Goal: Task Accomplishment & Management: Complete application form

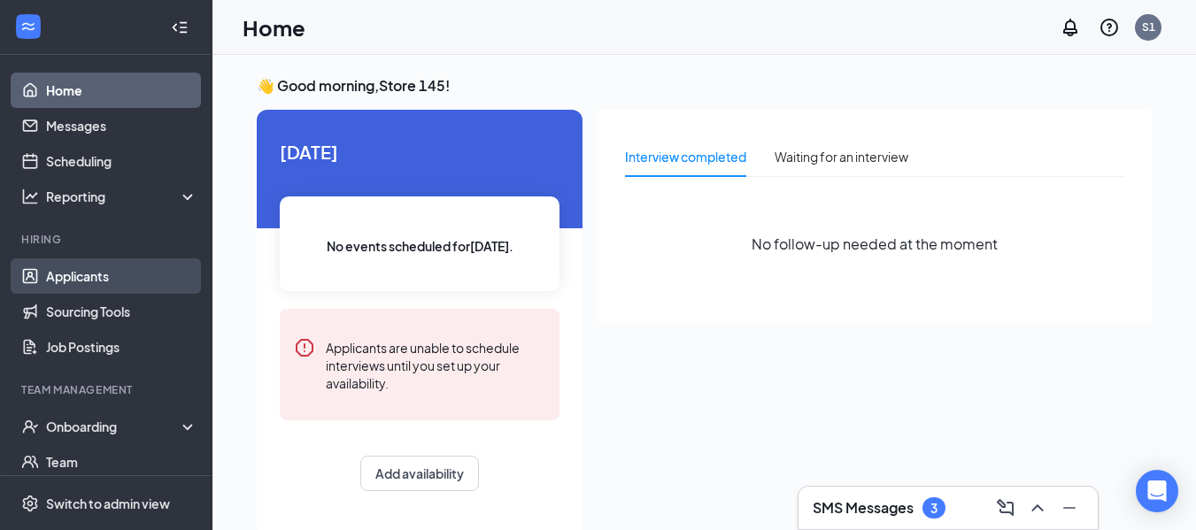
click at [107, 278] on link "Applicants" at bounding box center [121, 275] width 151 height 35
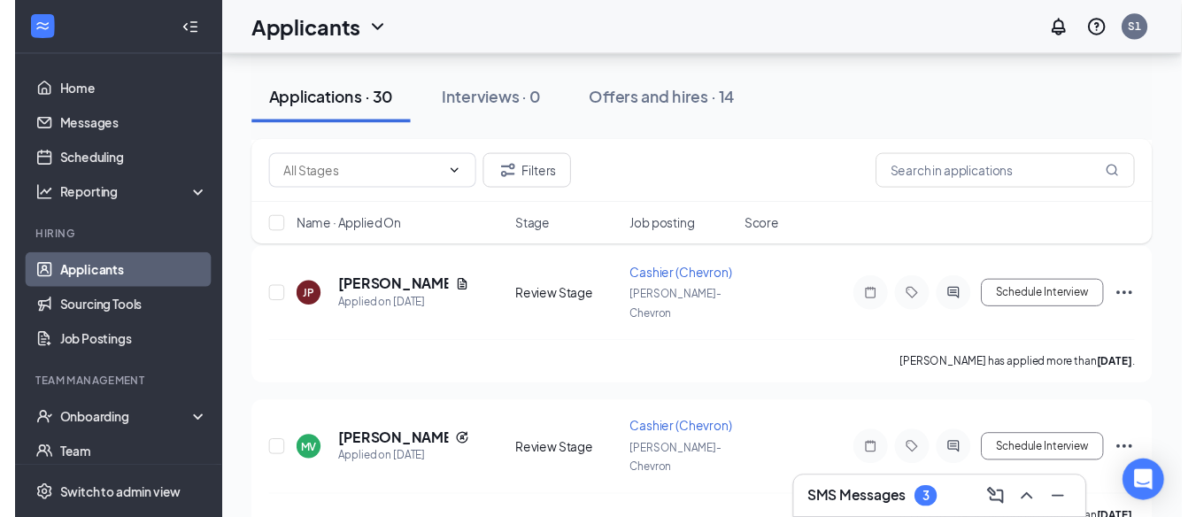
scroll to position [974, 0]
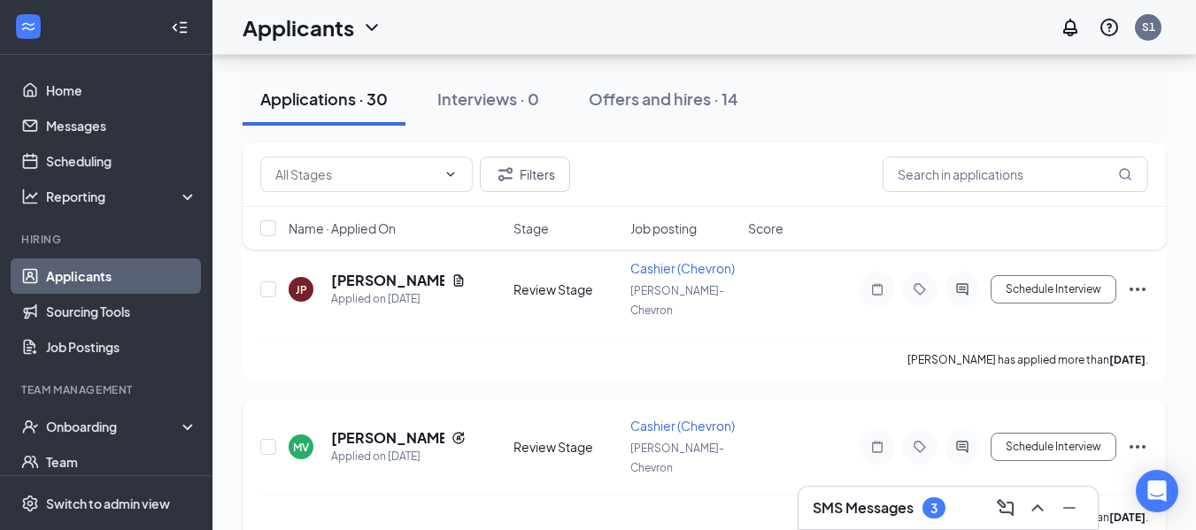
click at [297, 440] on div "MV" at bounding box center [301, 447] width 16 height 15
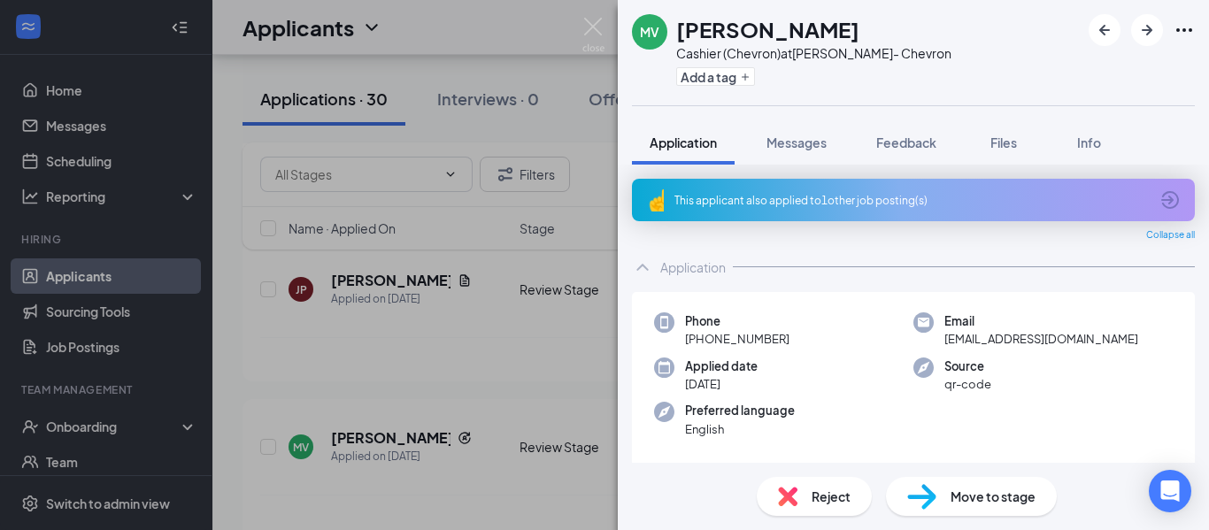
click at [346, 281] on div "MV [PERSON_NAME] (Chevron) at [PERSON_NAME]- Chevron Add a tag Application Mess…" at bounding box center [604, 265] width 1209 height 530
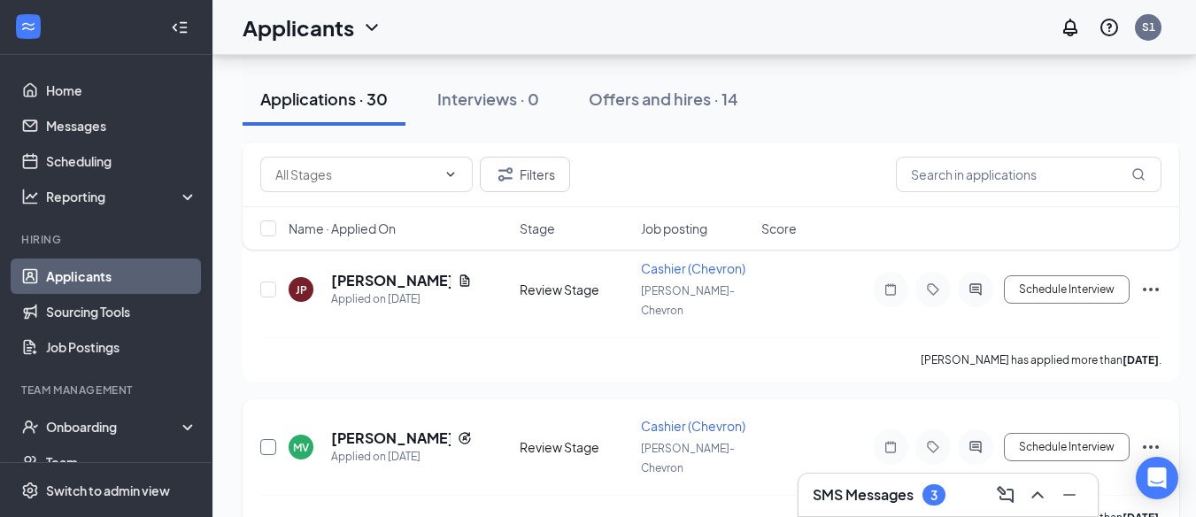
click at [271, 439] on input "checkbox" at bounding box center [268, 447] width 16 height 16
checkbox input "true"
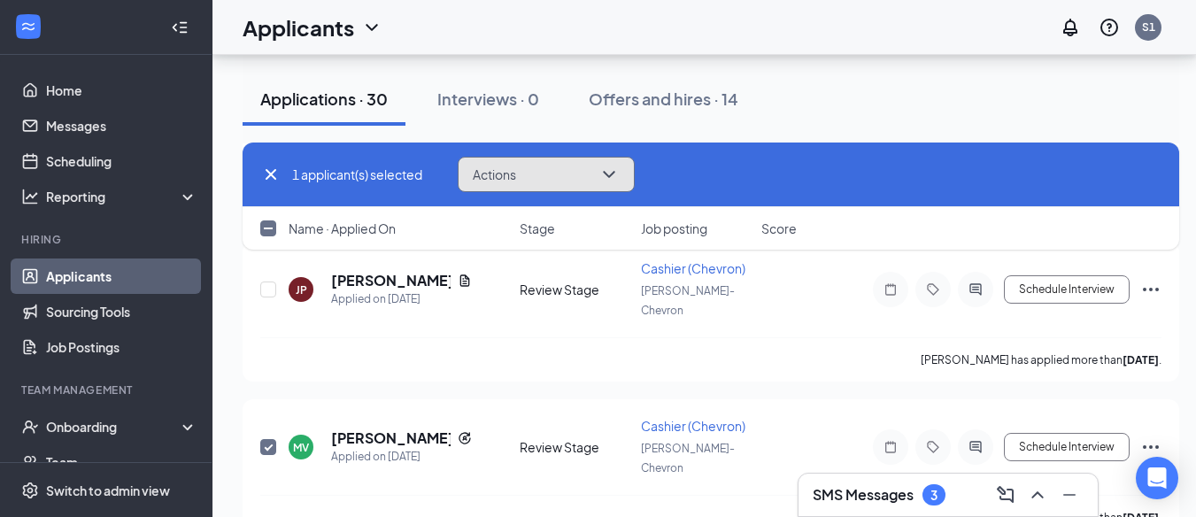
click at [619, 171] on icon "ChevronDown" at bounding box center [608, 174] width 21 height 21
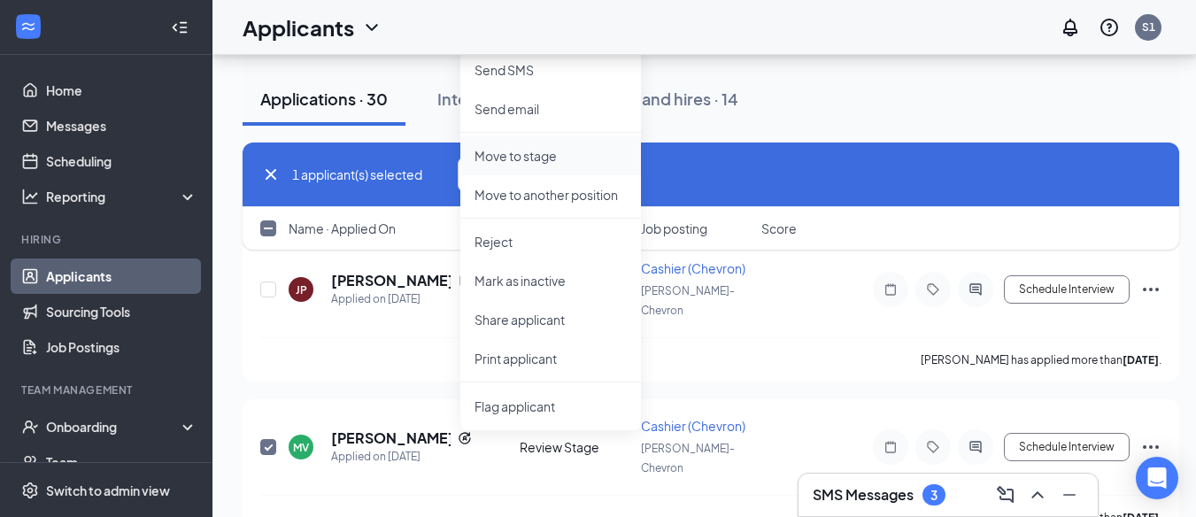
click at [541, 154] on p "Move to stage" at bounding box center [550, 156] width 152 height 18
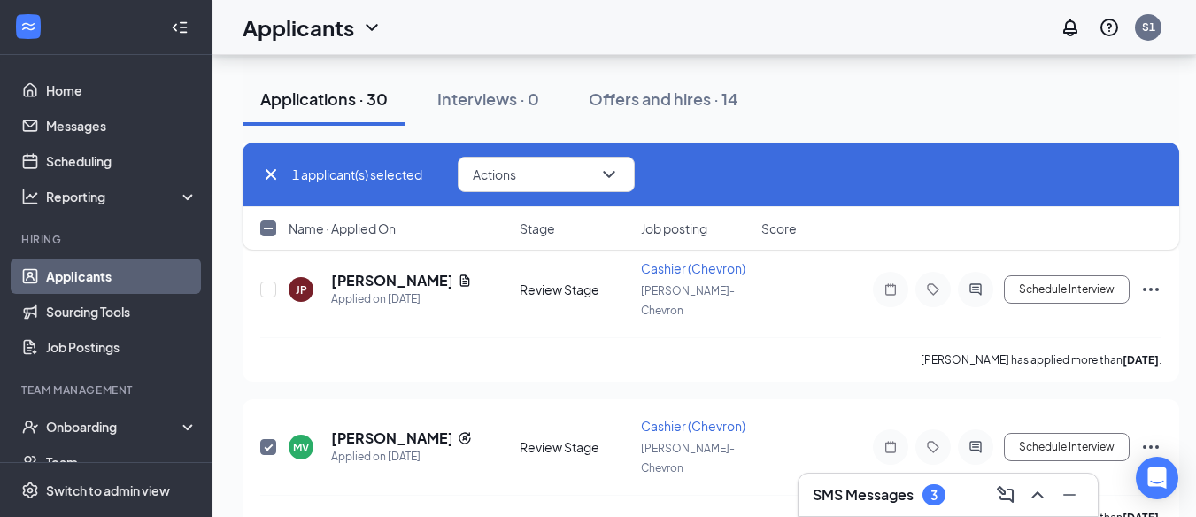
type input "Onsite Interview (next stage)"
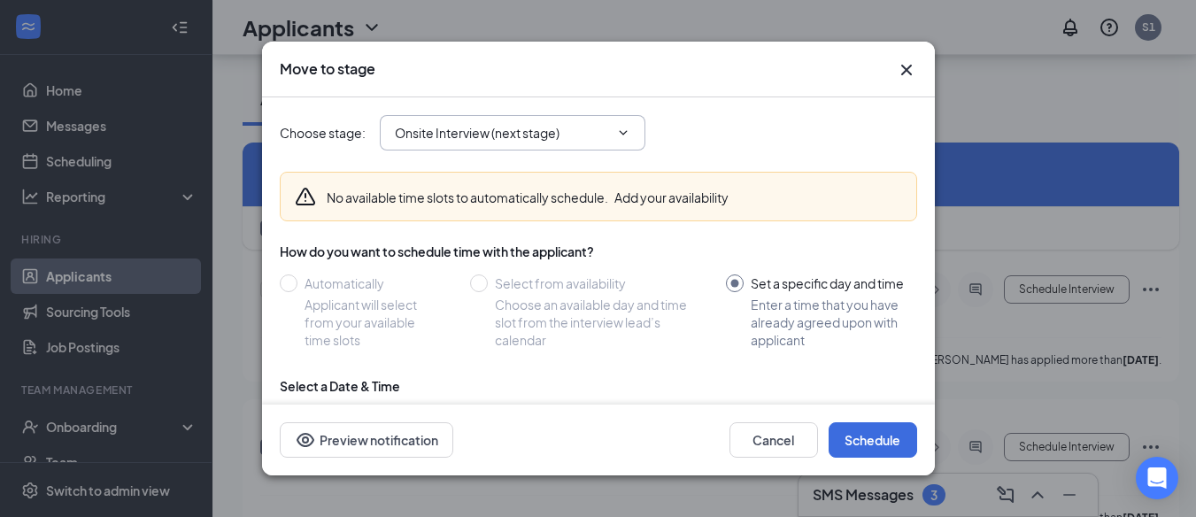
click at [625, 126] on icon "ChevronDown" at bounding box center [623, 133] width 14 height 14
click at [624, 127] on icon "ChevronDown" at bounding box center [623, 133] width 14 height 14
click at [622, 126] on icon "ChevronDown" at bounding box center [623, 133] width 14 height 14
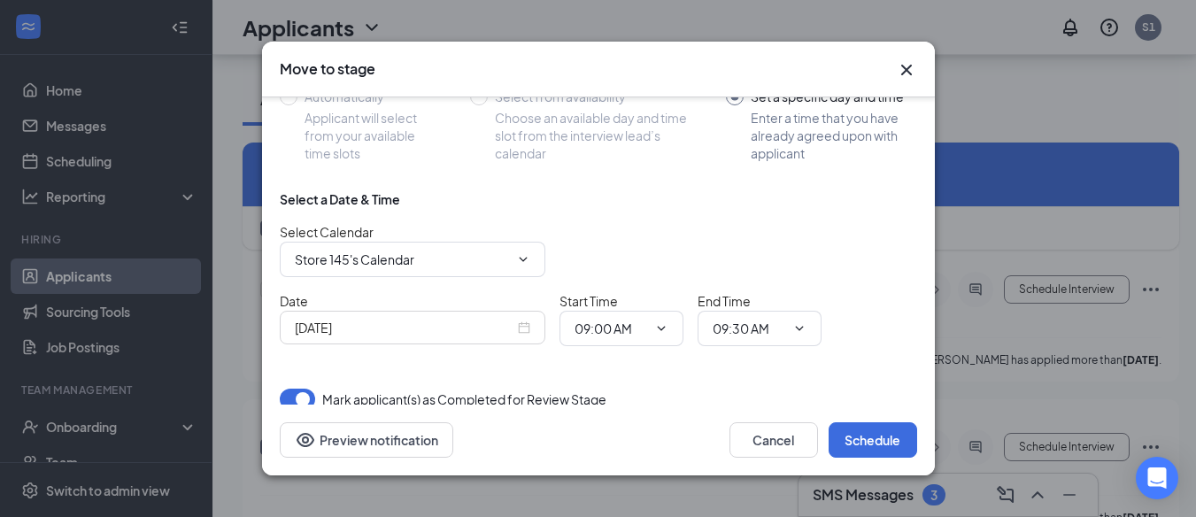
scroll to position [197, 0]
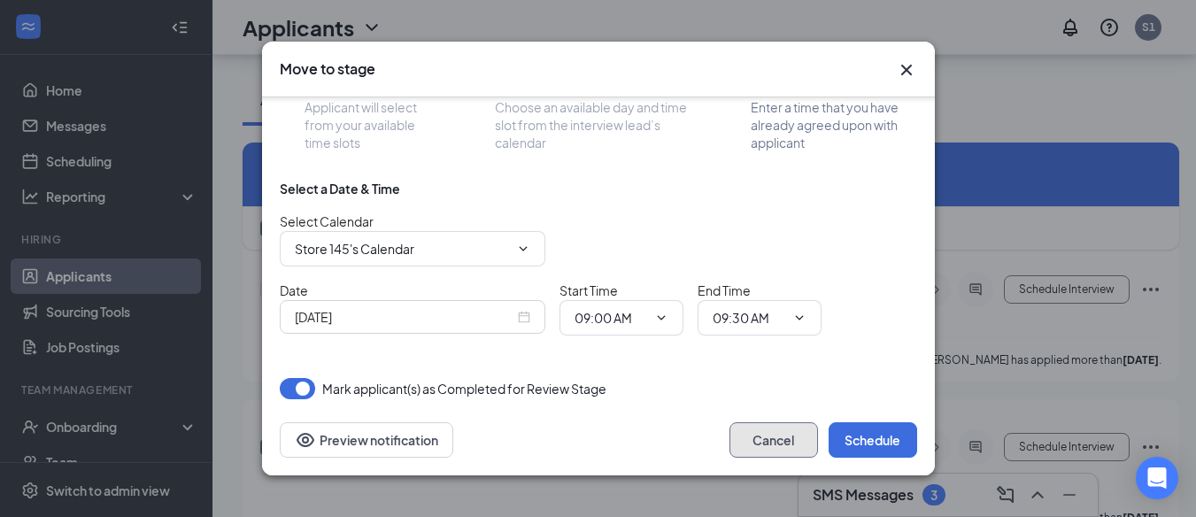
click at [781, 443] on button "Cancel" at bounding box center [773, 439] width 89 height 35
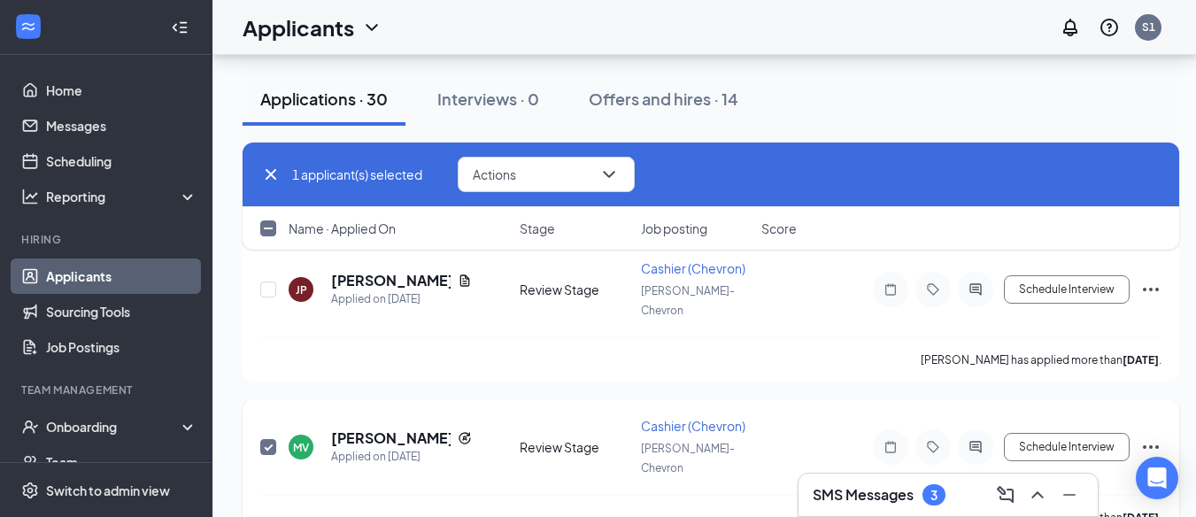
click at [543, 438] on div "Review Stage" at bounding box center [575, 447] width 111 height 18
click at [584, 438] on div "Review Stage" at bounding box center [575, 447] width 111 height 18
click at [614, 173] on icon "ChevronDown" at bounding box center [609, 174] width 12 height 7
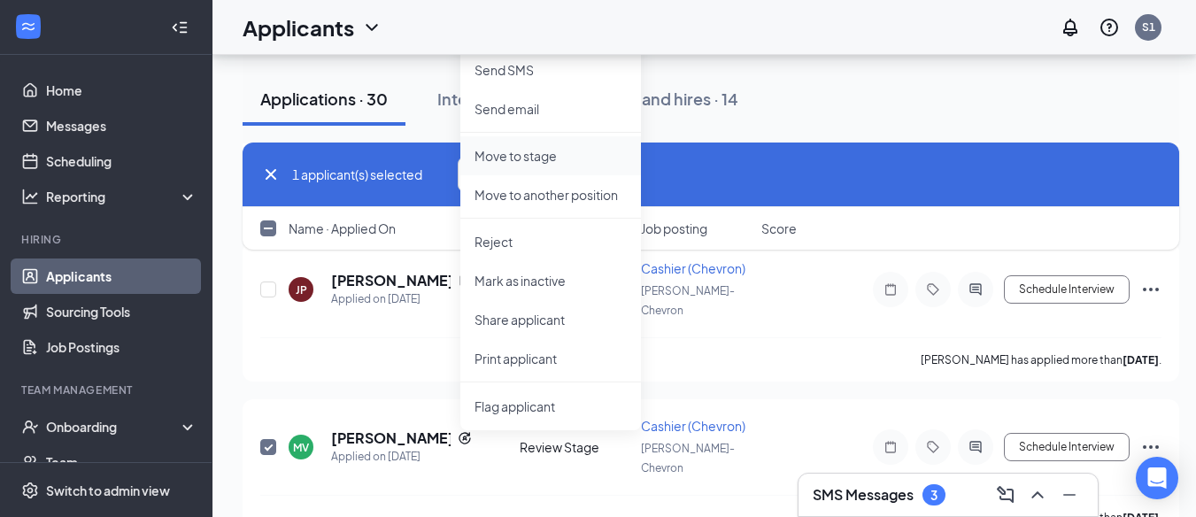
click at [500, 152] on p "Move to stage" at bounding box center [550, 156] width 152 height 18
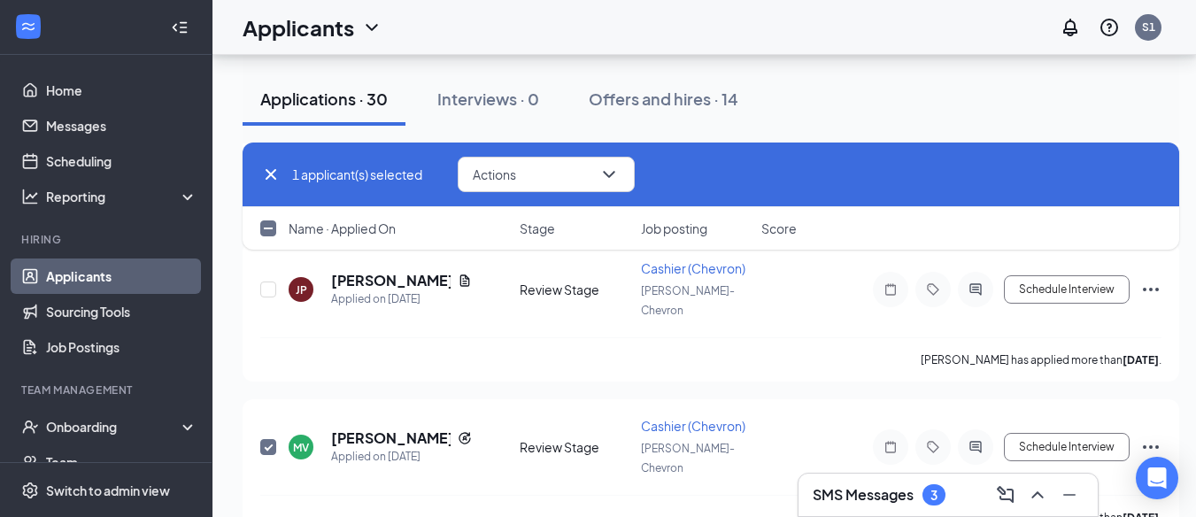
type input "Onsite Interview (next stage)"
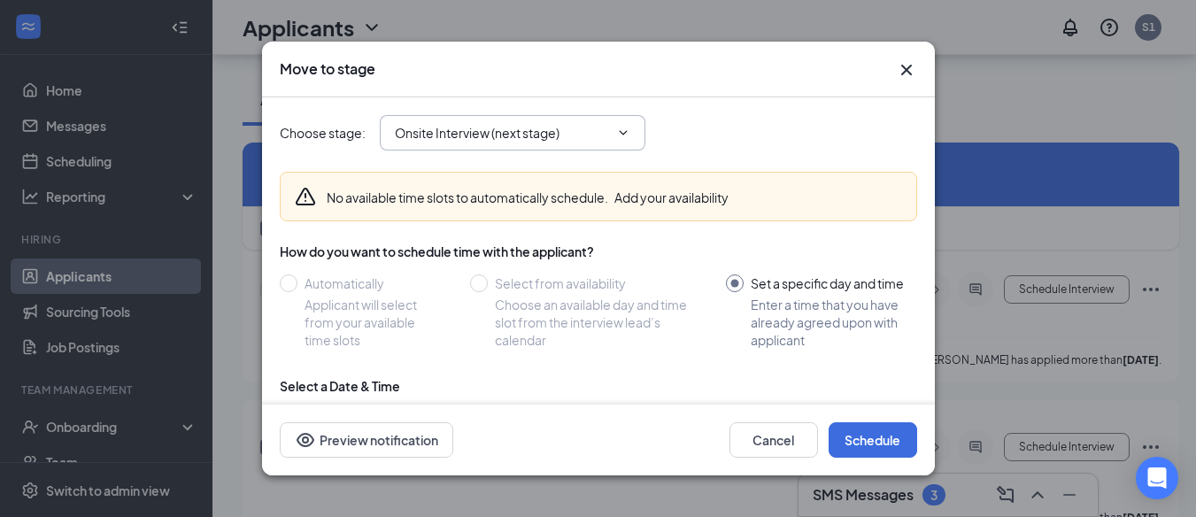
click at [626, 127] on icon "ChevronDown" at bounding box center [623, 133] width 14 height 14
click at [623, 126] on icon "ChevronDown" at bounding box center [623, 133] width 14 height 14
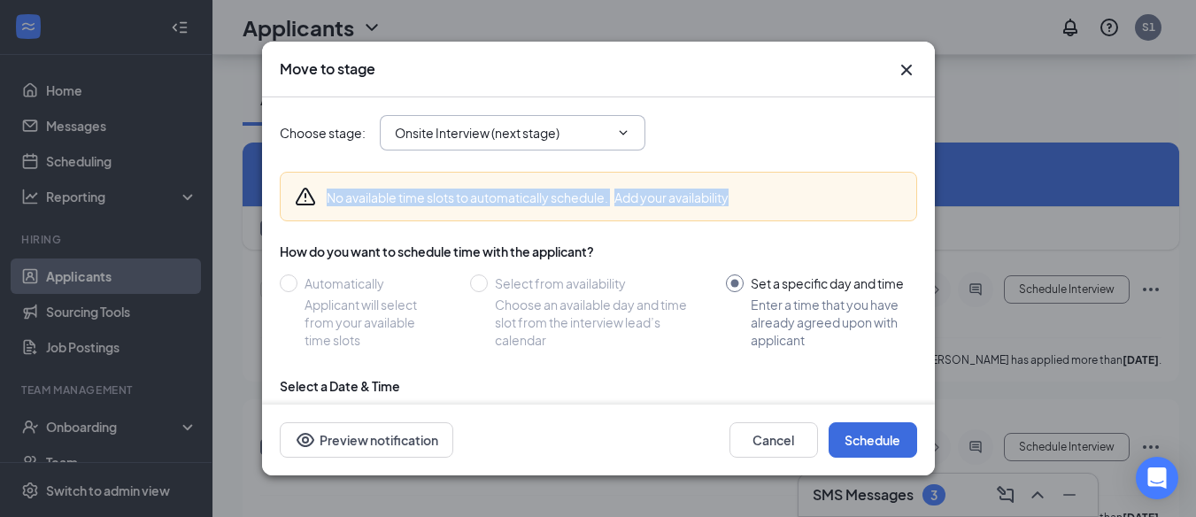
click at [623, 126] on icon "ChevronDown" at bounding box center [623, 133] width 14 height 14
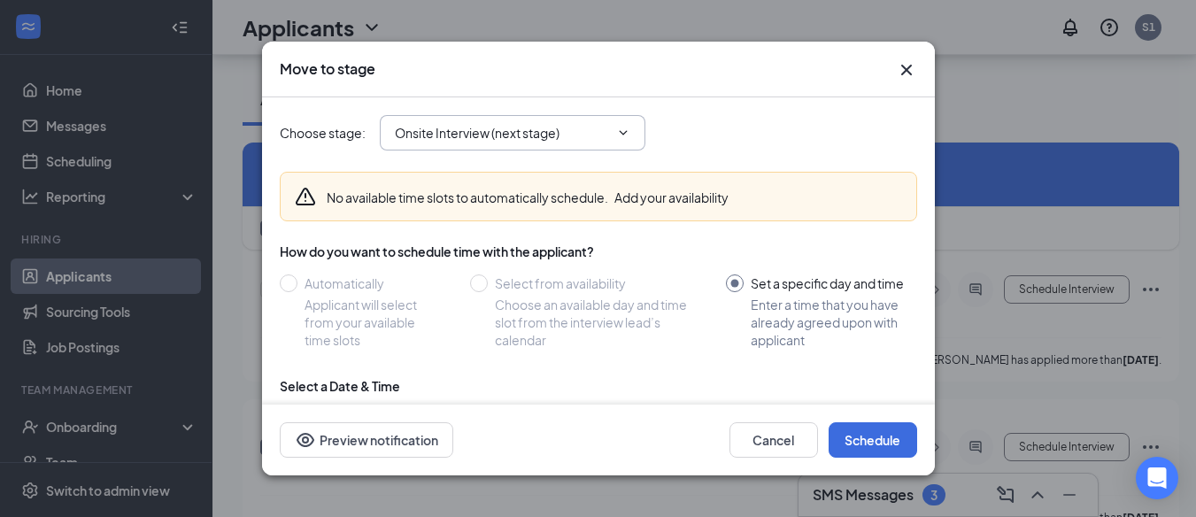
click at [623, 126] on icon "ChevronDown" at bounding box center [623, 133] width 14 height 14
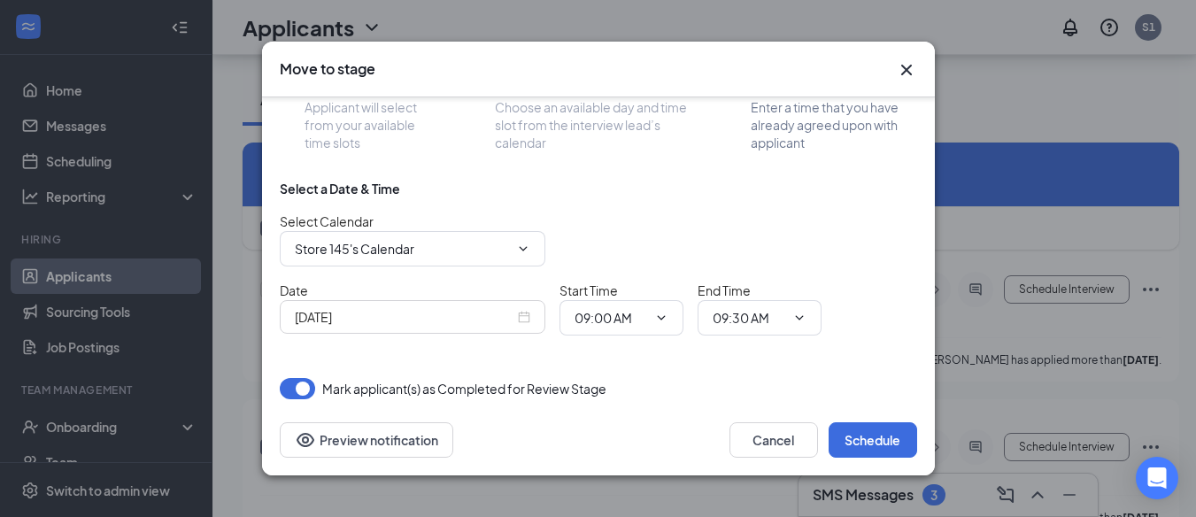
scroll to position [0, 0]
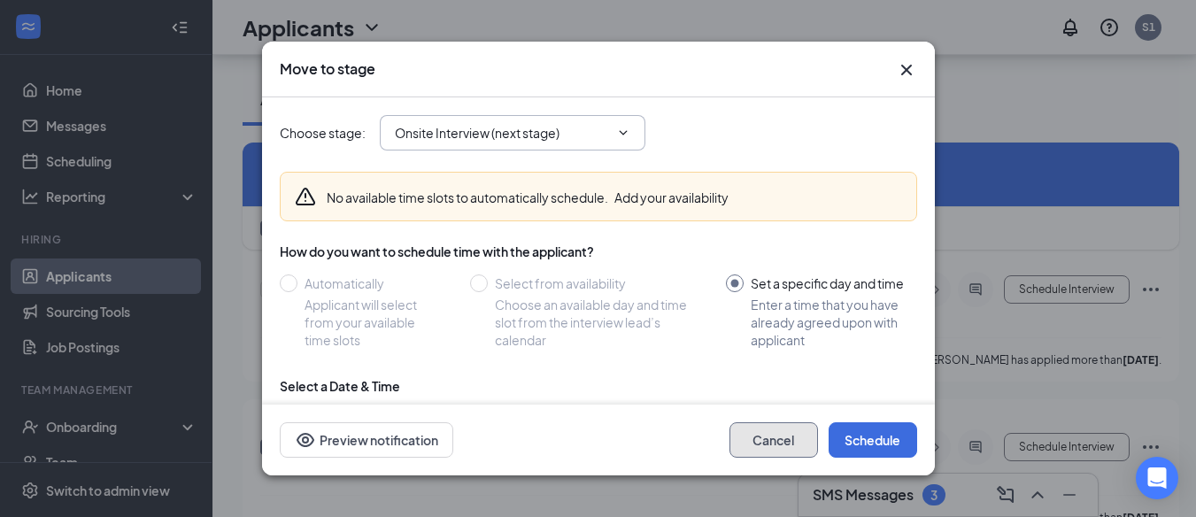
click at [758, 443] on button "Cancel" at bounding box center [773, 439] width 89 height 35
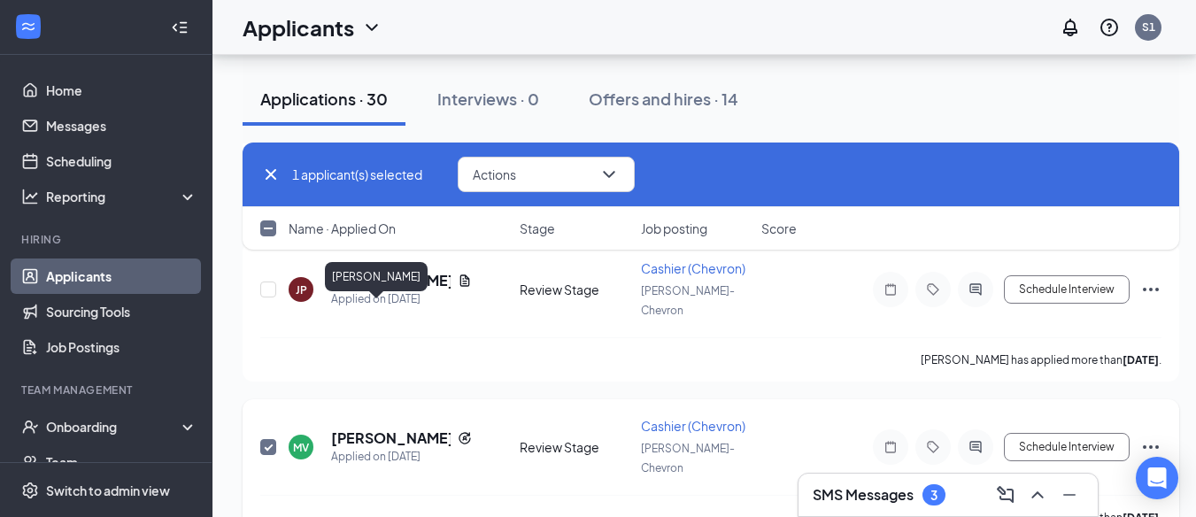
click at [403, 428] on h5 "[PERSON_NAME]" at bounding box center [390, 437] width 119 height 19
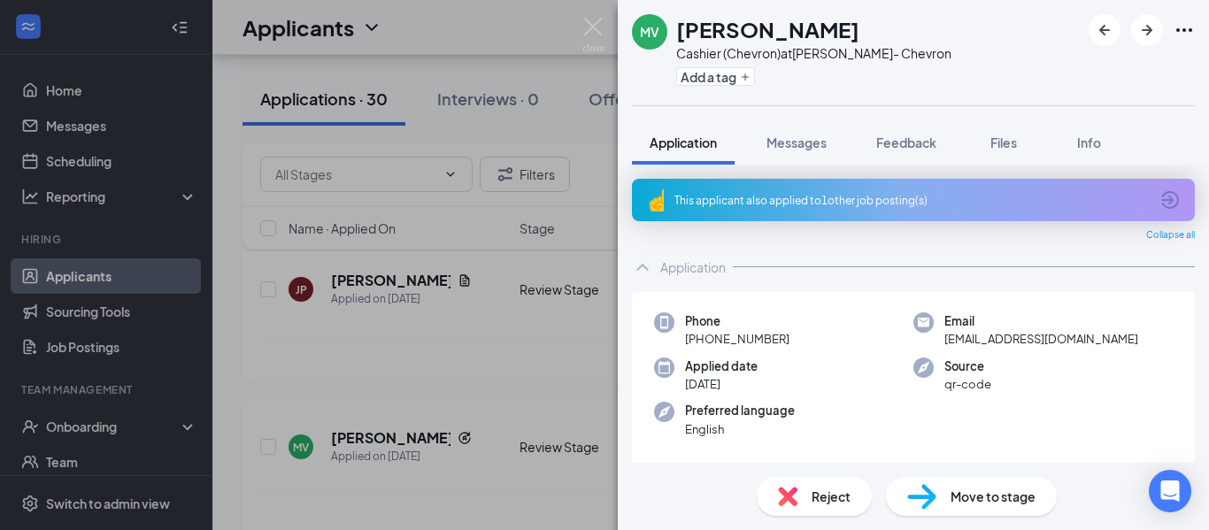
click at [1004, 499] on span "Move to stage" at bounding box center [993, 496] width 85 height 19
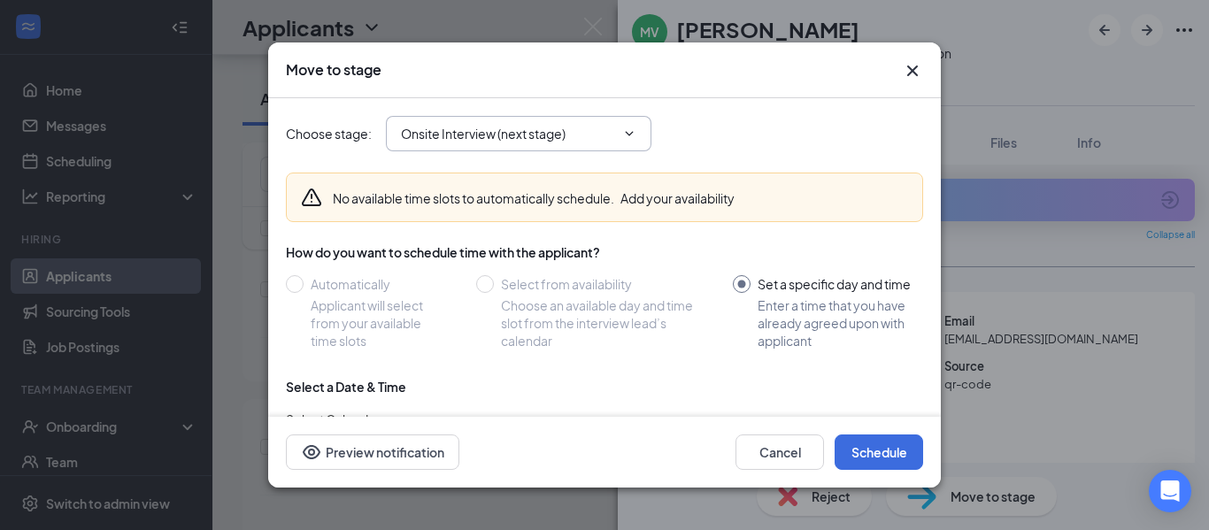
click at [634, 134] on icon "ChevronDown" at bounding box center [629, 134] width 14 height 14
click at [791, 449] on button "Cancel" at bounding box center [780, 452] width 89 height 35
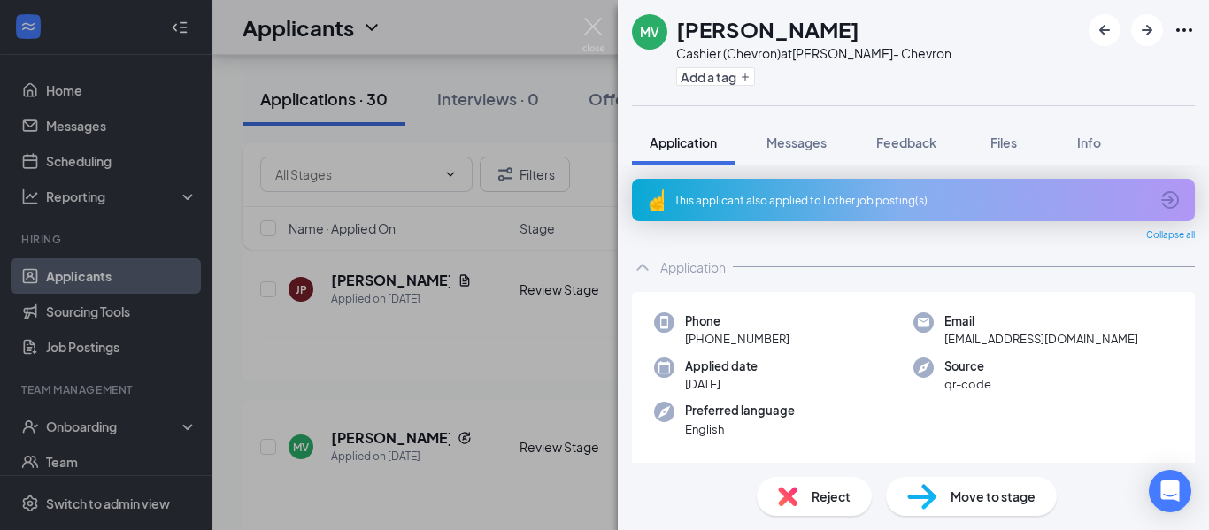
click at [547, 112] on div "MV [PERSON_NAME] (Chevron) at [PERSON_NAME]- Chevron Add a tag Application Mess…" at bounding box center [604, 265] width 1209 height 530
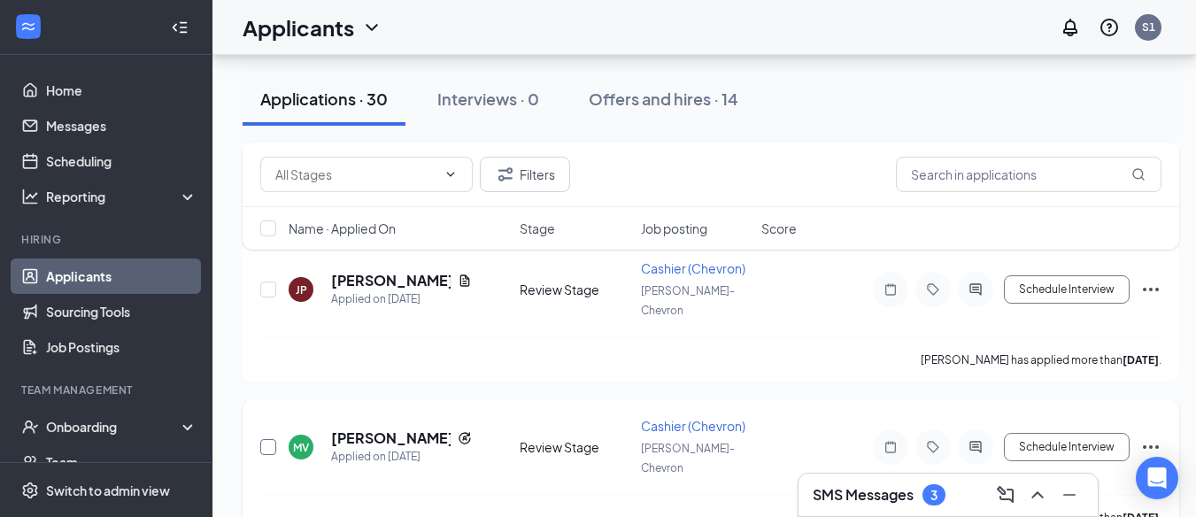
click at [265, 439] on input "checkbox" at bounding box center [268, 447] width 16 height 16
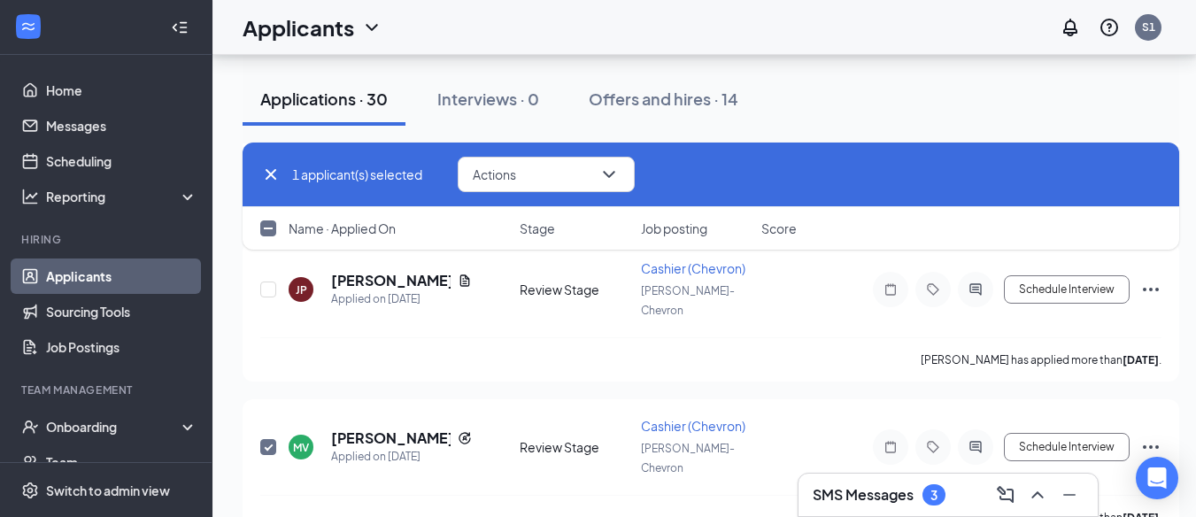
click at [272, 176] on icon "Cross" at bounding box center [271, 174] width 11 height 11
checkbox input "false"
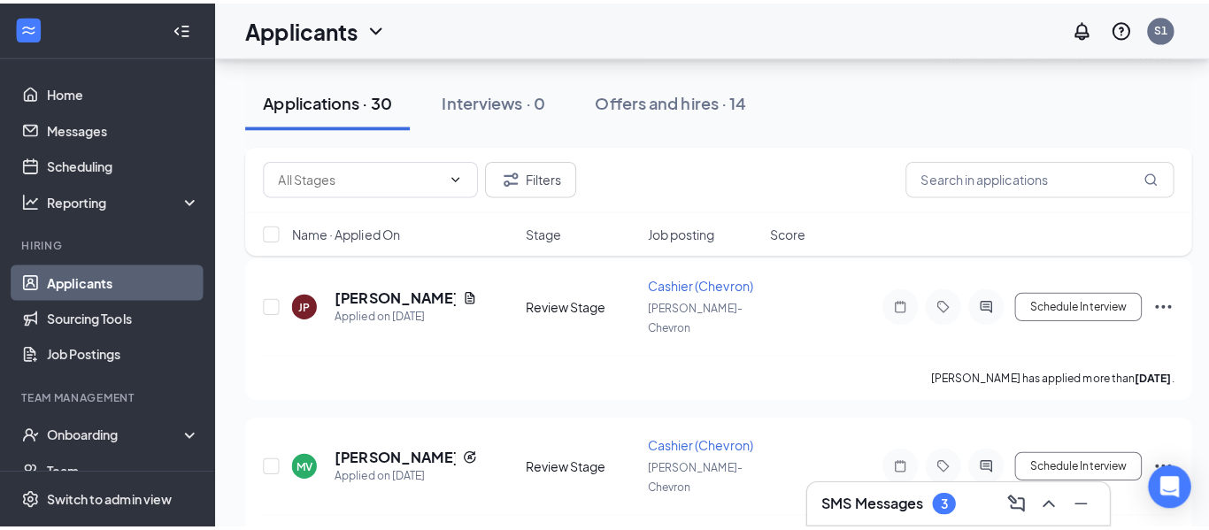
scroll to position [974, 0]
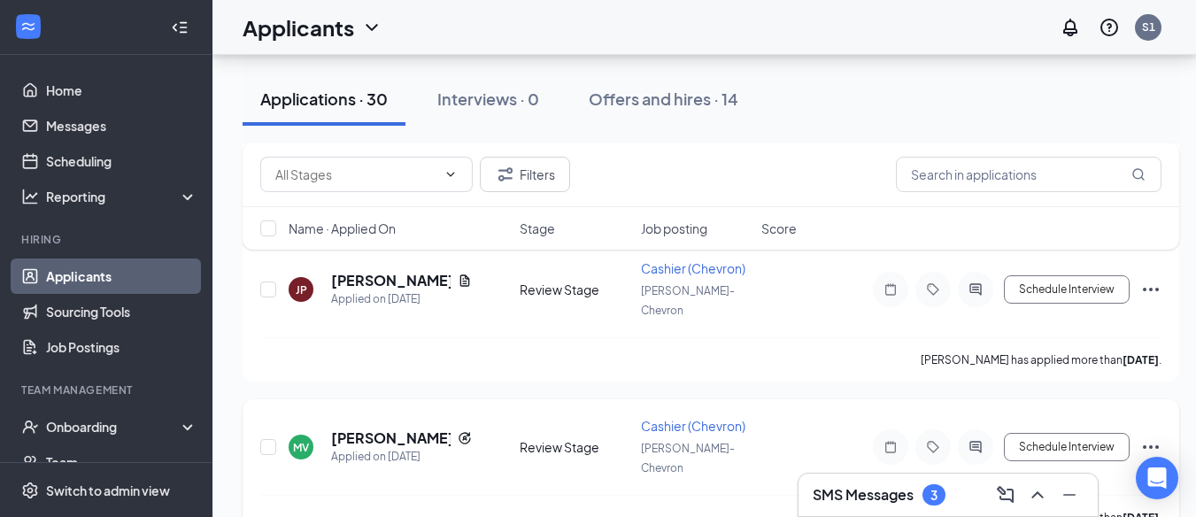
click at [299, 440] on div "MV" at bounding box center [301, 447] width 16 height 15
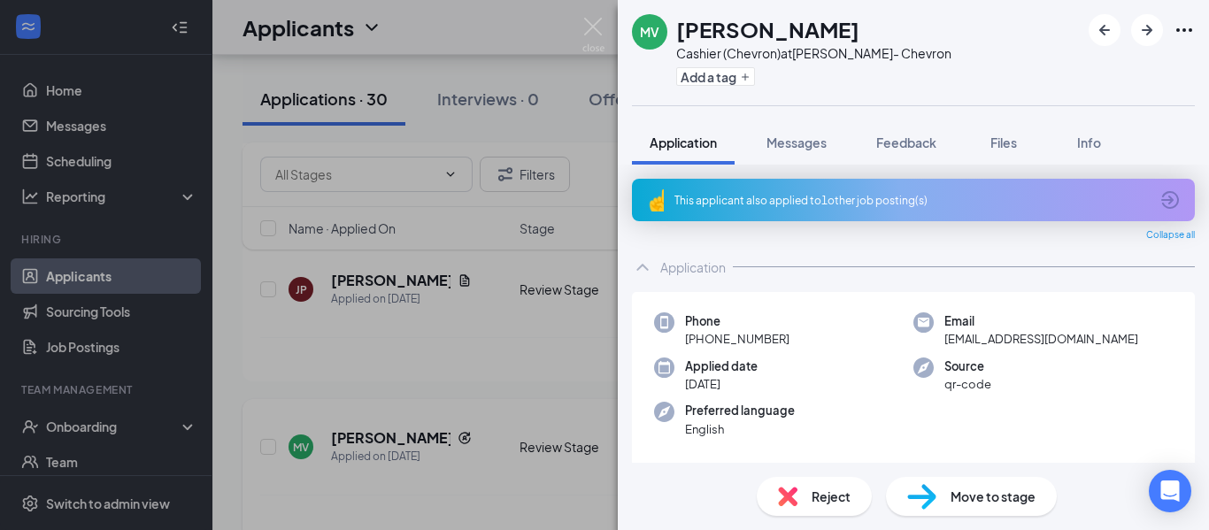
click at [299, 320] on div "MV [PERSON_NAME] (Chevron) at [PERSON_NAME]- Chevron Add a tag Application Mess…" at bounding box center [604, 265] width 1209 height 530
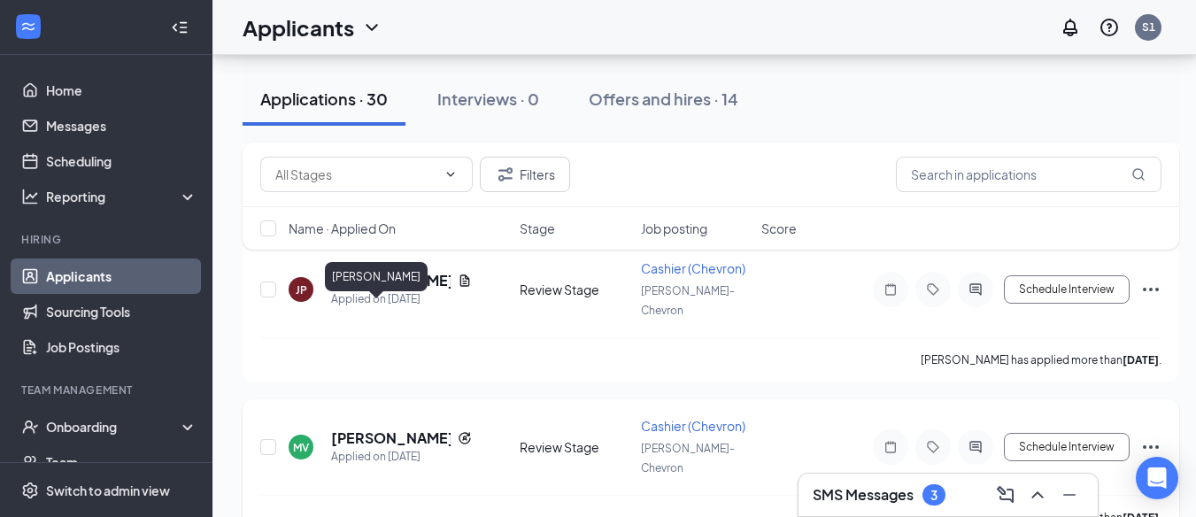
click at [379, 428] on h5 "[PERSON_NAME]" at bounding box center [390, 437] width 119 height 19
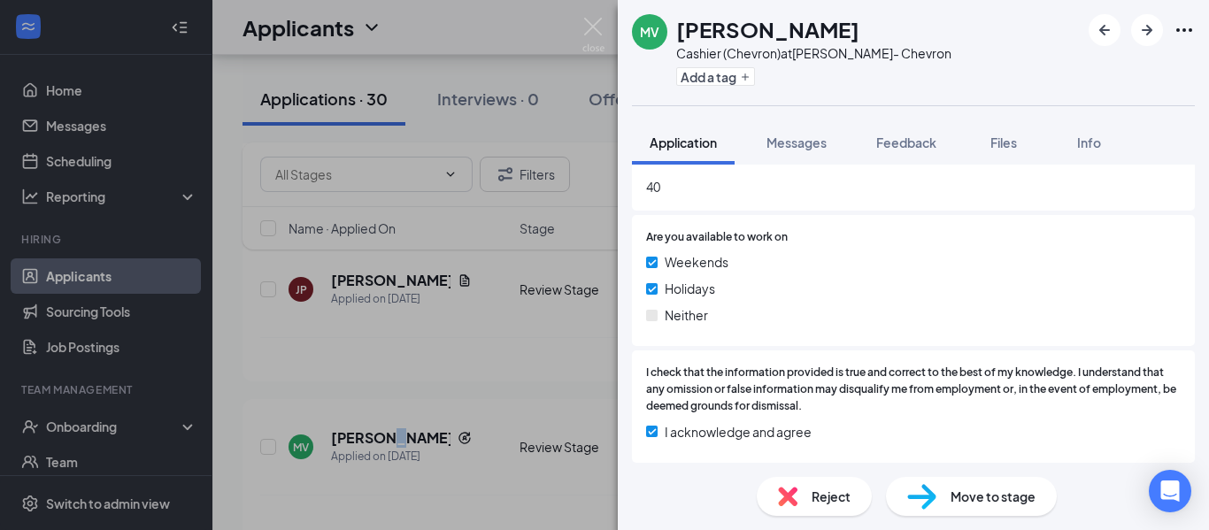
scroll to position [1086, 0]
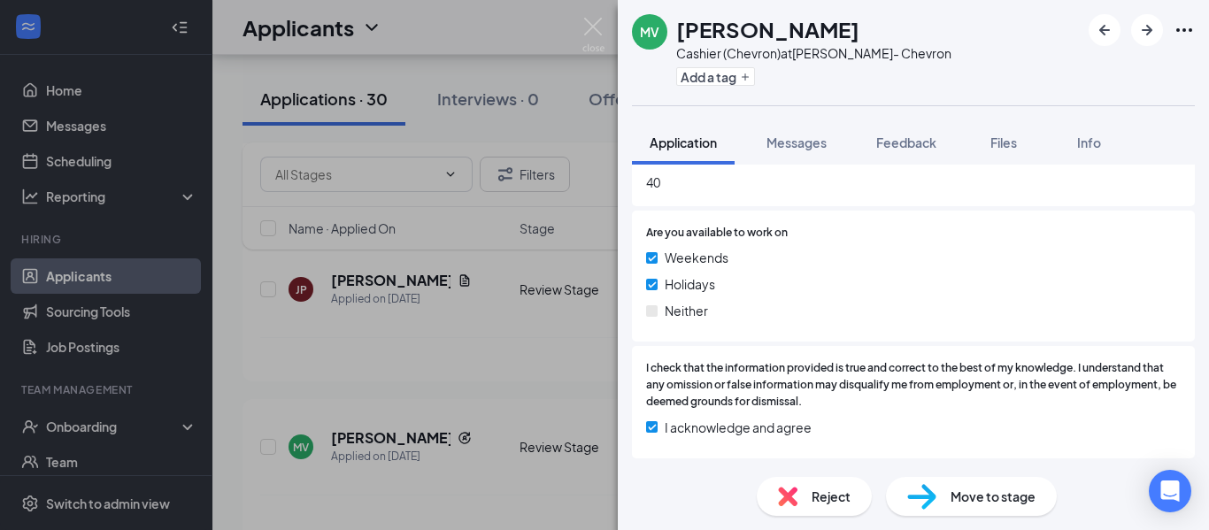
click at [997, 496] on span "Move to stage" at bounding box center [993, 496] width 85 height 19
type input "Onsite Interview (next stage)"
type input "Store 145's Calendar"
type input "[DATE]"
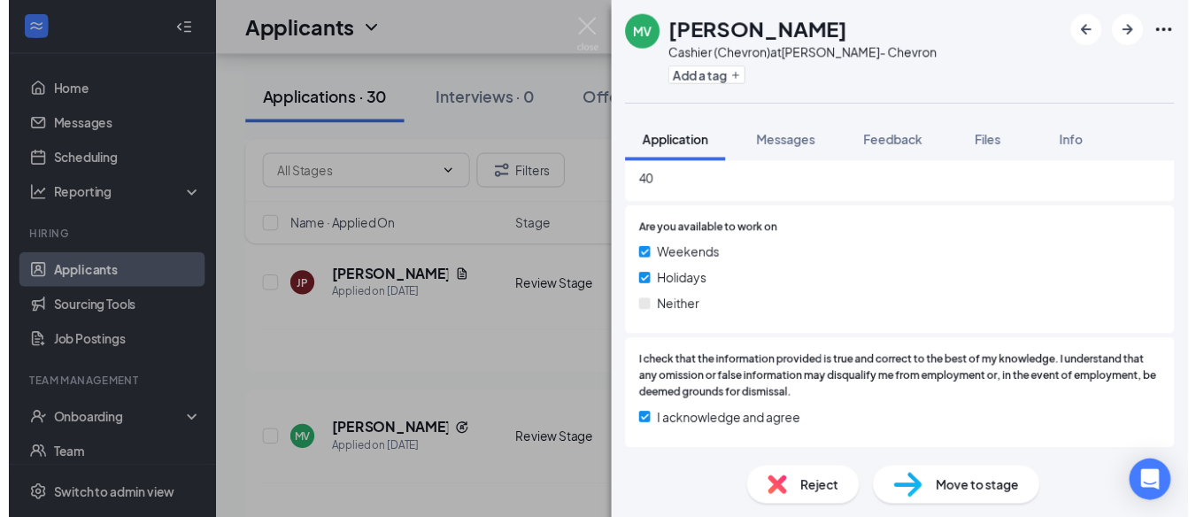
scroll to position [1079, 0]
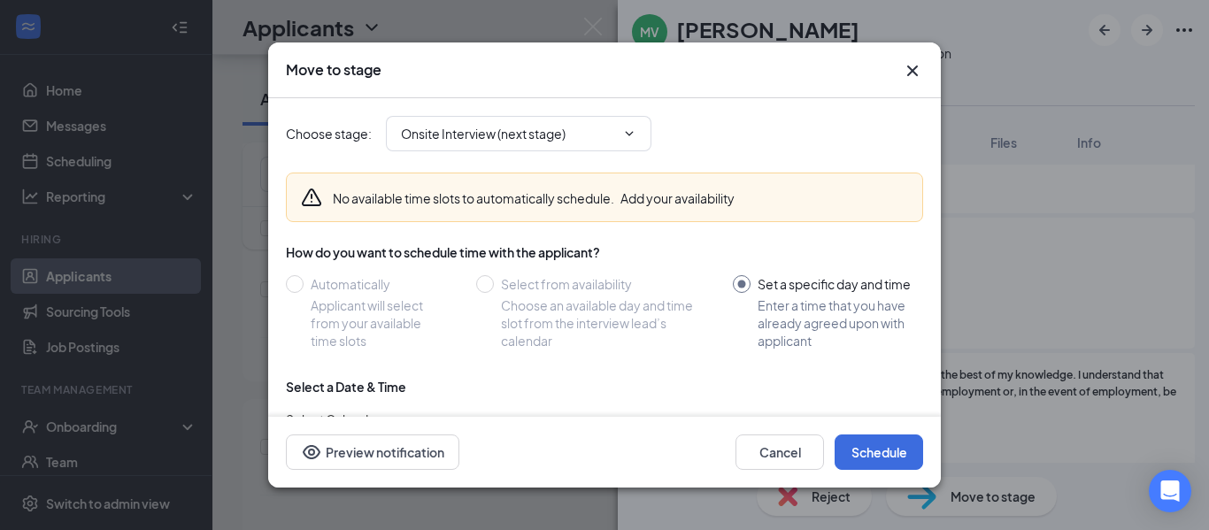
click at [913, 67] on icon "Cross" at bounding box center [912, 70] width 21 height 21
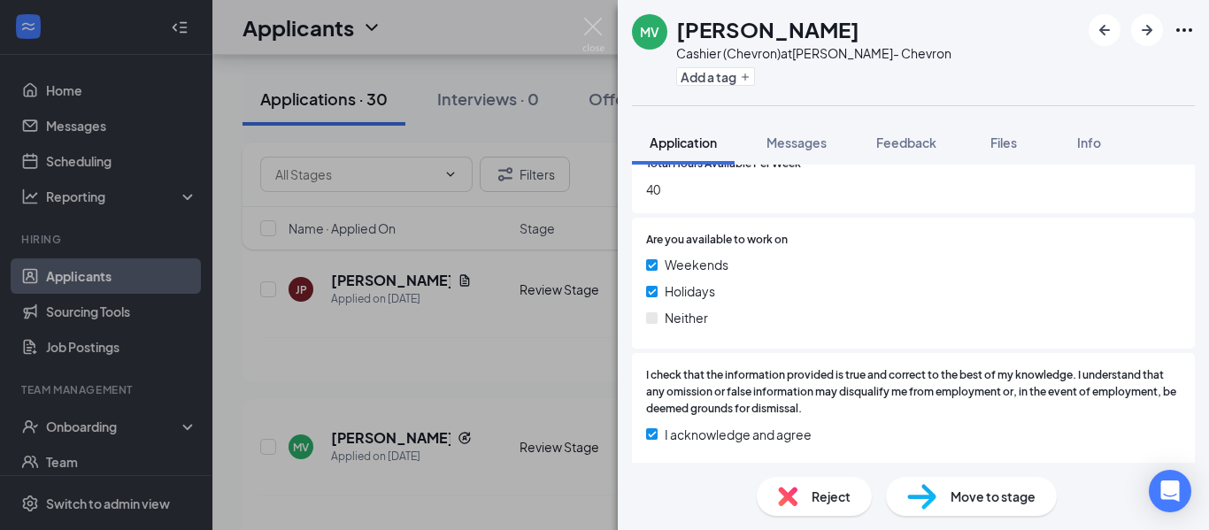
click at [471, 276] on div "MV [PERSON_NAME] (Chevron) at [PERSON_NAME]- Chevron Add a tag Application Mess…" at bounding box center [604, 265] width 1209 height 530
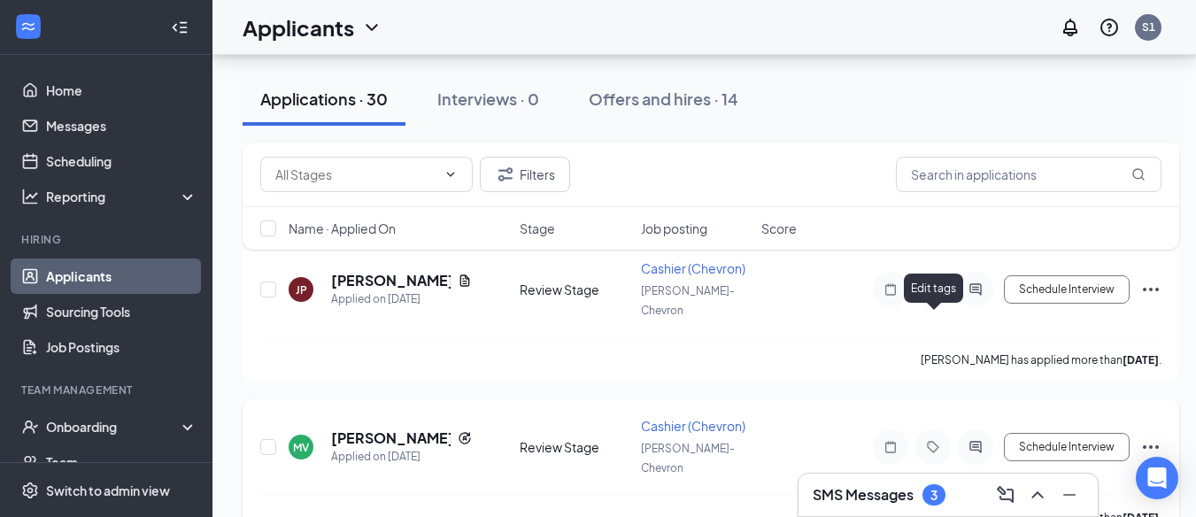
click at [929, 441] on icon "Tag" at bounding box center [933, 447] width 12 height 12
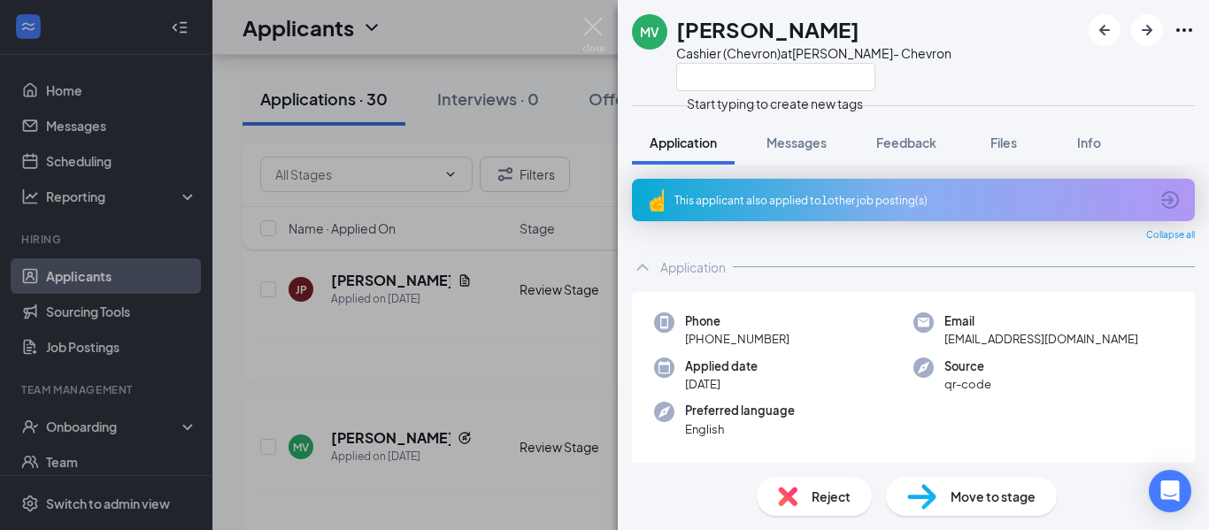
click at [374, 405] on div "MV [PERSON_NAME] (Chevron) at [PERSON_NAME]- Chevron Application Messages Feedb…" at bounding box center [604, 265] width 1209 height 530
click at [253, 372] on div "MV [PERSON_NAME] (Chevron) at [PERSON_NAME]- Chevron Add a tag Application Mess…" at bounding box center [604, 265] width 1209 height 530
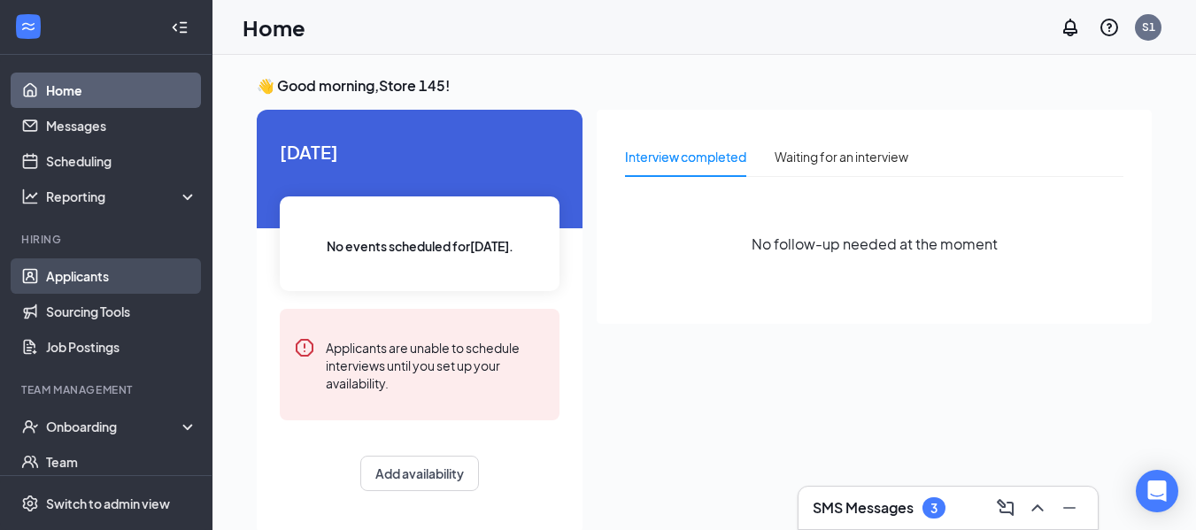
click at [46, 275] on link "Applicants" at bounding box center [121, 275] width 151 height 35
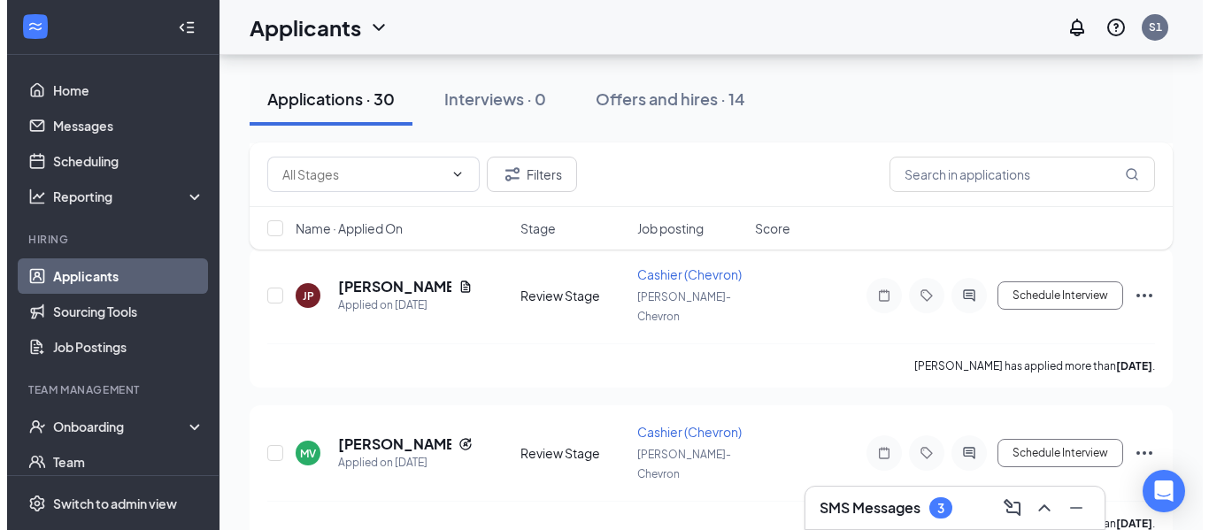
scroll to position [974, 0]
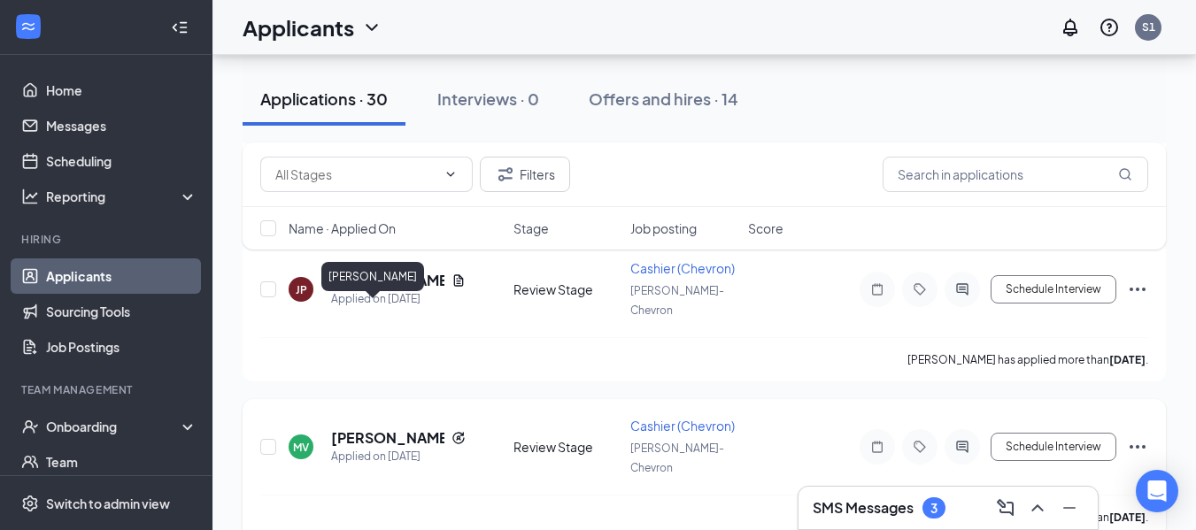
click at [360, 428] on h5 "[PERSON_NAME]" at bounding box center [387, 437] width 113 height 19
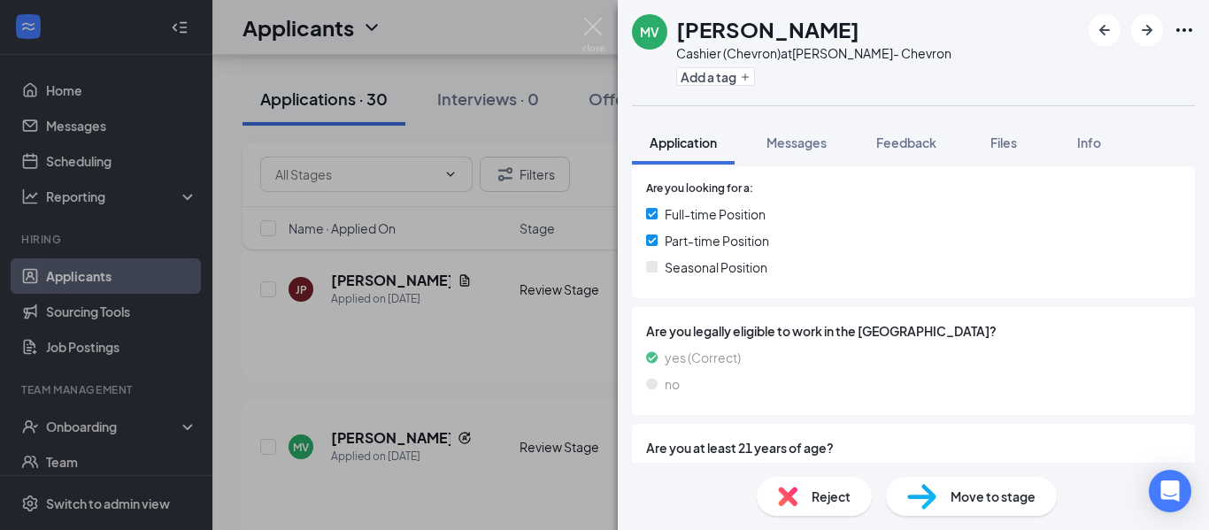
scroll to position [443, 0]
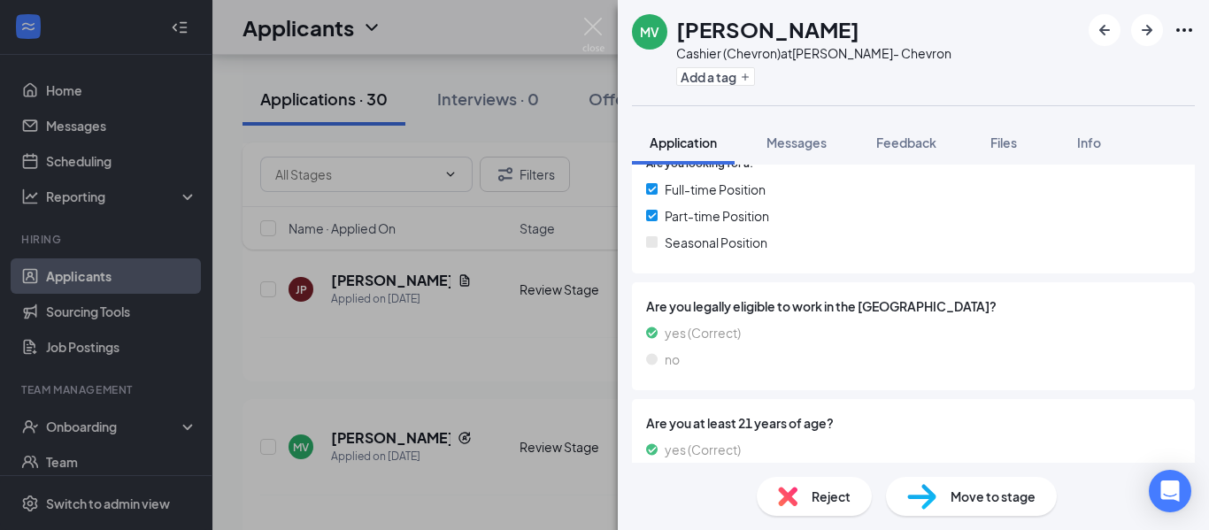
click at [985, 498] on span "Move to stage" at bounding box center [993, 496] width 85 height 19
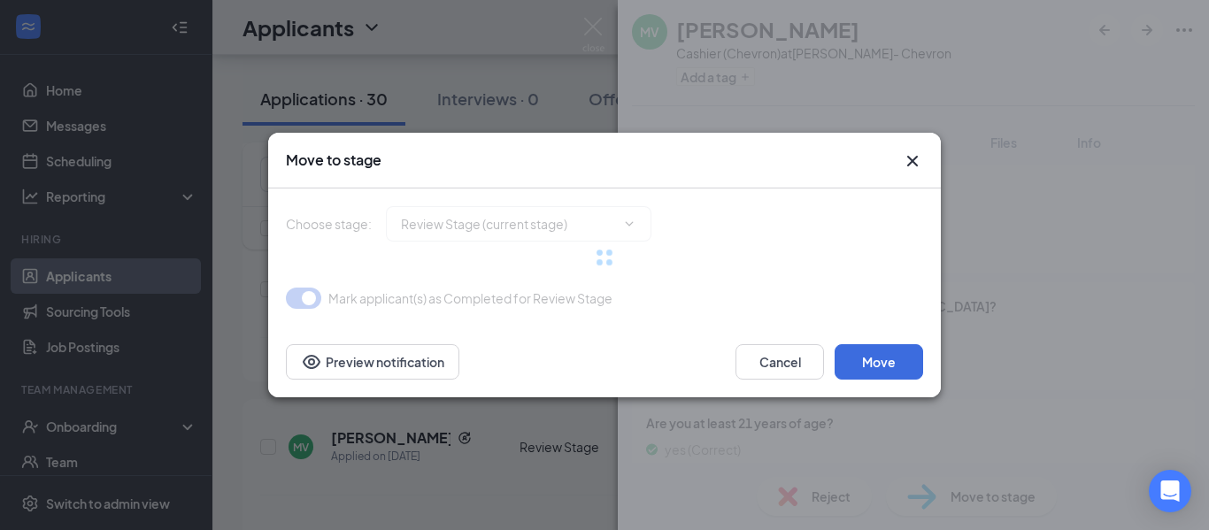
type input "Onsite Interview (next stage)"
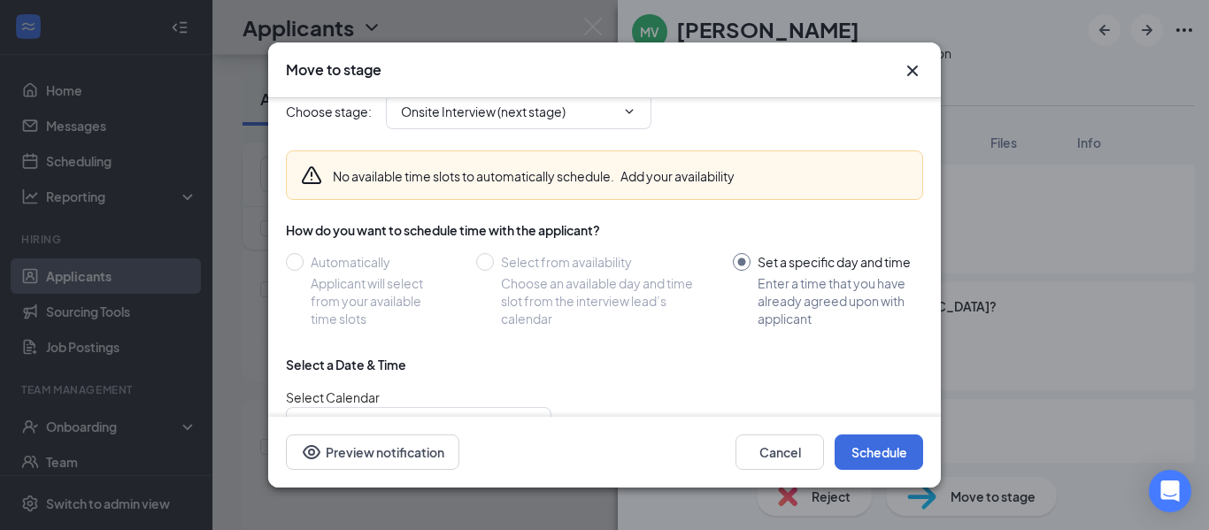
scroll to position [21, 0]
click at [631, 107] on icon "ChevronDown" at bounding box center [629, 112] width 14 height 14
click at [632, 113] on icon "ChevronDown" at bounding box center [629, 112] width 14 height 14
click at [772, 457] on button "Cancel" at bounding box center [780, 452] width 89 height 35
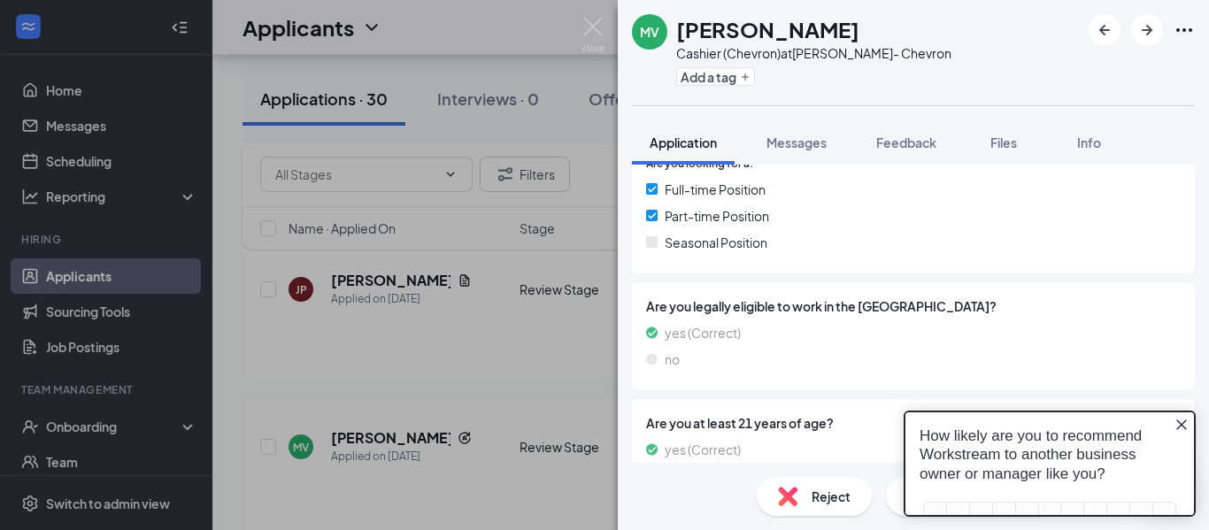
scroll to position [0, 0]
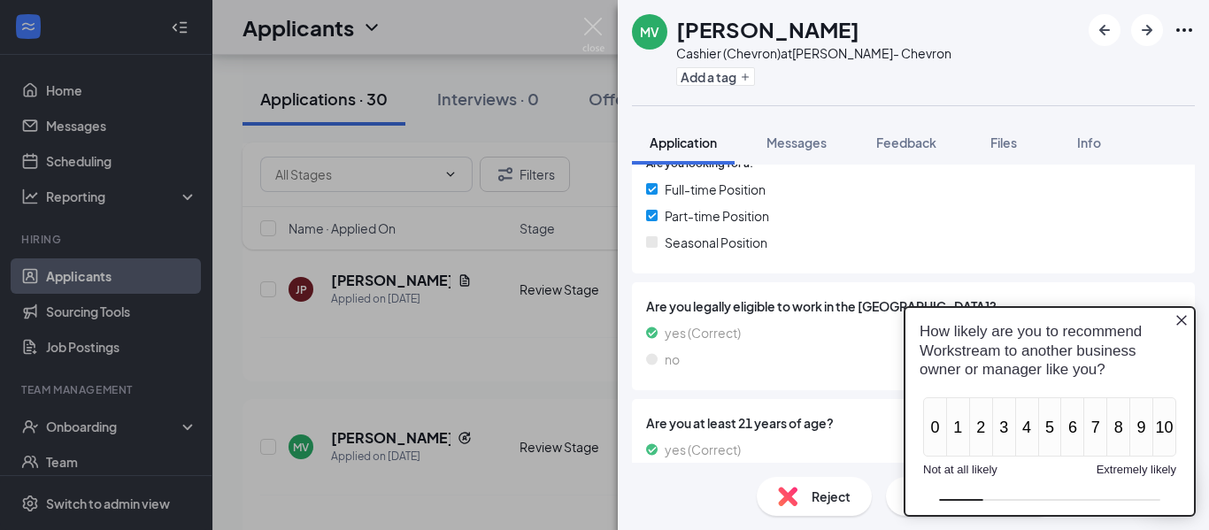
click at [1181, 319] on icon "Close button" at bounding box center [1182, 320] width 14 height 14
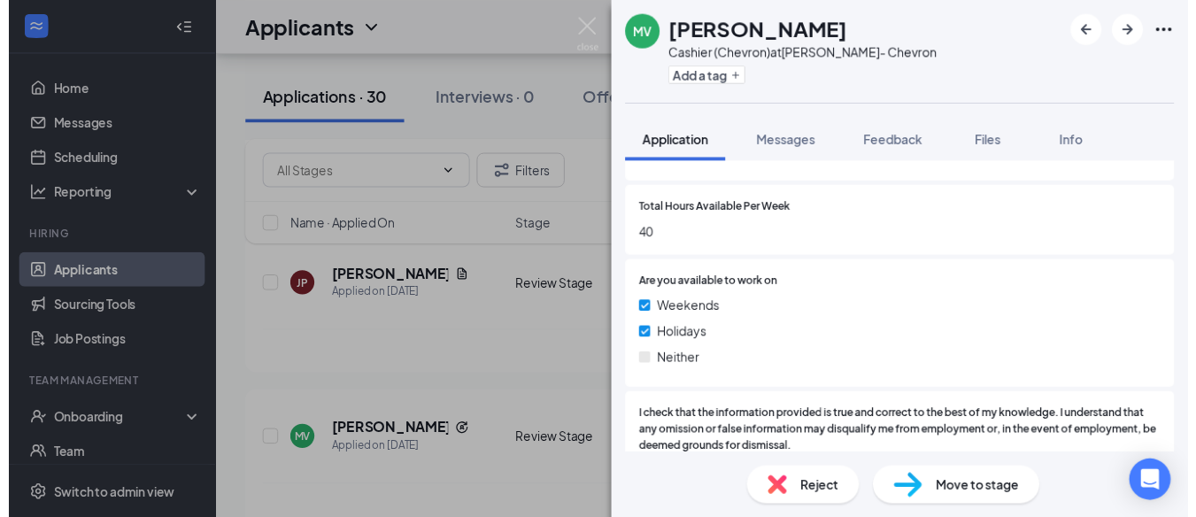
scroll to position [1086, 0]
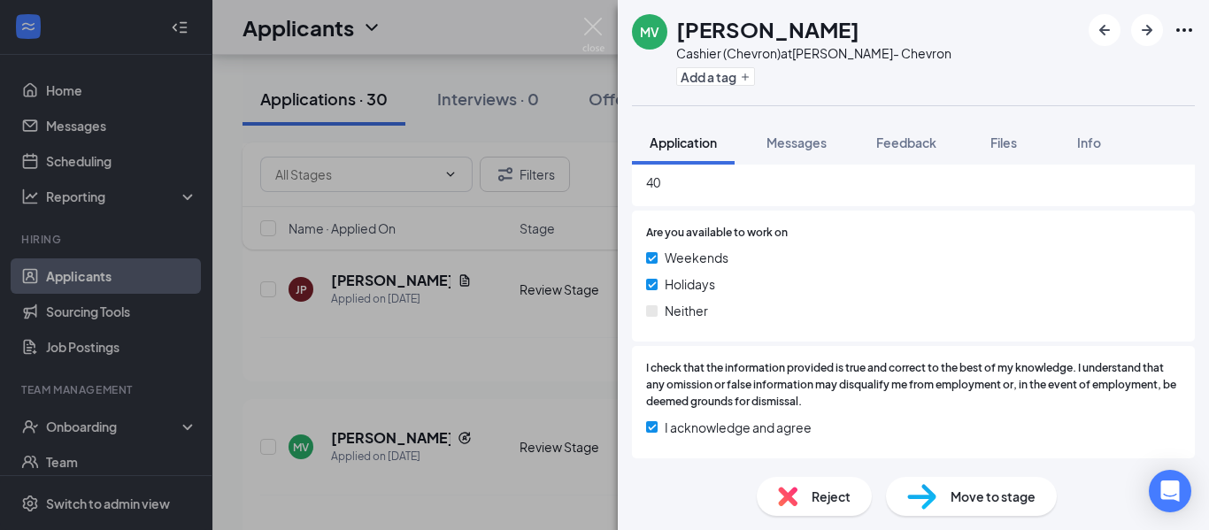
click at [562, 92] on div "MV [PERSON_NAME] (Chevron) at [PERSON_NAME]- Chevron Add a tag Application Mess…" at bounding box center [604, 265] width 1209 height 530
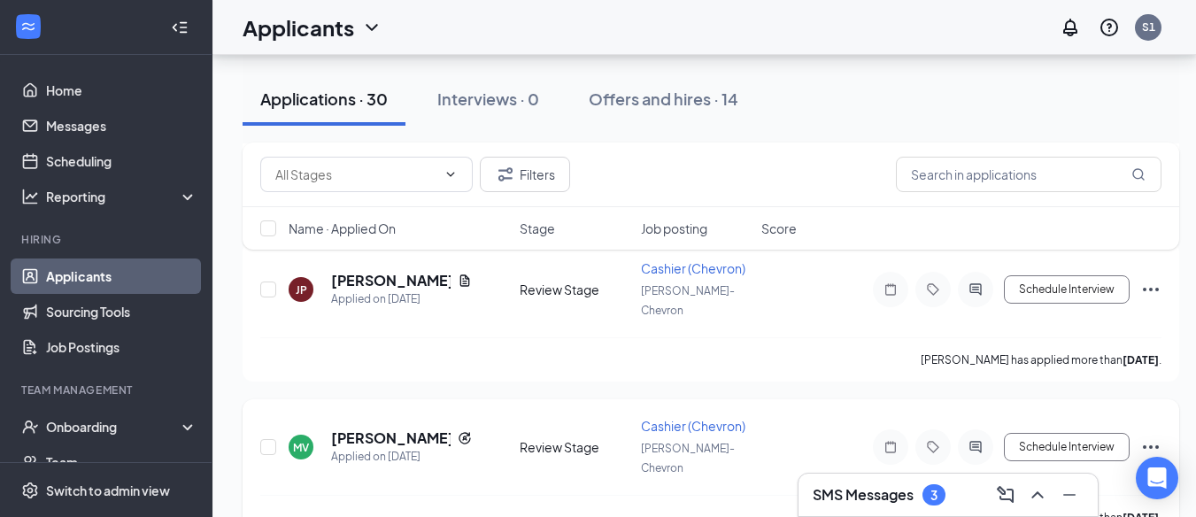
click at [551, 438] on div "Review Stage" at bounding box center [575, 447] width 111 height 18
click at [894, 440] on icon "Note" at bounding box center [890, 447] width 21 height 14
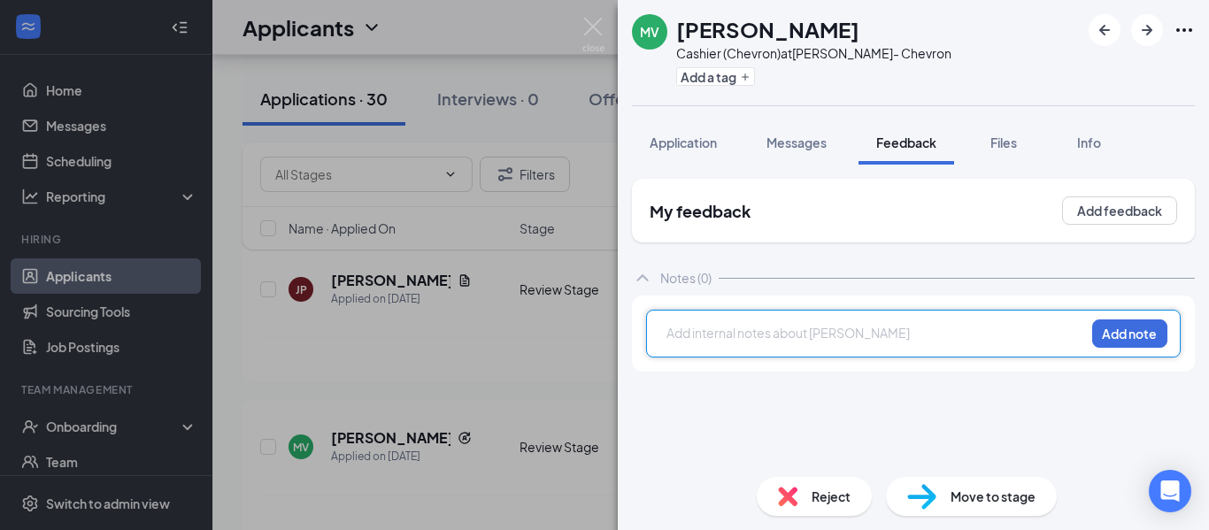
click at [562, 369] on div "MV Malissa Vargas-mendez Cashier (Chevron) at Murray- Chevron Add a tag Applica…" at bounding box center [604, 265] width 1209 height 530
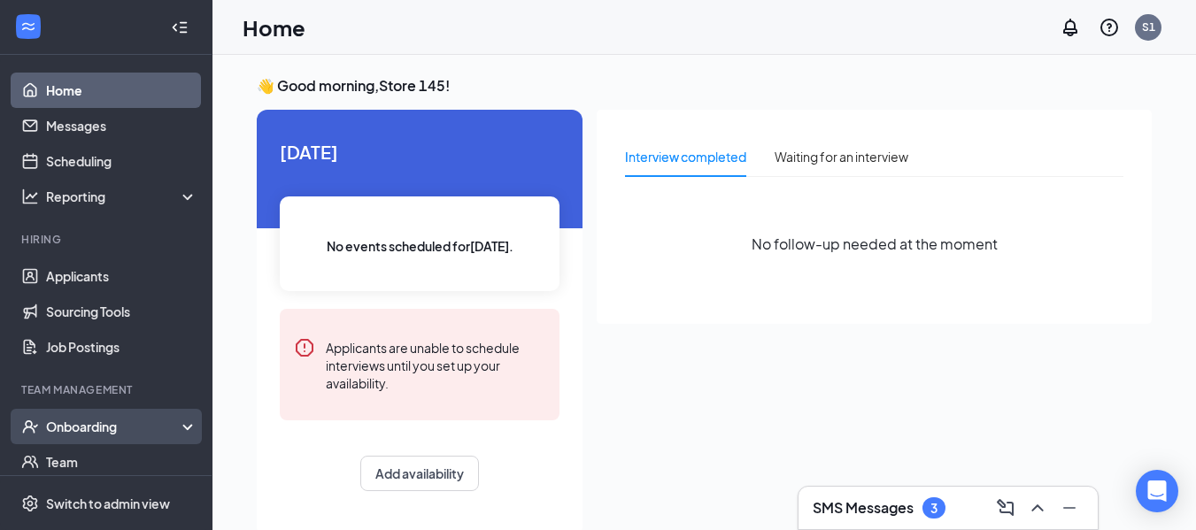
click at [95, 426] on div "Onboarding" at bounding box center [114, 427] width 136 height 18
click at [63, 96] on link "Home" at bounding box center [121, 90] width 151 height 35
click at [109, 454] on link "Overview" at bounding box center [121, 461] width 151 height 35
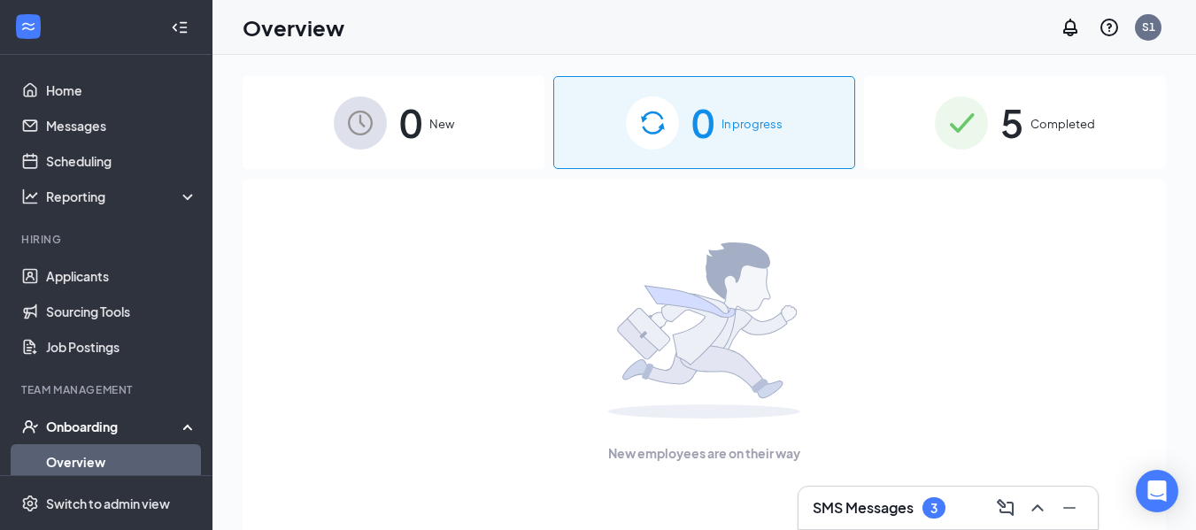
click at [114, 426] on div "Onboarding" at bounding box center [114, 427] width 136 height 18
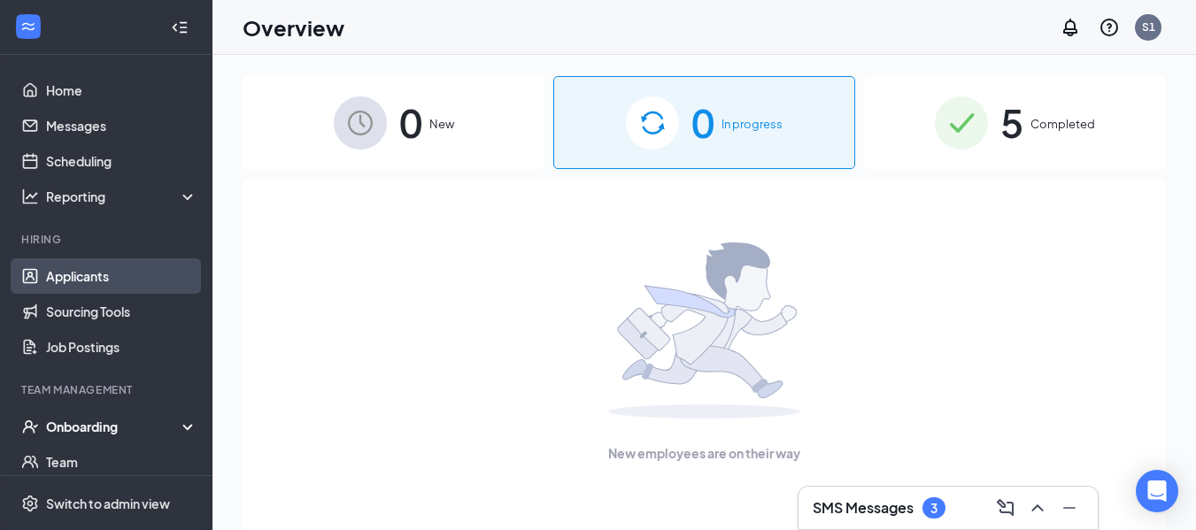
click at [101, 281] on link "Applicants" at bounding box center [121, 275] width 151 height 35
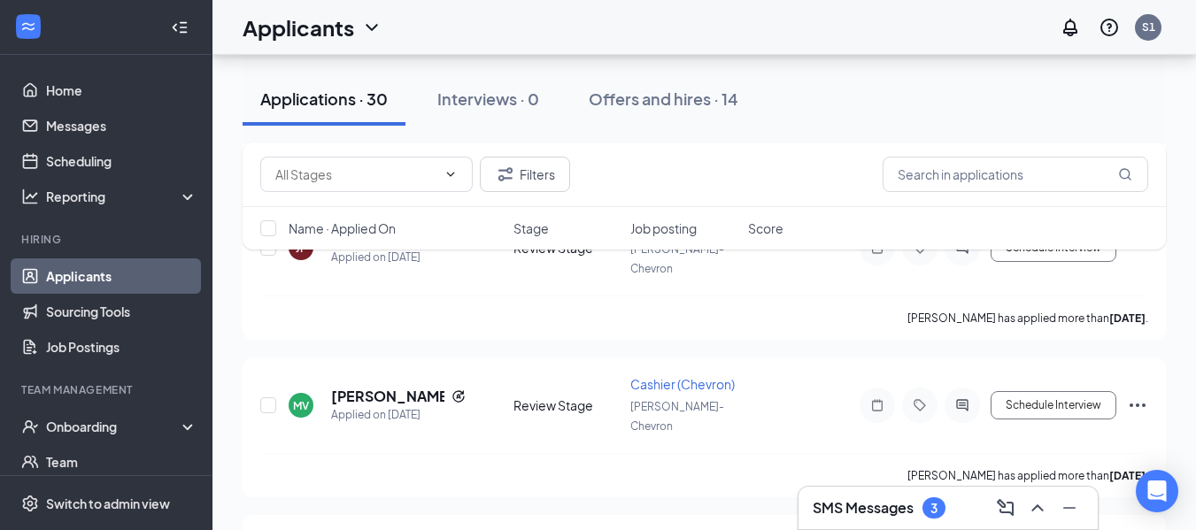
scroll to position [974, 0]
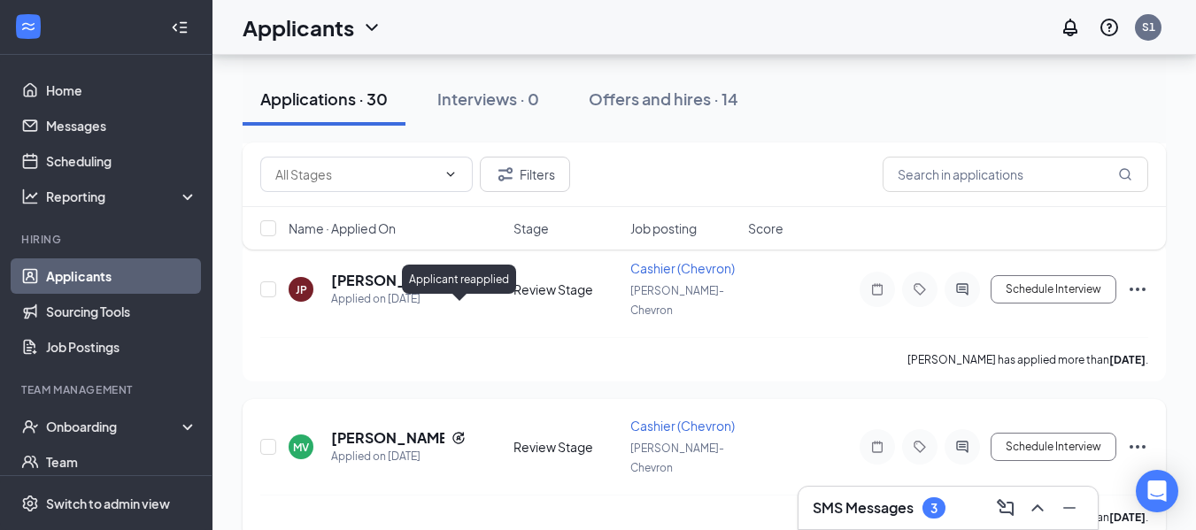
click at [457, 431] on icon "Reapply" at bounding box center [458, 438] width 14 height 14
click at [460, 283] on div "Applicant reapplied" at bounding box center [459, 279] width 114 height 29
click at [460, 432] on icon "Reapply" at bounding box center [458, 438] width 12 height 12
click at [460, 431] on icon "Reapply" at bounding box center [458, 438] width 14 height 14
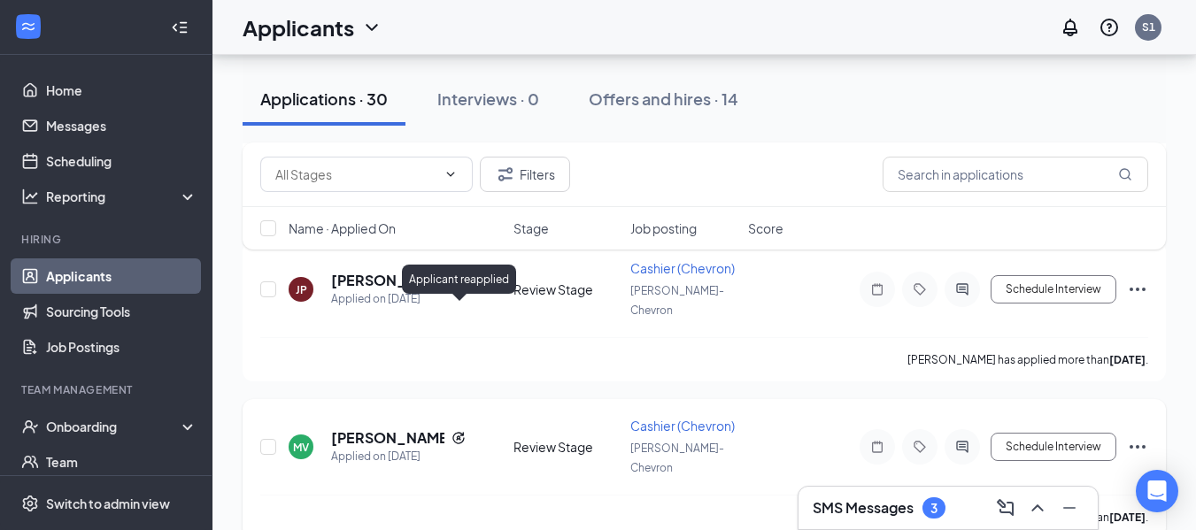
click at [460, 431] on icon "Reapply" at bounding box center [458, 438] width 14 height 14
click at [267, 439] on input "checkbox" at bounding box center [268, 447] width 16 height 16
checkbox input "true"
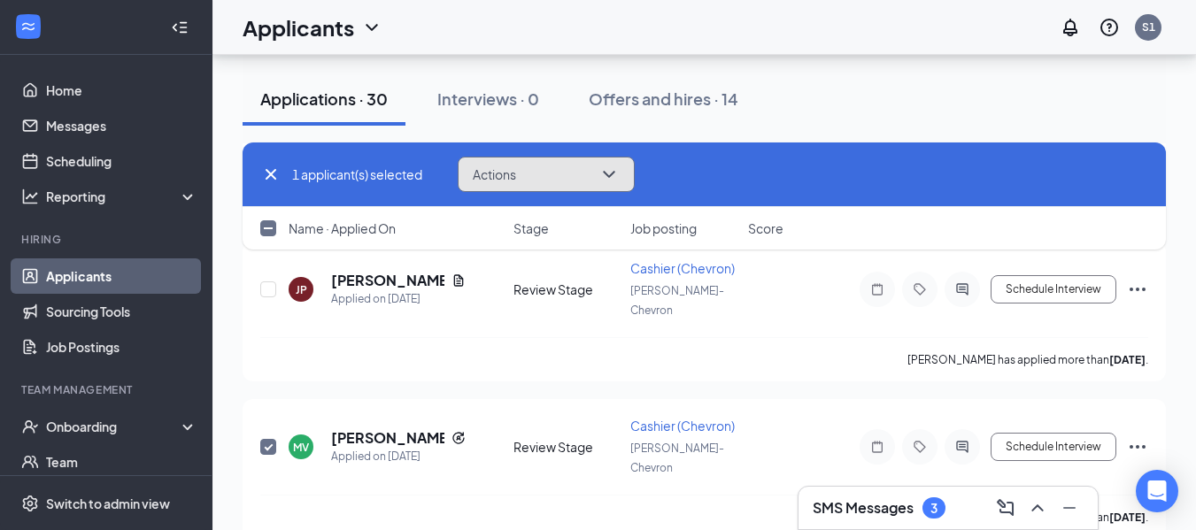
click at [609, 172] on icon "ChevronDown" at bounding box center [608, 174] width 21 height 21
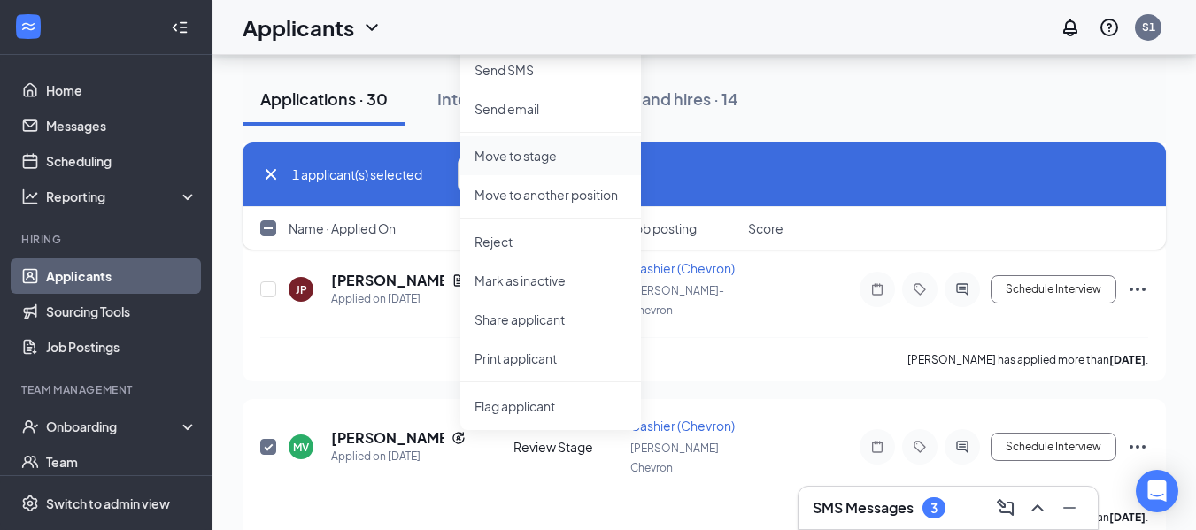
click at [538, 149] on p "Move to stage" at bounding box center [550, 156] width 152 height 18
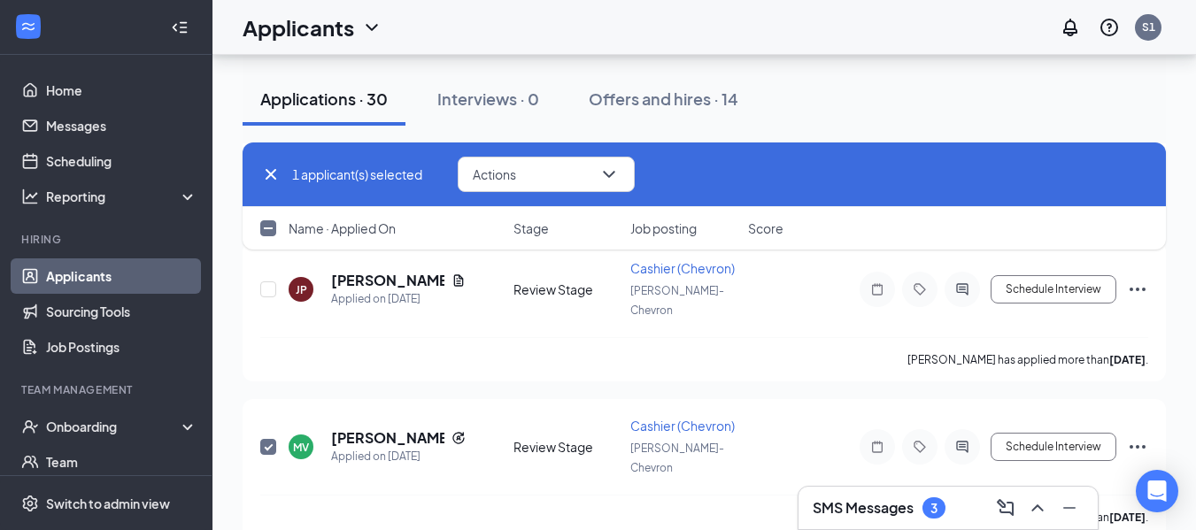
type input "Onsite Interview (next stage)"
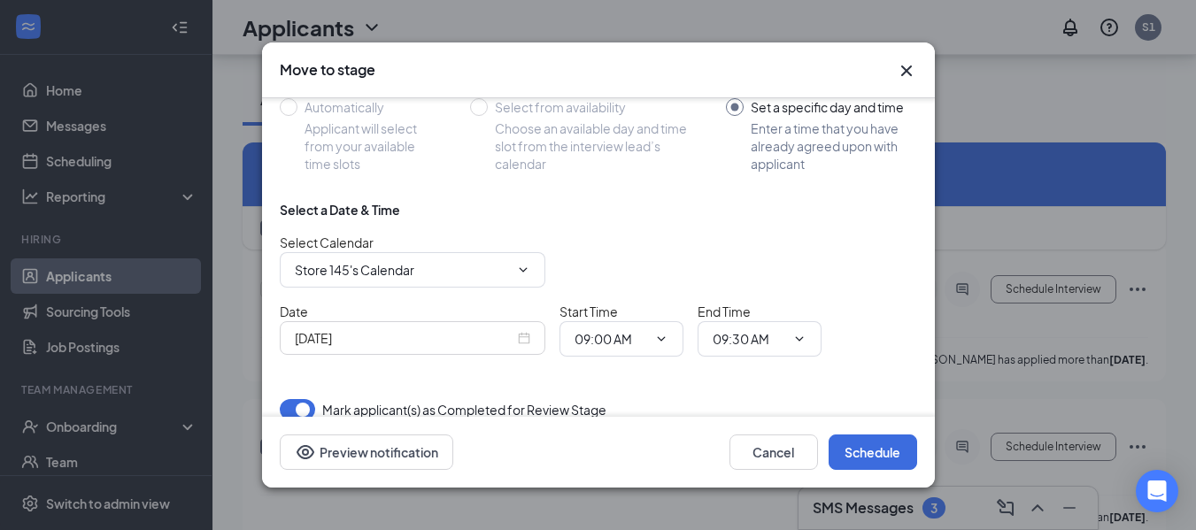
scroll to position [198, 0]
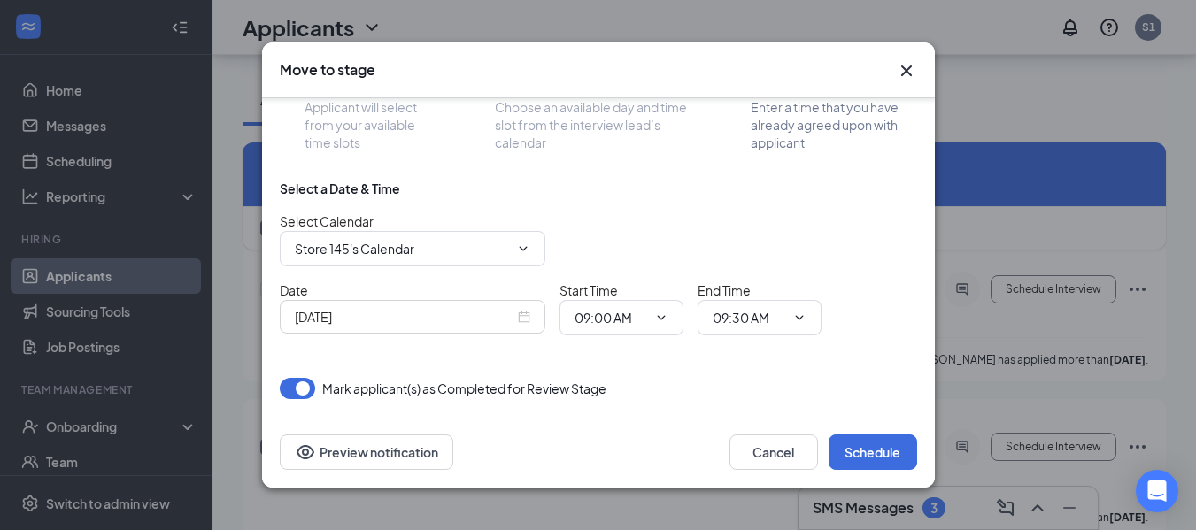
click at [303, 384] on button "button" at bounding box center [297, 388] width 35 height 21
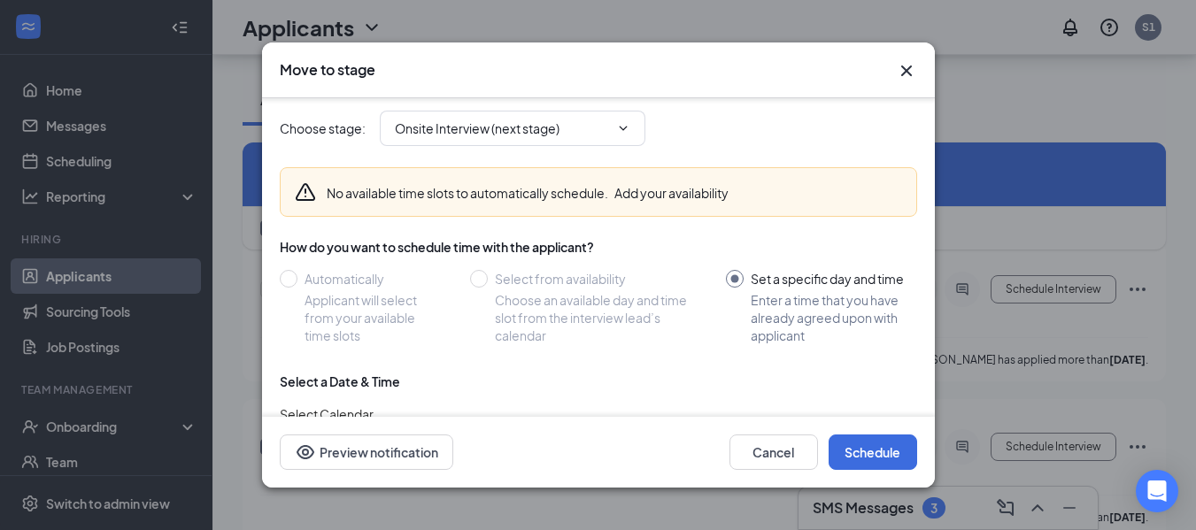
scroll to position [0, 0]
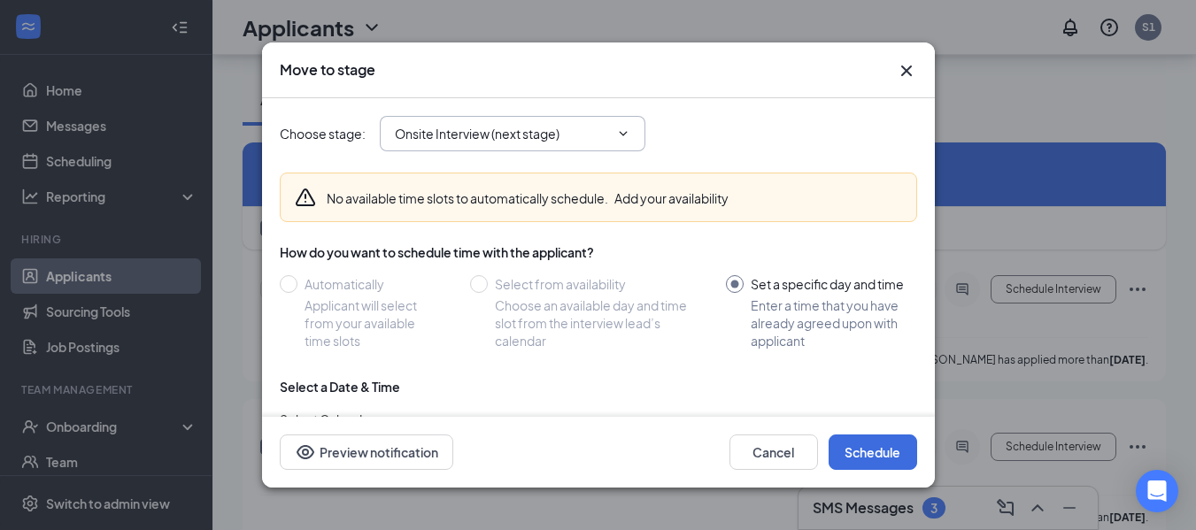
click at [627, 127] on icon "ChevronDown" at bounding box center [623, 134] width 14 height 14
click at [625, 129] on icon "ChevronDown" at bounding box center [623, 134] width 14 height 14
click at [330, 133] on span "Choose stage :" at bounding box center [323, 133] width 86 height 19
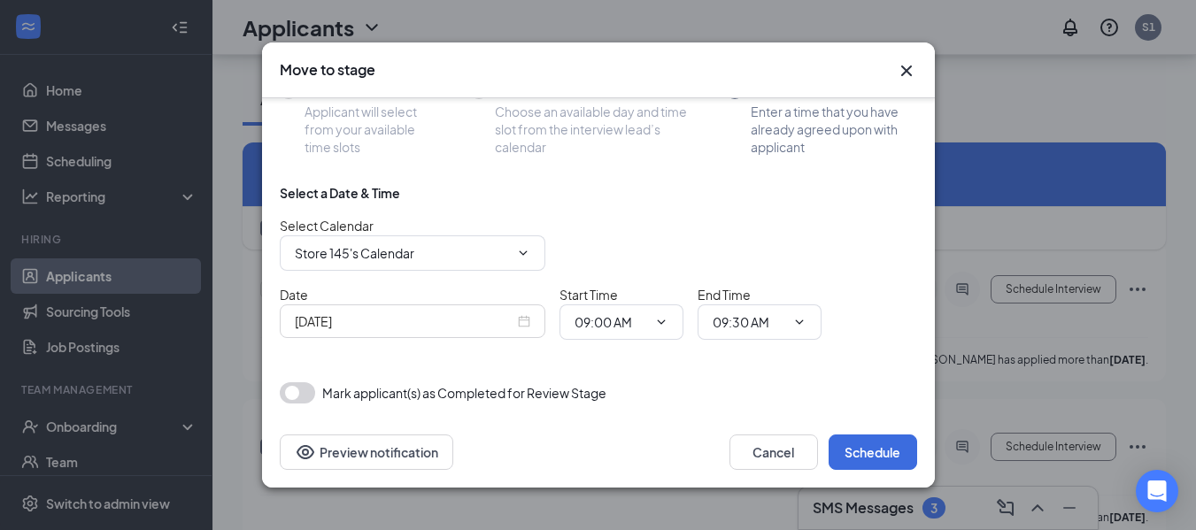
scroll to position [198, 0]
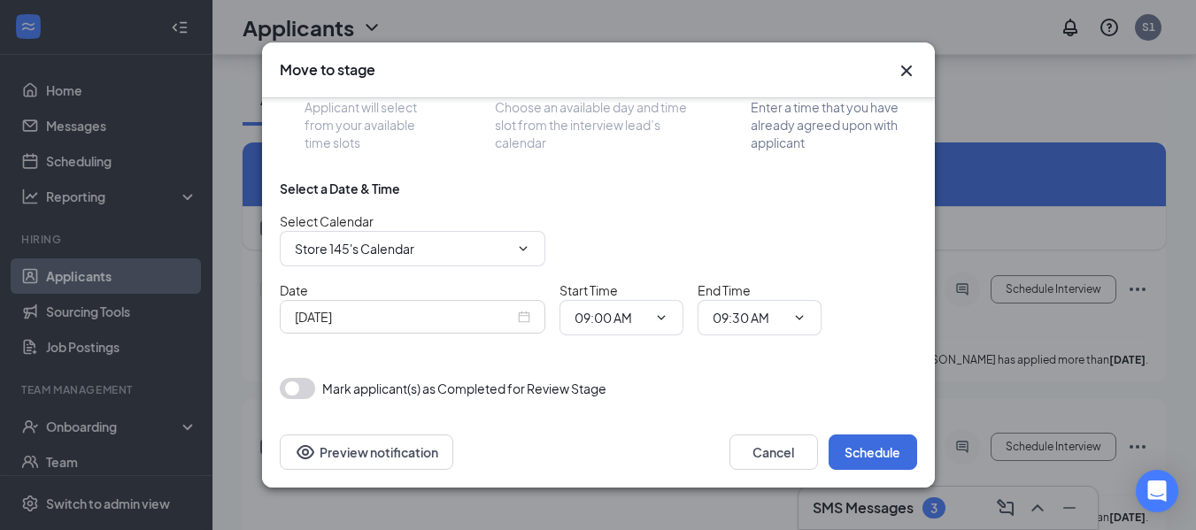
click at [298, 391] on button "button" at bounding box center [297, 388] width 35 height 21
click at [906, 69] on icon "Cross" at bounding box center [906, 70] width 21 height 21
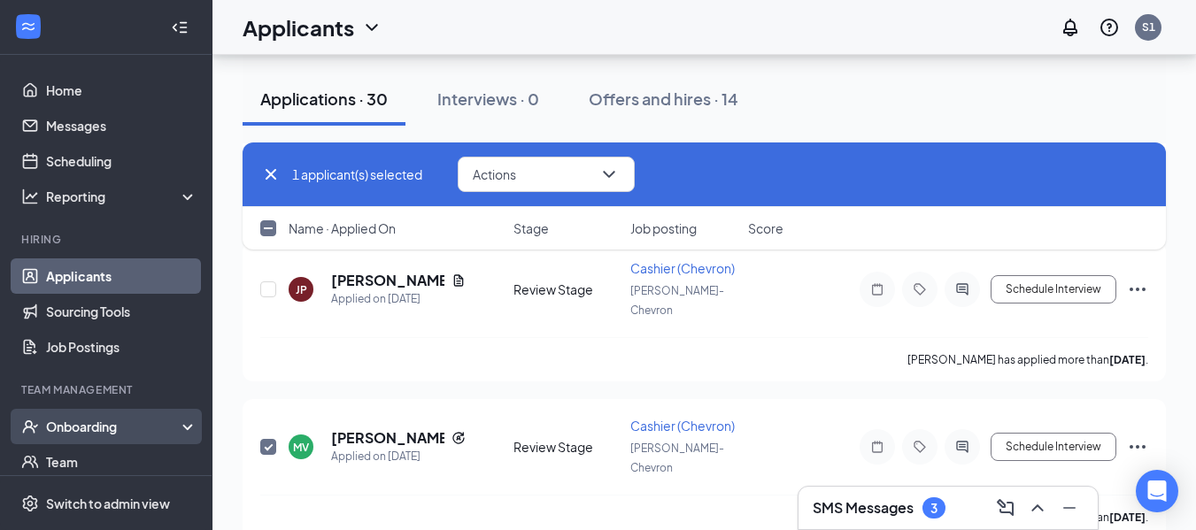
click at [110, 418] on div "Onboarding" at bounding box center [114, 427] width 136 height 18
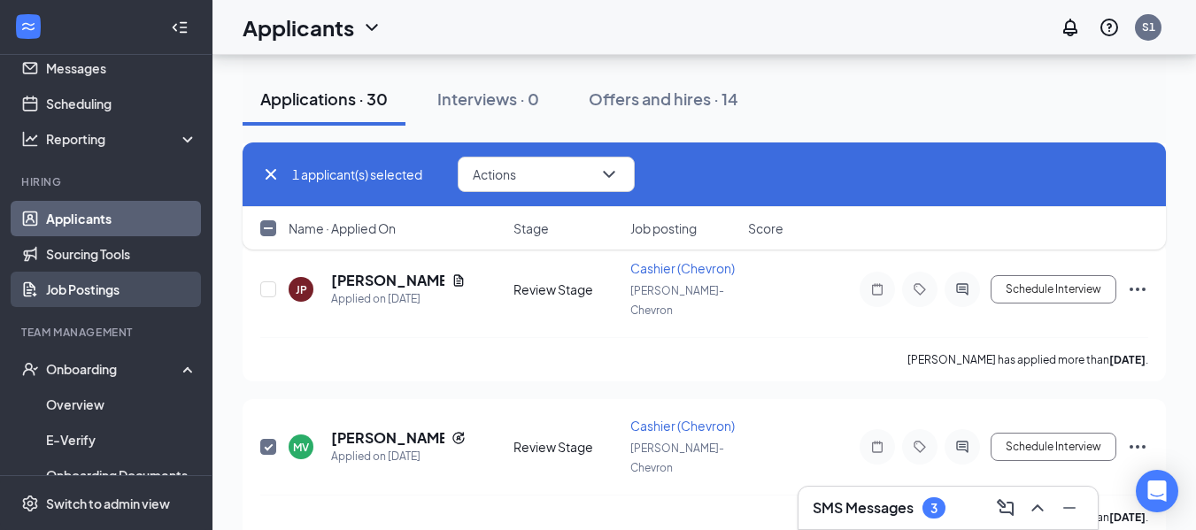
scroll to position [89, 0]
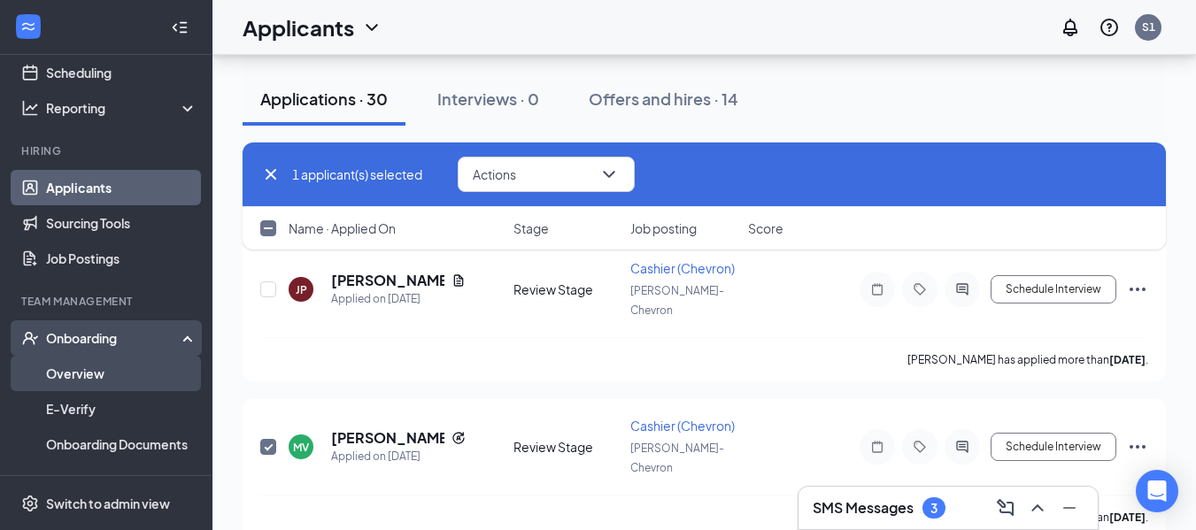
click at [81, 374] on link "Overview" at bounding box center [121, 373] width 151 height 35
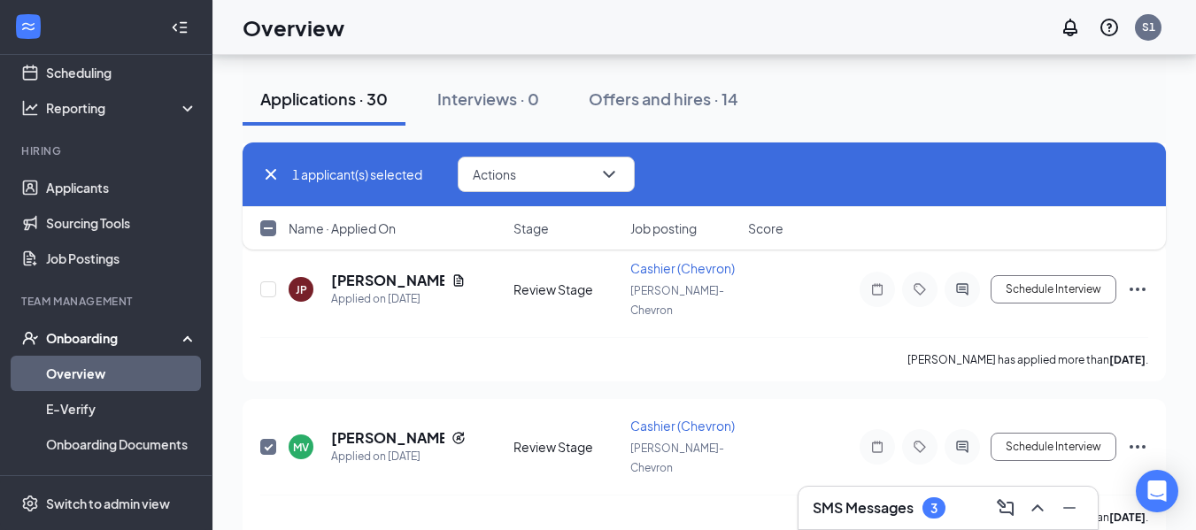
scroll to position [80, 0]
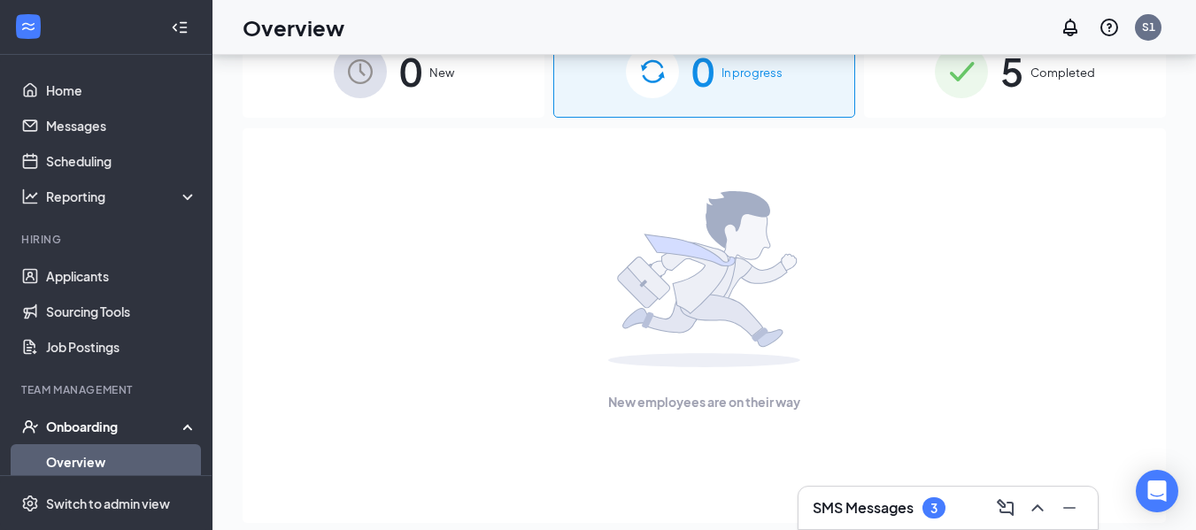
scroll to position [80, 0]
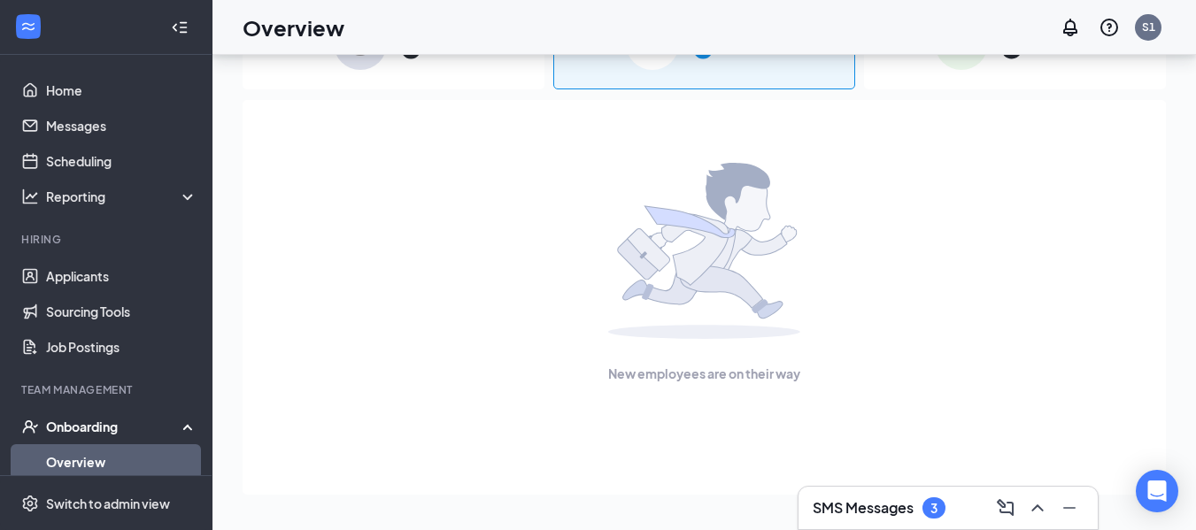
click at [139, 428] on div "Onboarding" at bounding box center [114, 427] width 136 height 18
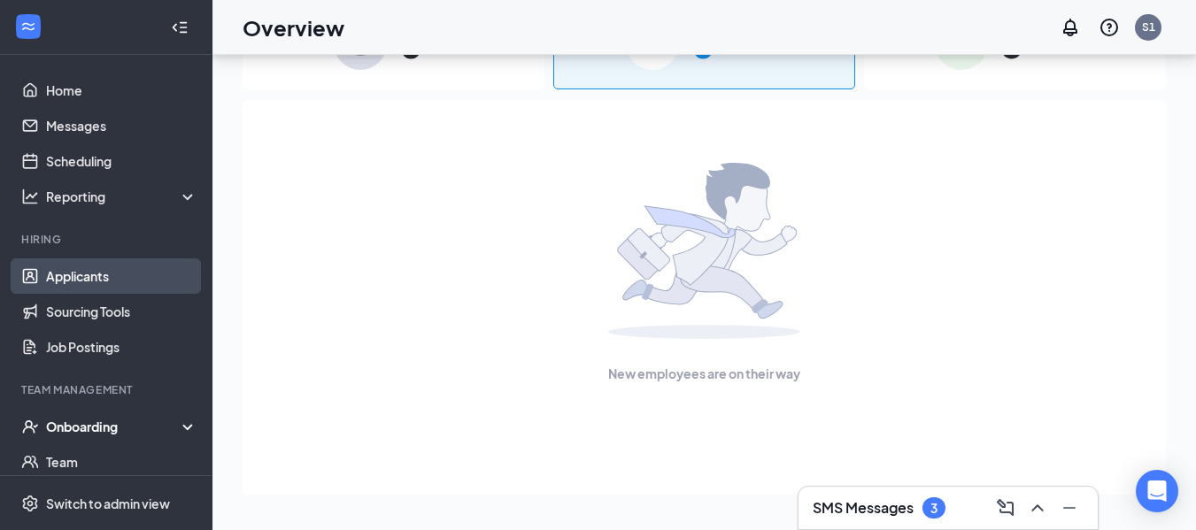
click at [93, 275] on link "Applicants" at bounding box center [121, 275] width 151 height 35
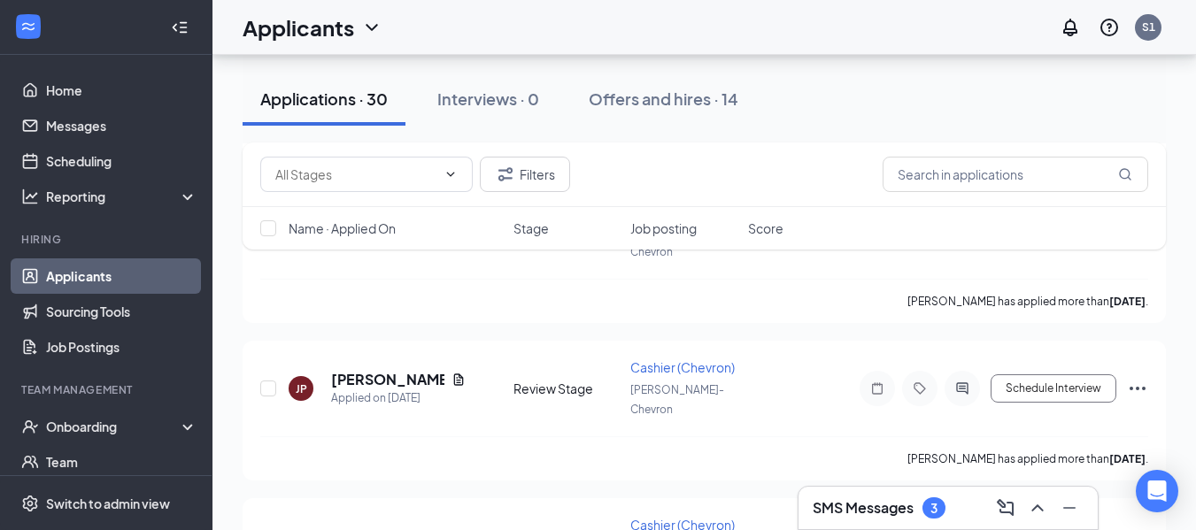
scroll to position [876, 0]
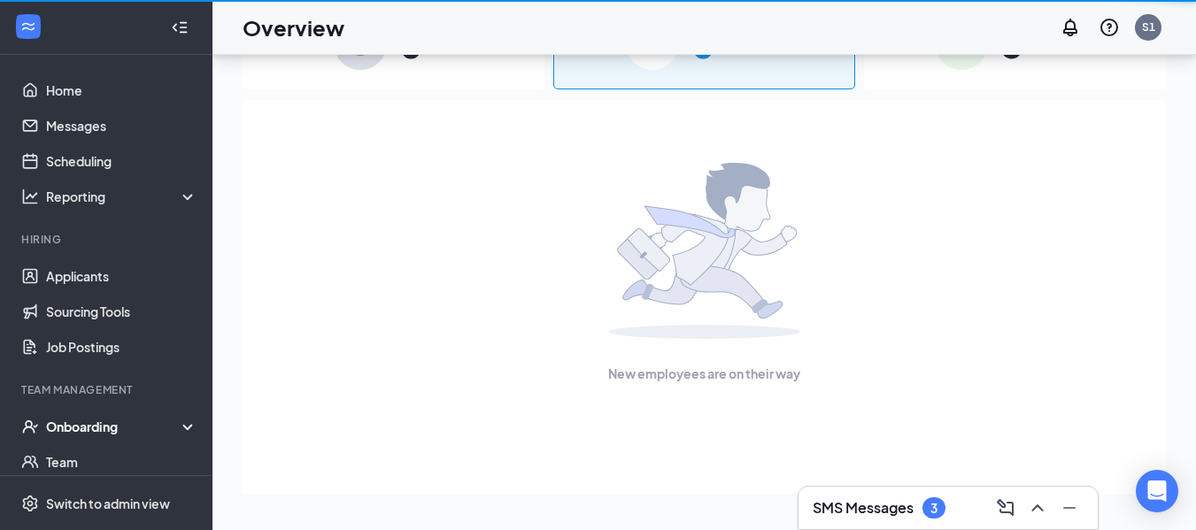
scroll to position [80, 0]
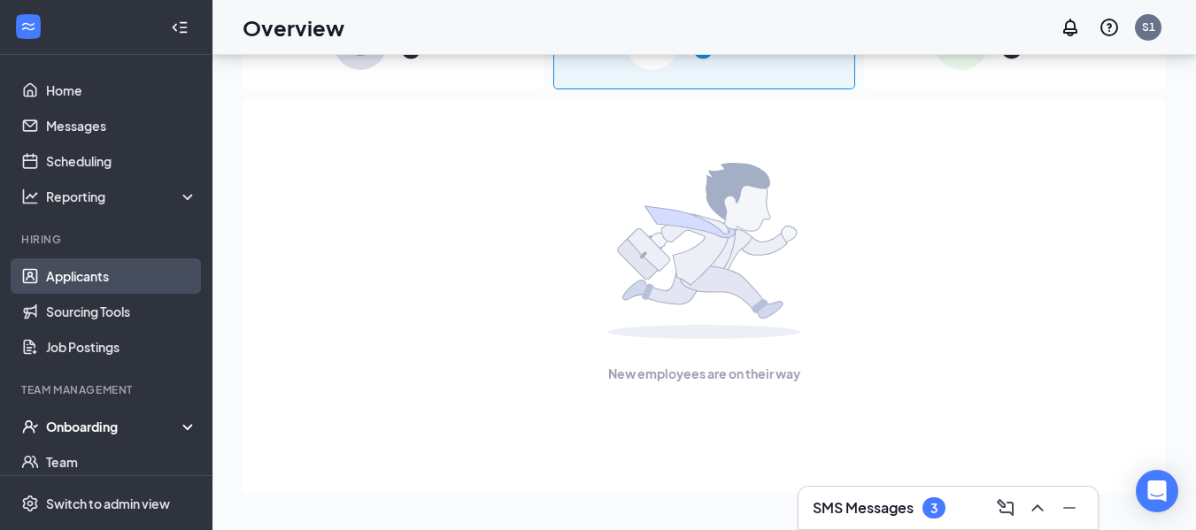
click at [85, 275] on link "Applicants" at bounding box center [121, 275] width 151 height 35
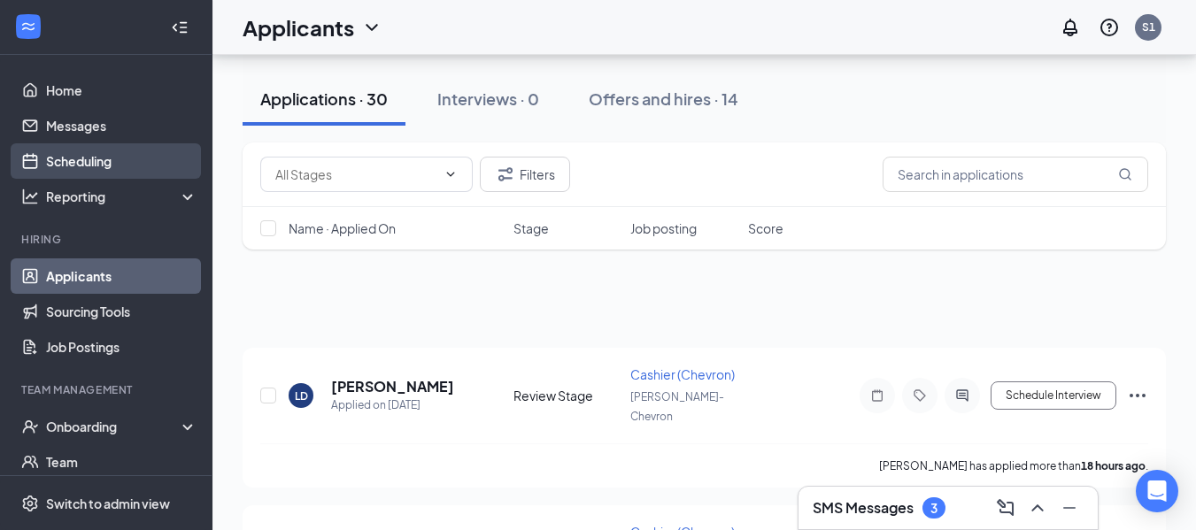
click at [102, 158] on link "Scheduling" at bounding box center [121, 160] width 151 height 35
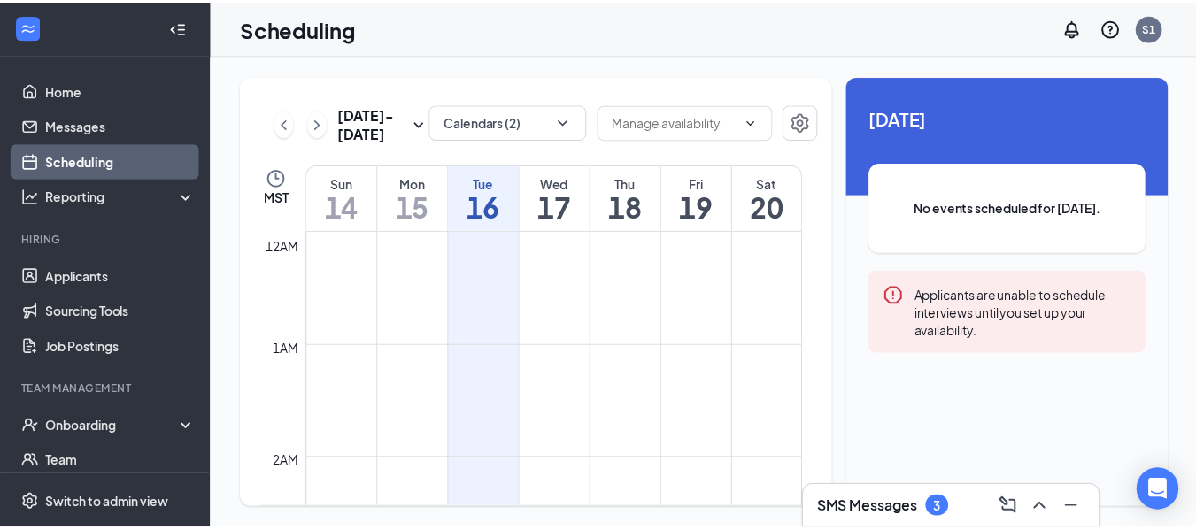
scroll to position [870, 0]
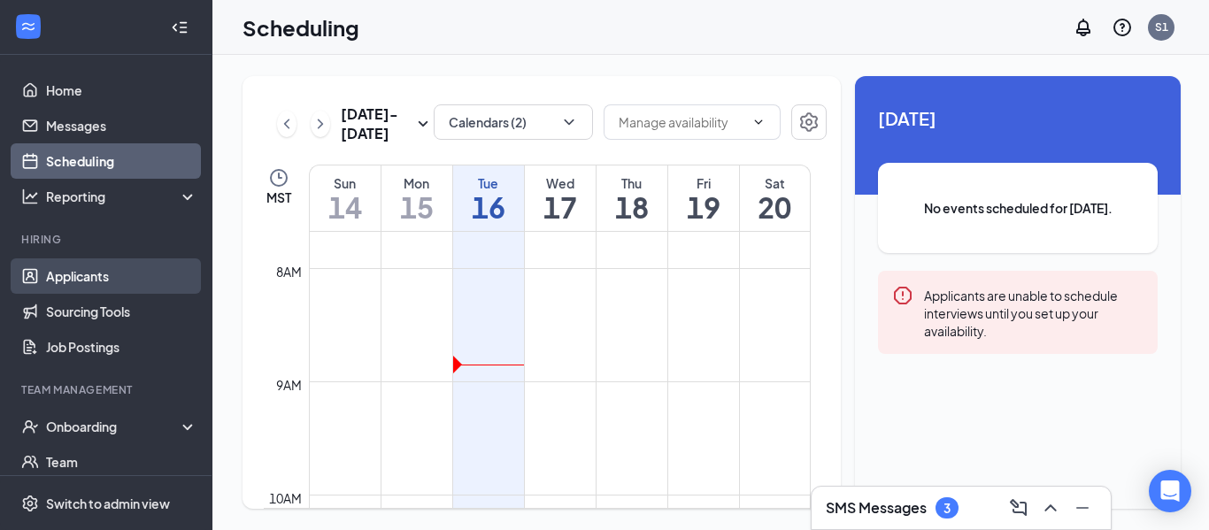
click at [110, 272] on link "Applicants" at bounding box center [121, 275] width 151 height 35
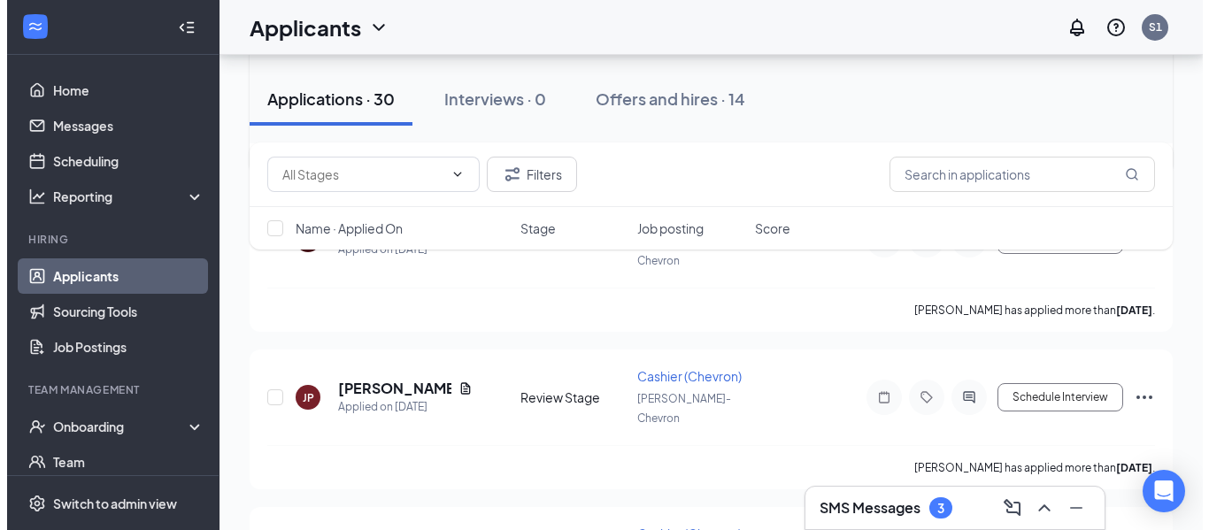
scroll to position [974, 0]
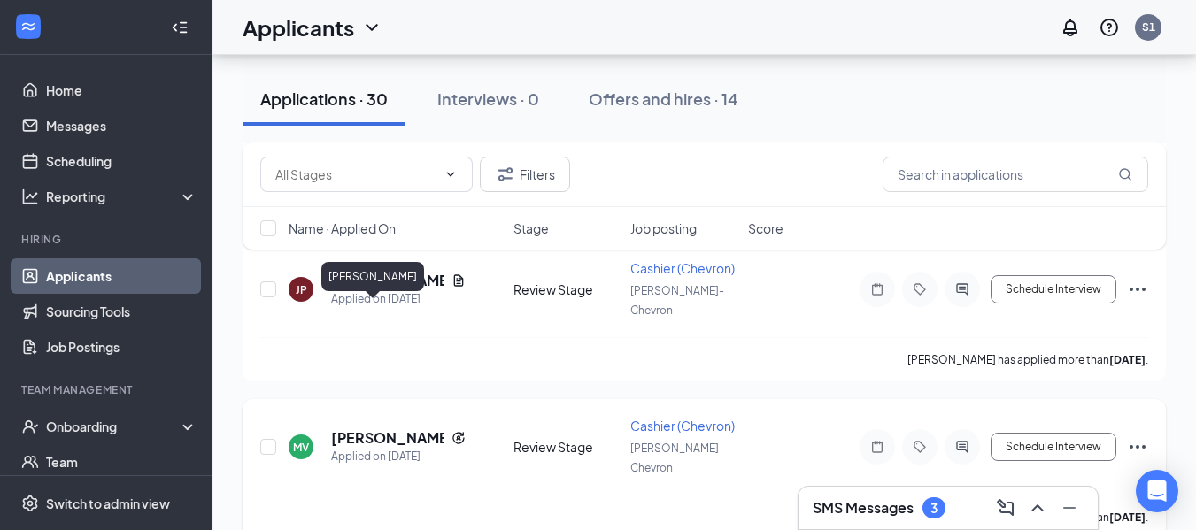
click at [381, 428] on h5 "[PERSON_NAME]" at bounding box center [387, 437] width 113 height 19
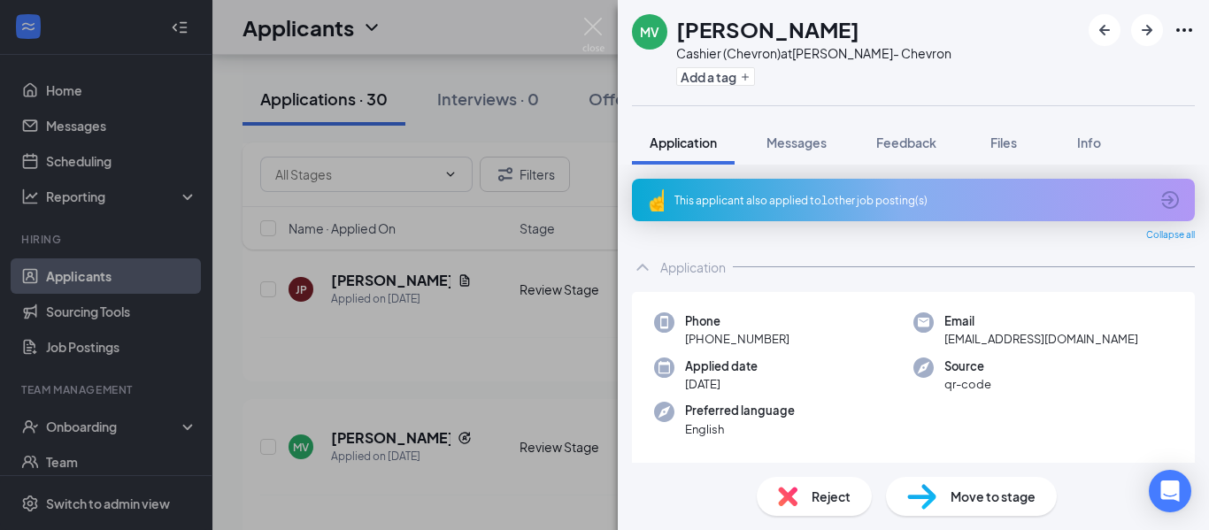
click at [986, 500] on span "Move to stage" at bounding box center [993, 496] width 85 height 19
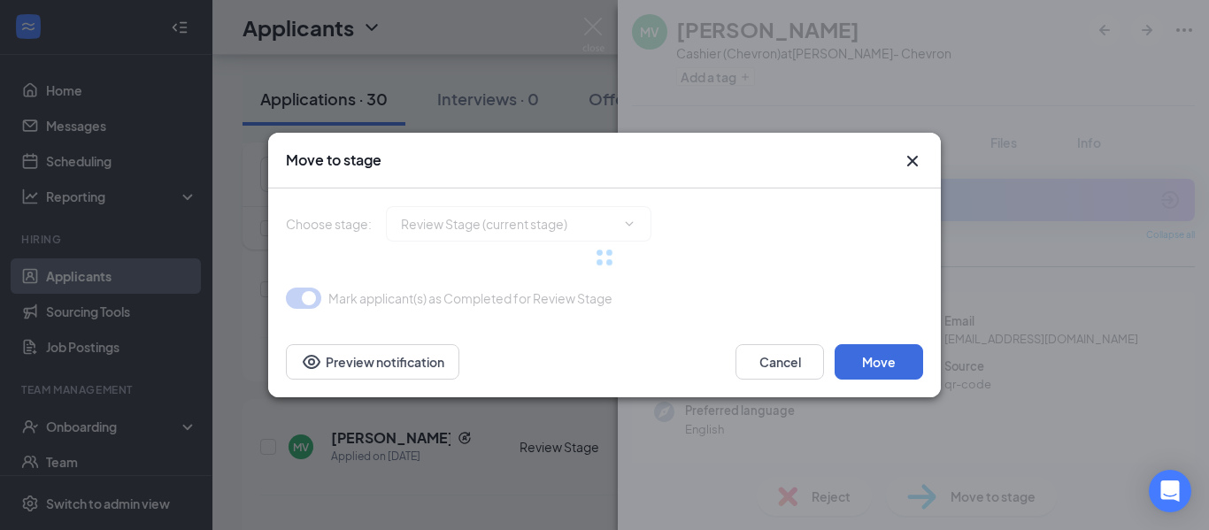
type input "Onsite Interview (next stage)"
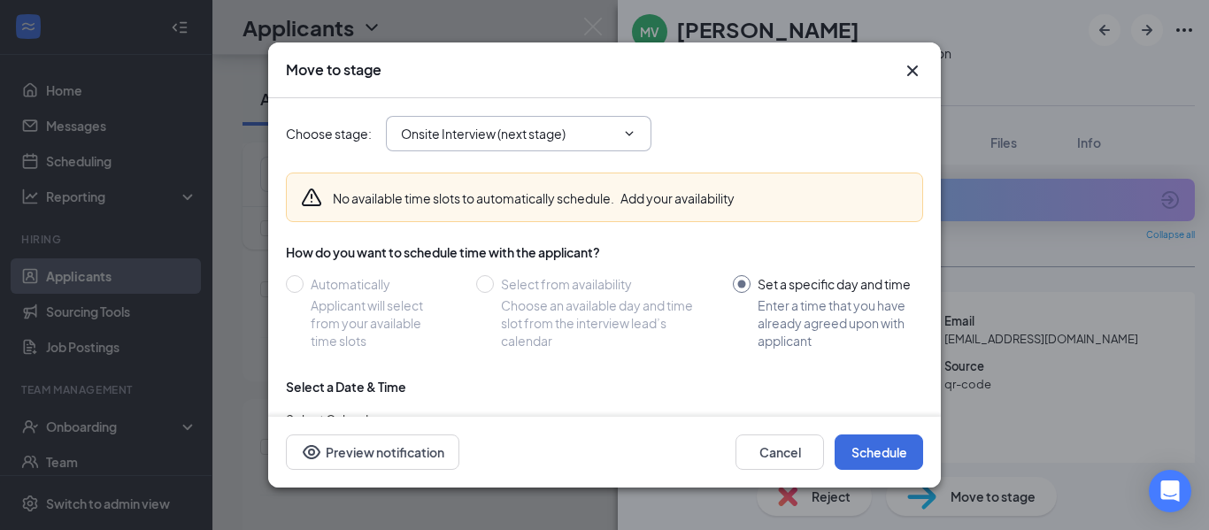
click at [631, 130] on icon "ChevronDown" at bounding box center [629, 134] width 14 height 14
click at [631, 135] on icon "ChevronDown" at bounding box center [630, 133] width 8 height 4
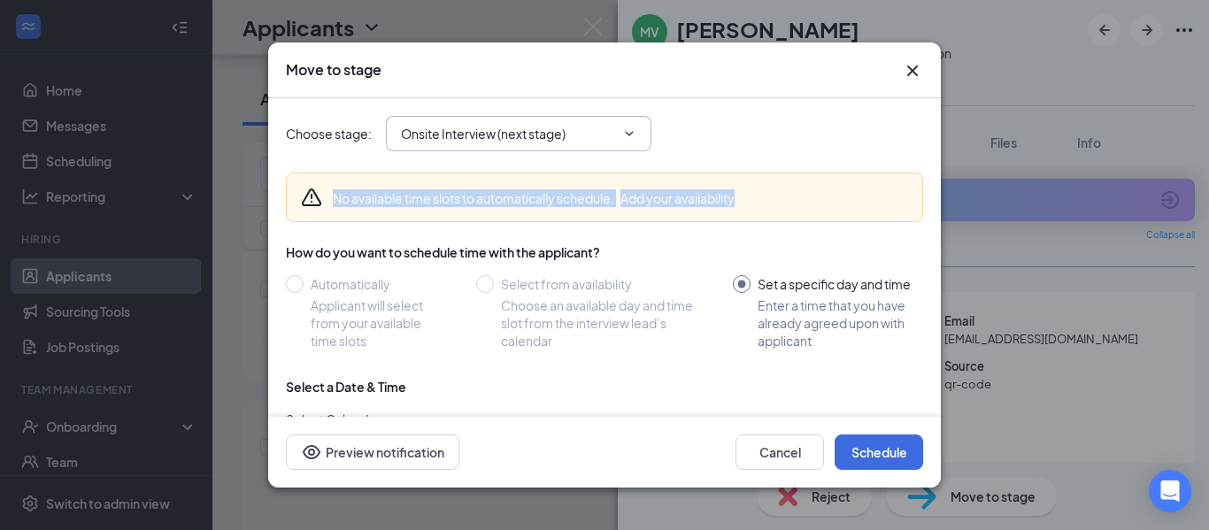
click at [631, 135] on icon "ChevronDown" at bounding box center [630, 133] width 8 height 4
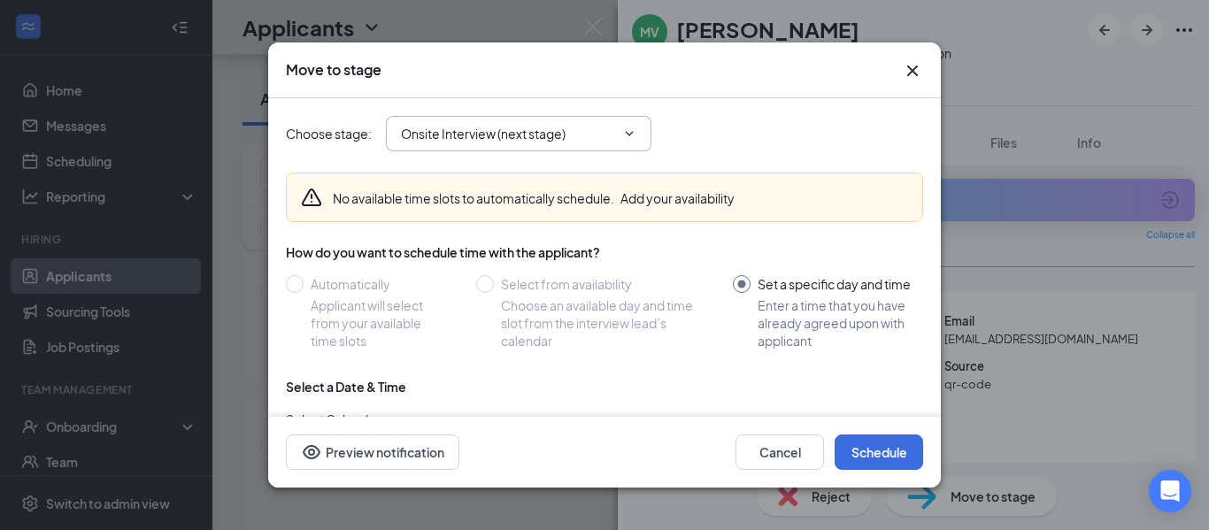
click at [631, 135] on icon "ChevronDown" at bounding box center [630, 133] width 8 height 4
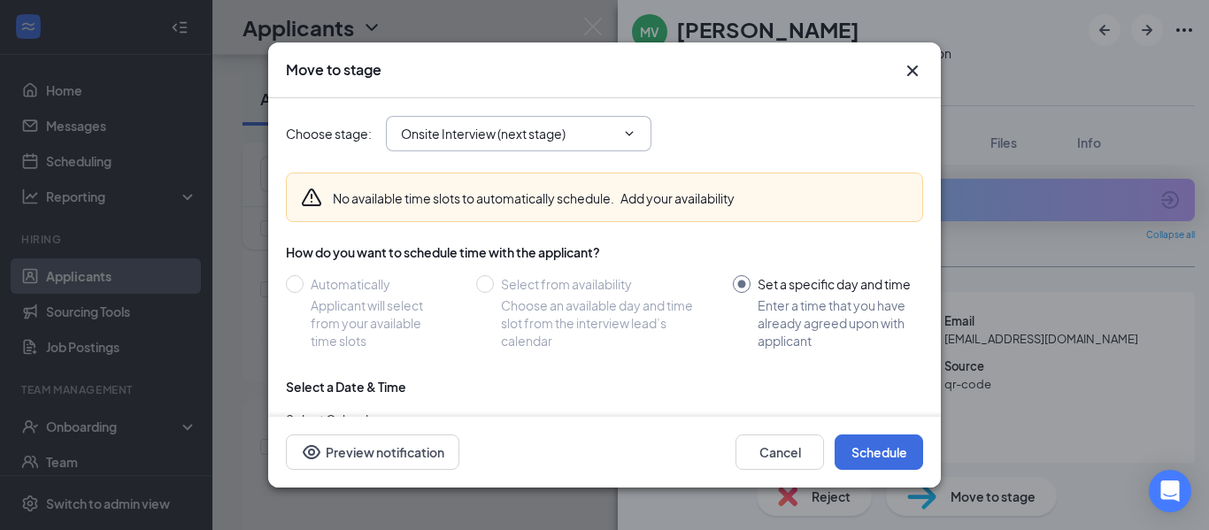
click at [631, 135] on icon "ChevronDown" at bounding box center [630, 133] width 8 height 4
click at [630, 133] on icon "ChevronDown" at bounding box center [629, 134] width 14 height 14
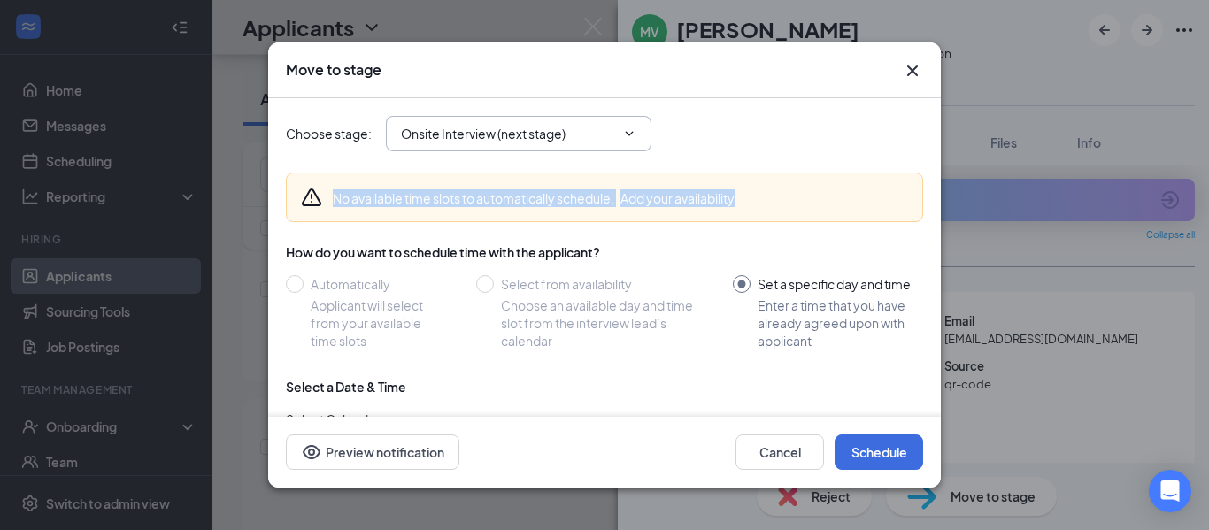
click at [630, 133] on icon "ChevronDown" at bounding box center [629, 134] width 14 height 14
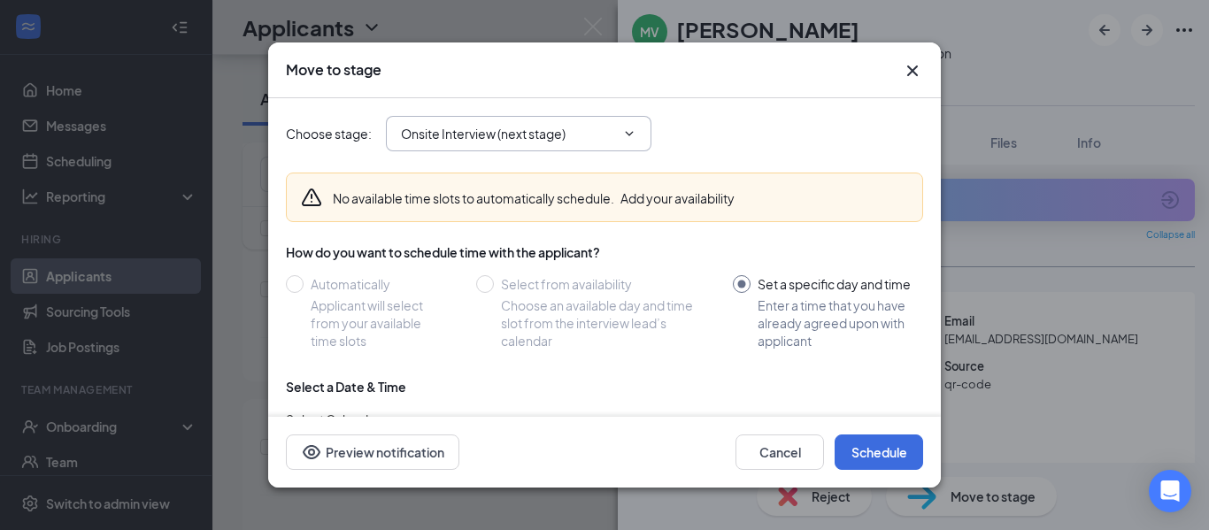
click at [630, 133] on icon "ChevronDown" at bounding box center [629, 134] width 14 height 14
click at [915, 68] on icon "Cross" at bounding box center [912, 71] width 11 height 11
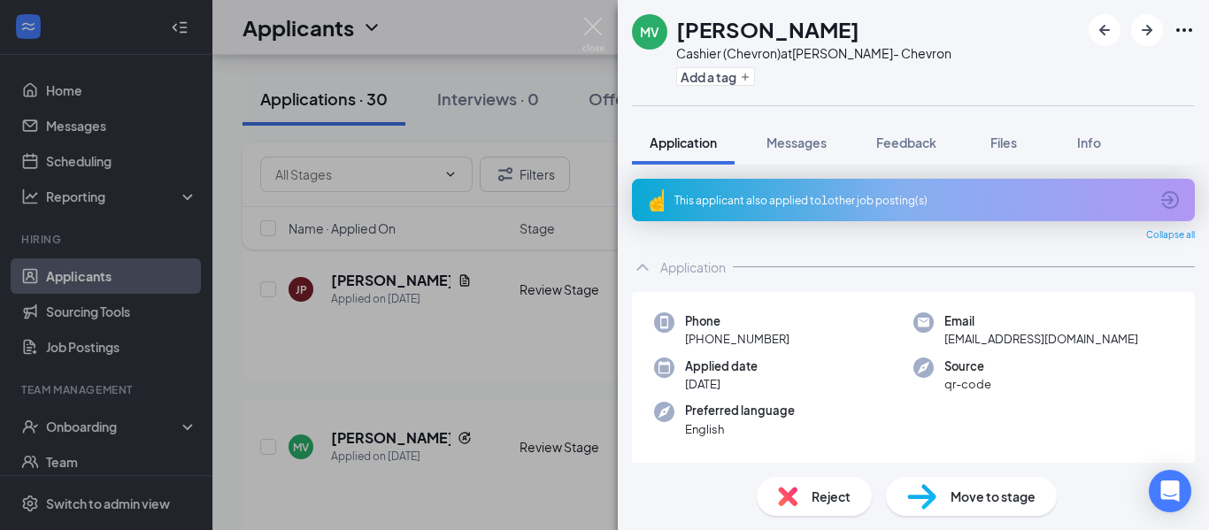
click at [532, 360] on div "MV [PERSON_NAME] (Chevron) at [PERSON_NAME]- Chevron Add a tag Application Mess…" at bounding box center [604, 265] width 1209 height 530
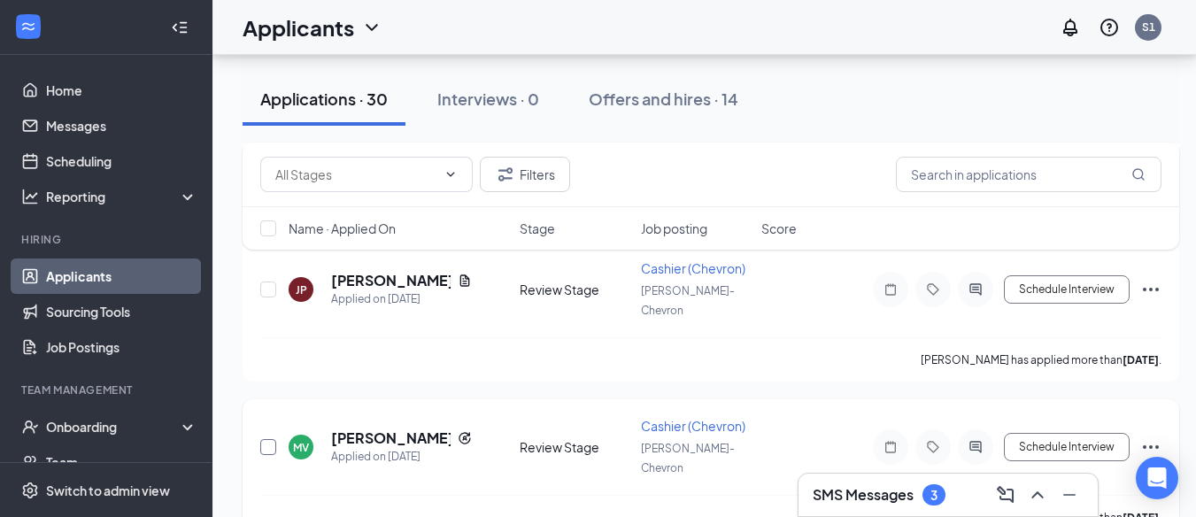
click at [271, 439] on input "checkbox" at bounding box center [268, 447] width 16 height 16
checkbox input "true"
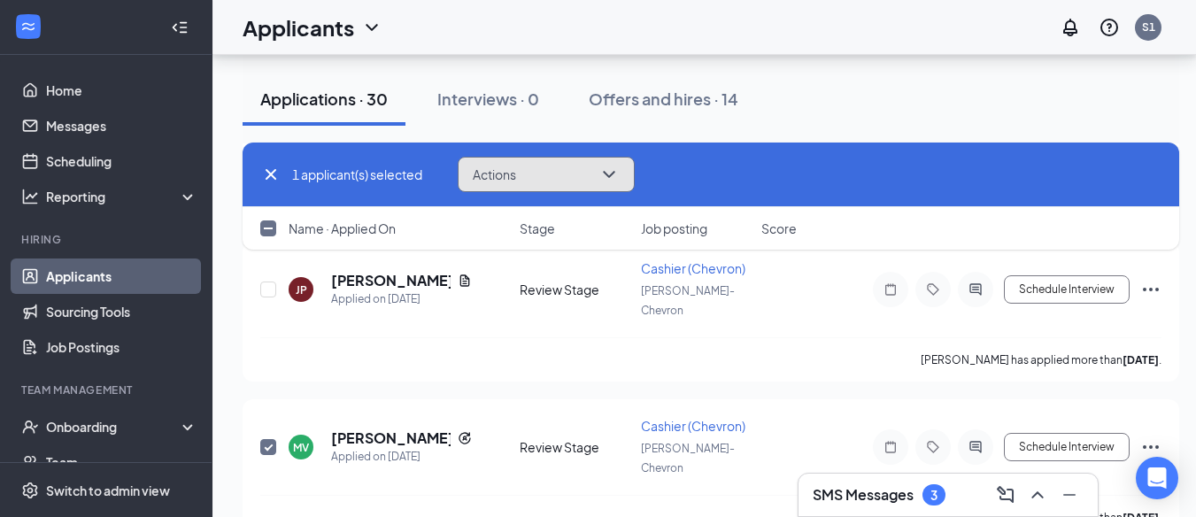
click at [612, 166] on icon "ChevronDown" at bounding box center [608, 174] width 21 height 21
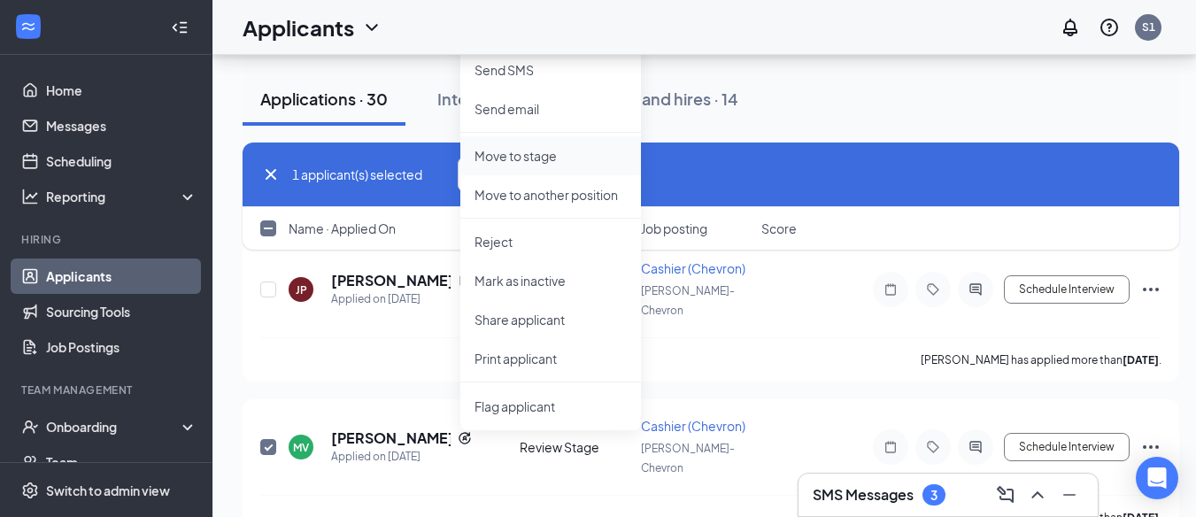
click at [513, 153] on p "Move to stage" at bounding box center [550, 156] width 152 height 18
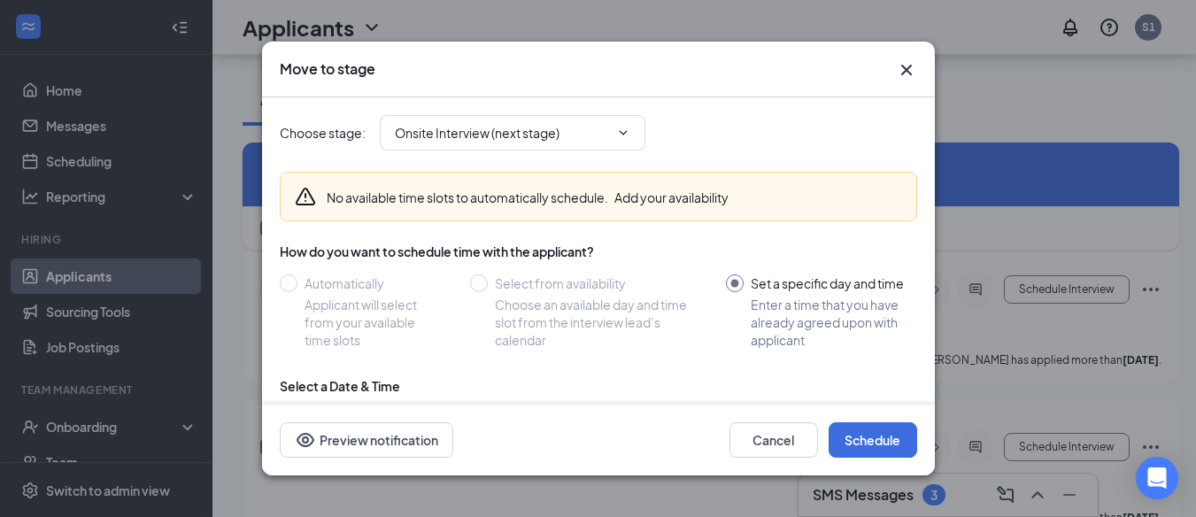
click at [311, 197] on icon "Warning" at bounding box center [305, 196] width 21 height 21
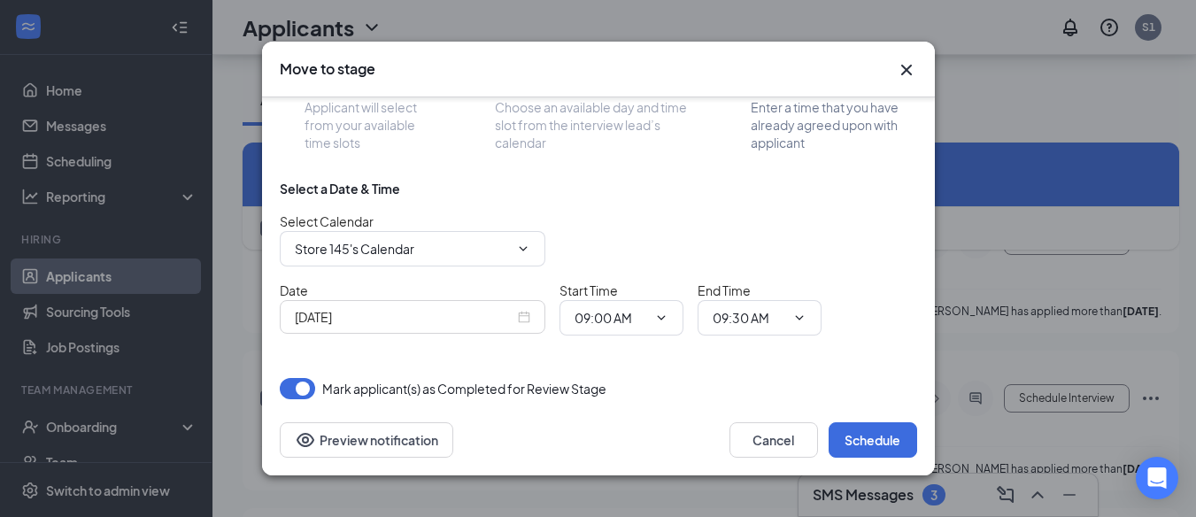
scroll to position [1062, 0]
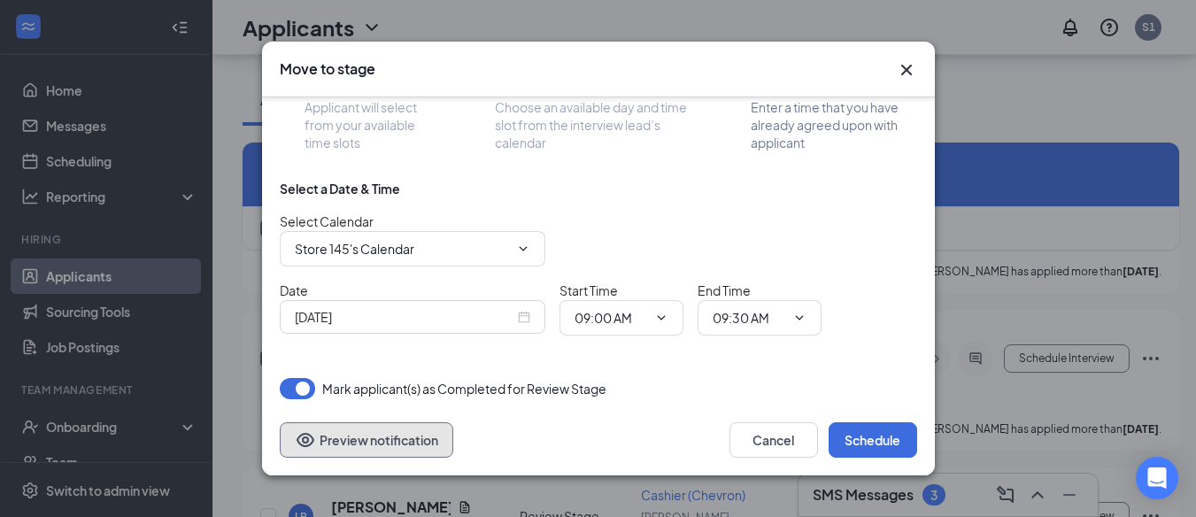
click at [406, 454] on button "Preview notification" at bounding box center [366, 439] width 173 height 35
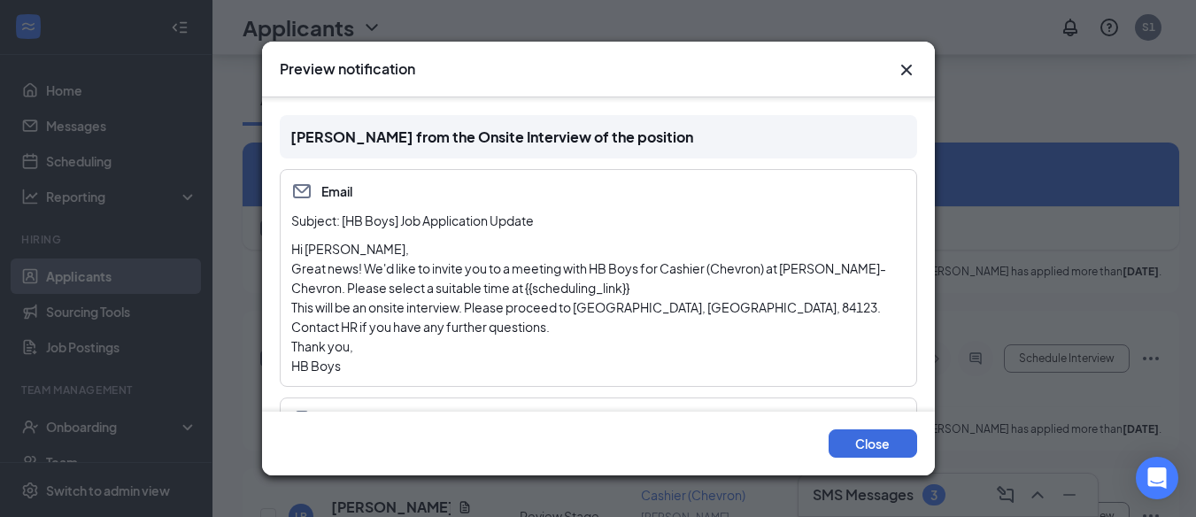
scroll to position [66, 0]
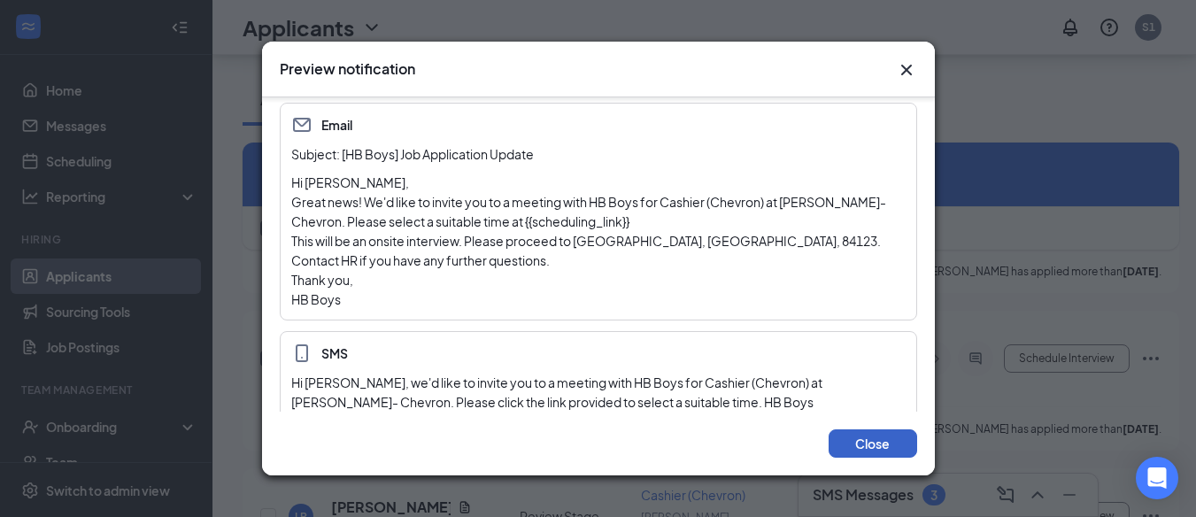
click at [868, 443] on button "Close" at bounding box center [872, 443] width 89 height 28
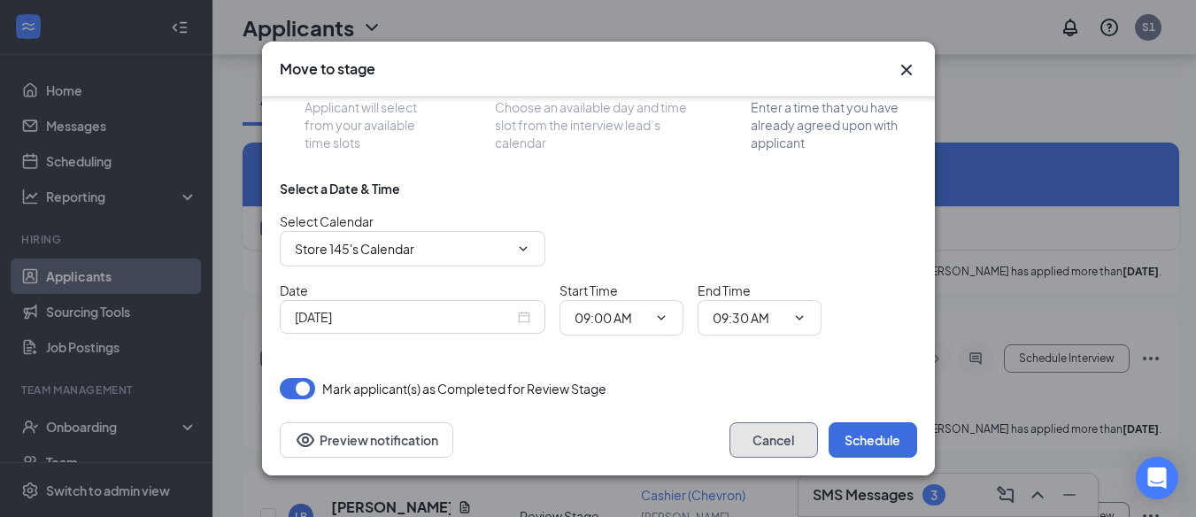
click at [779, 443] on button "Cancel" at bounding box center [773, 439] width 89 height 35
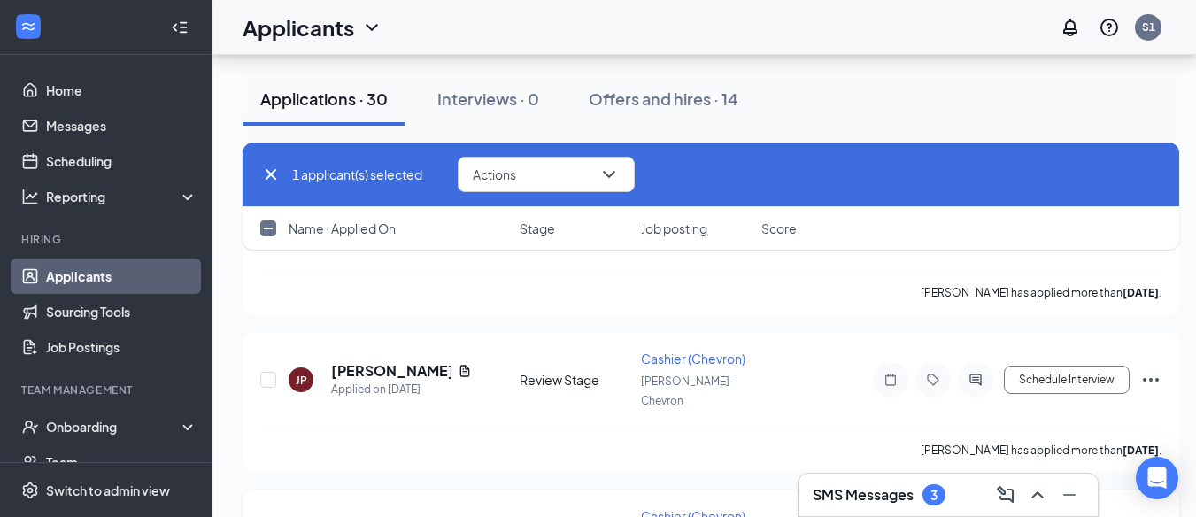
scroll to position [885, 0]
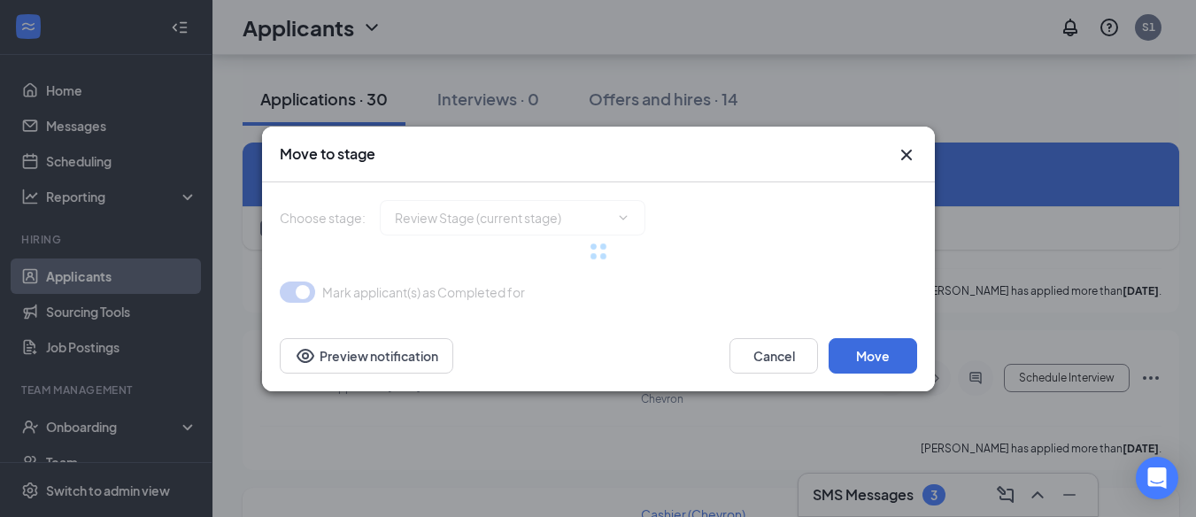
type input "Onsite Interview (next stage)"
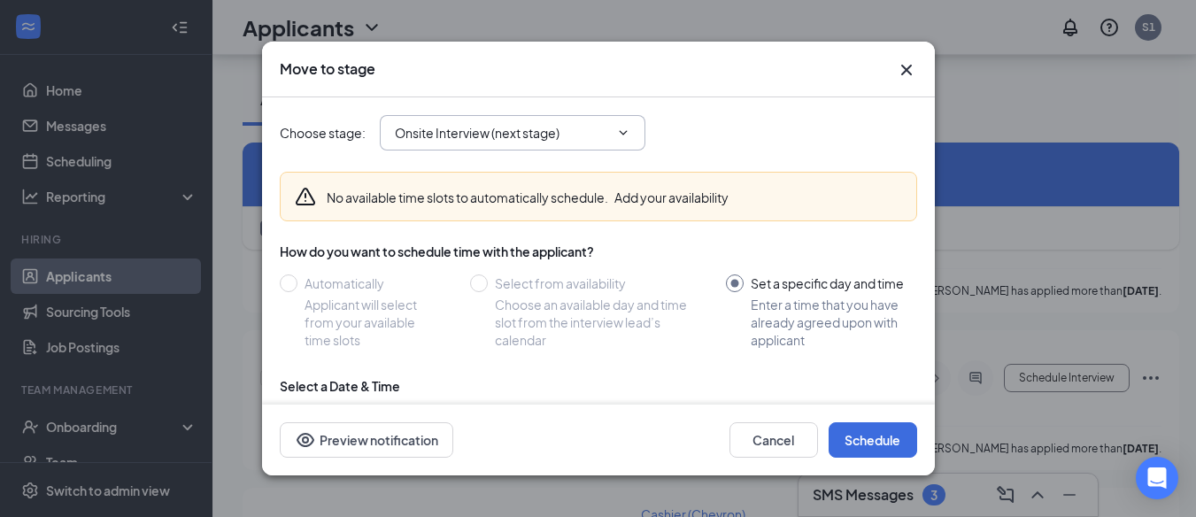
click at [617, 115] on span "Onsite Interview (next stage)" at bounding box center [513, 132] width 266 height 35
click at [620, 127] on icon "ChevronDown" at bounding box center [623, 133] width 14 height 14
click at [890, 448] on button "Schedule" at bounding box center [872, 439] width 89 height 35
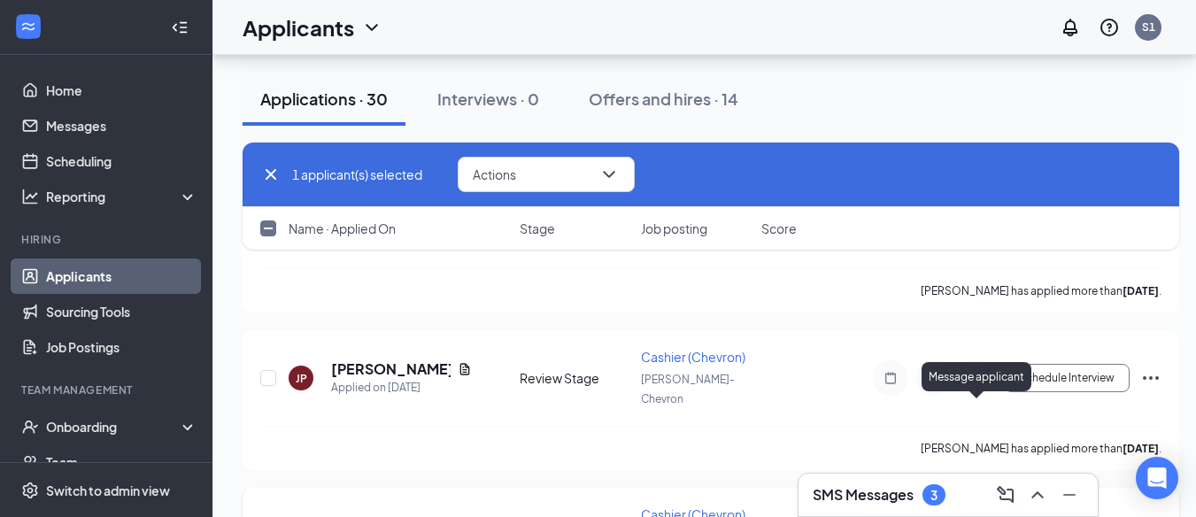
checkbox input "false"
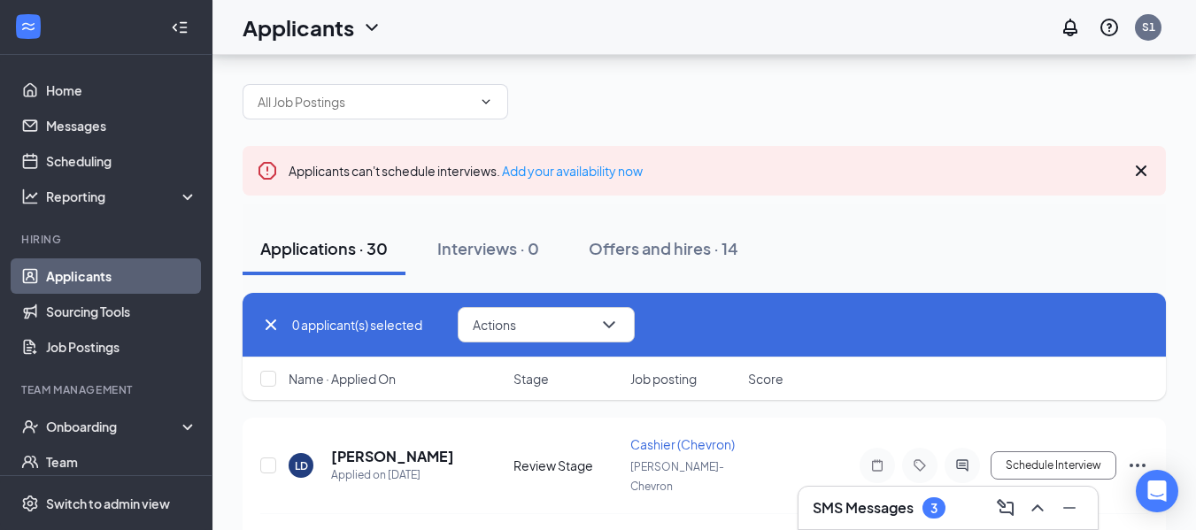
scroll to position [0, 0]
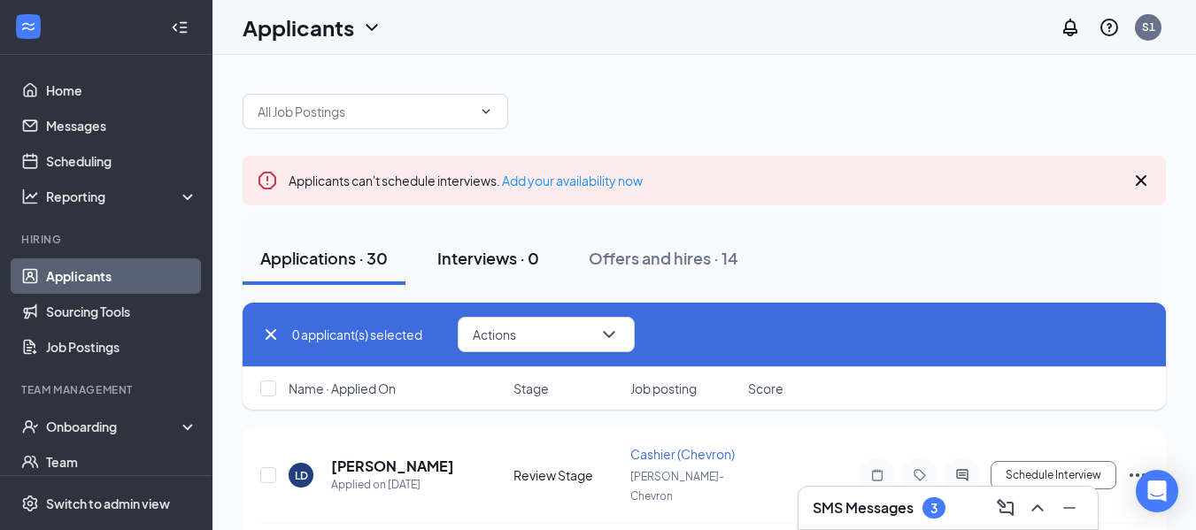
click at [513, 257] on div "Interviews · 0" at bounding box center [488, 258] width 102 height 22
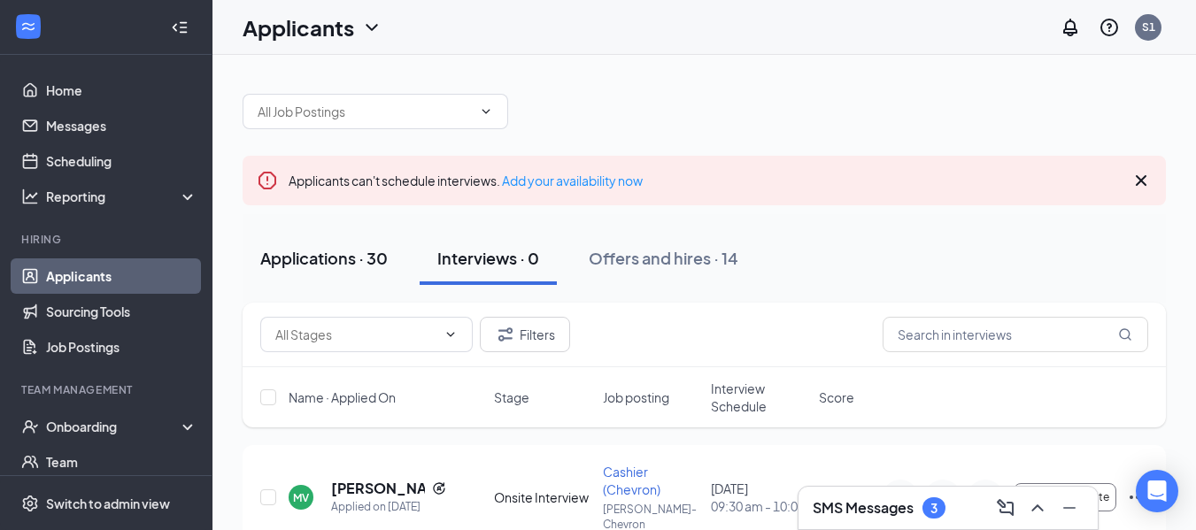
drag, startPoint x: 332, startPoint y: 266, endPoint x: 318, endPoint y: 272, distance: 15.5
click at [332, 266] on div "Applications · 30" at bounding box center [323, 258] width 127 height 22
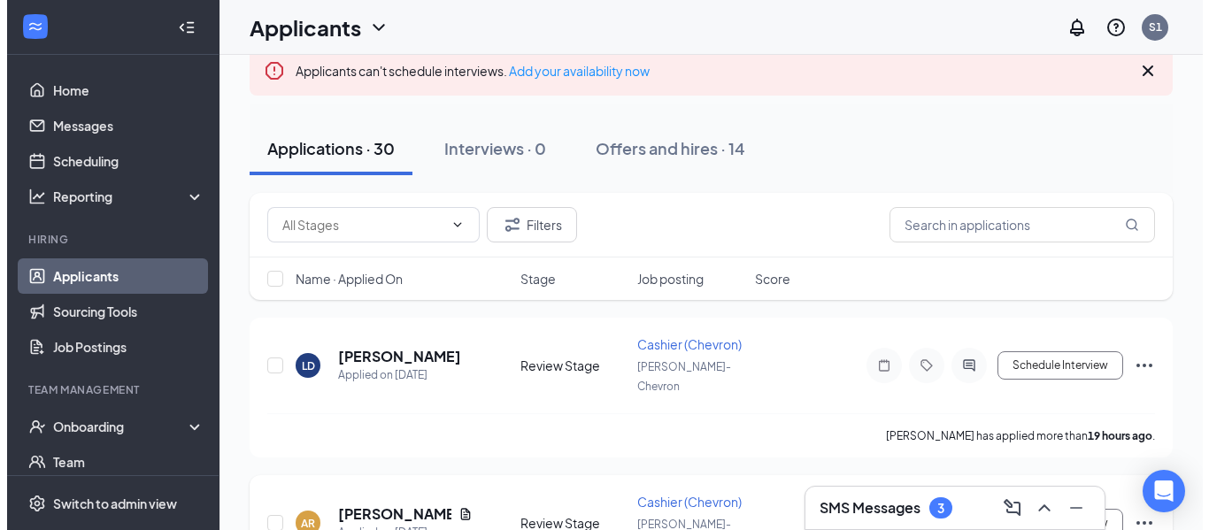
scroll to position [177, 0]
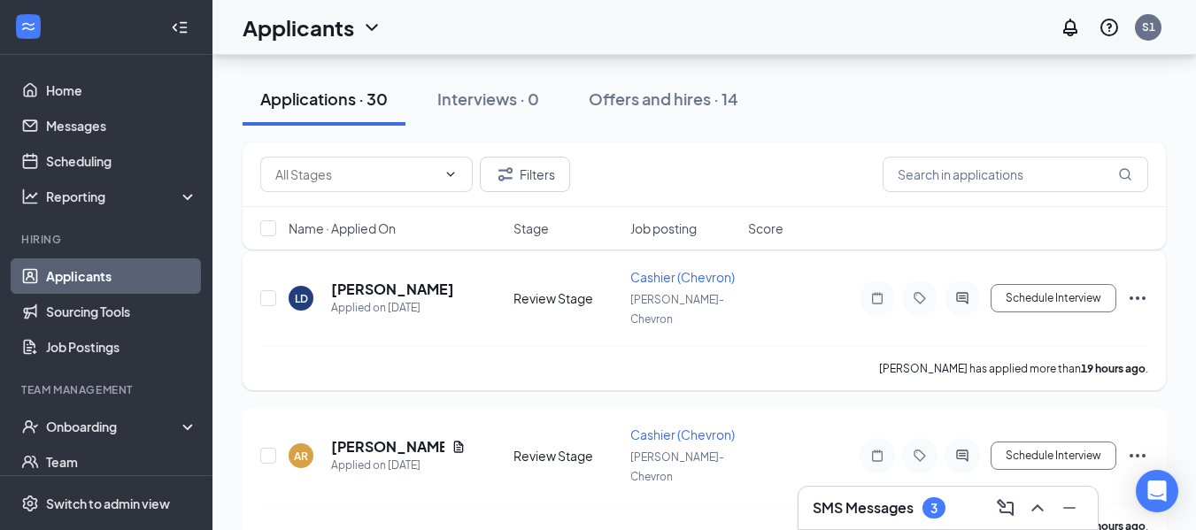
click at [459, 284] on div "LD Lee Douglass Applied on Sep 15" at bounding box center [396, 298] width 214 height 37
click at [364, 288] on h5 "[PERSON_NAME]" at bounding box center [392, 289] width 123 height 19
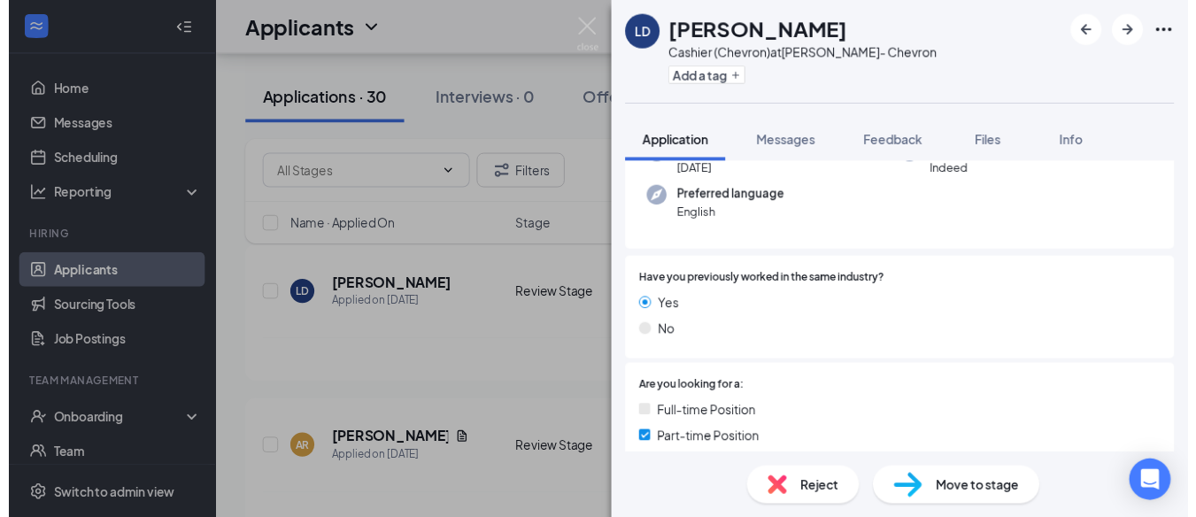
scroll to position [266, 0]
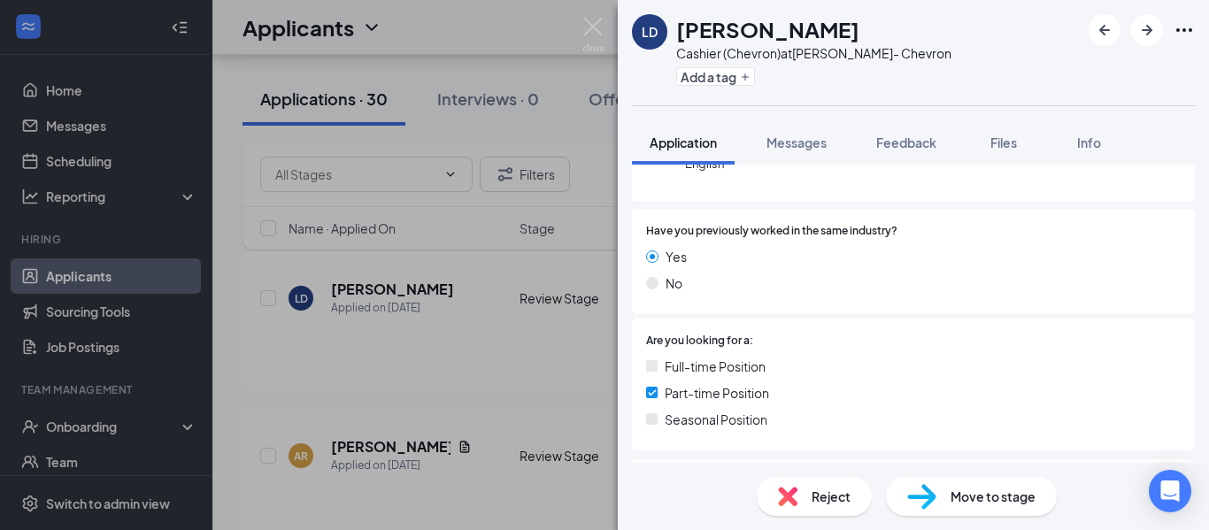
click at [505, 347] on div "LD Lee Douglass Cashier (Chevron) at Murray- Chevron Add a tag Application Mess…" at bounding box center [604, 265] width 1209 height 530
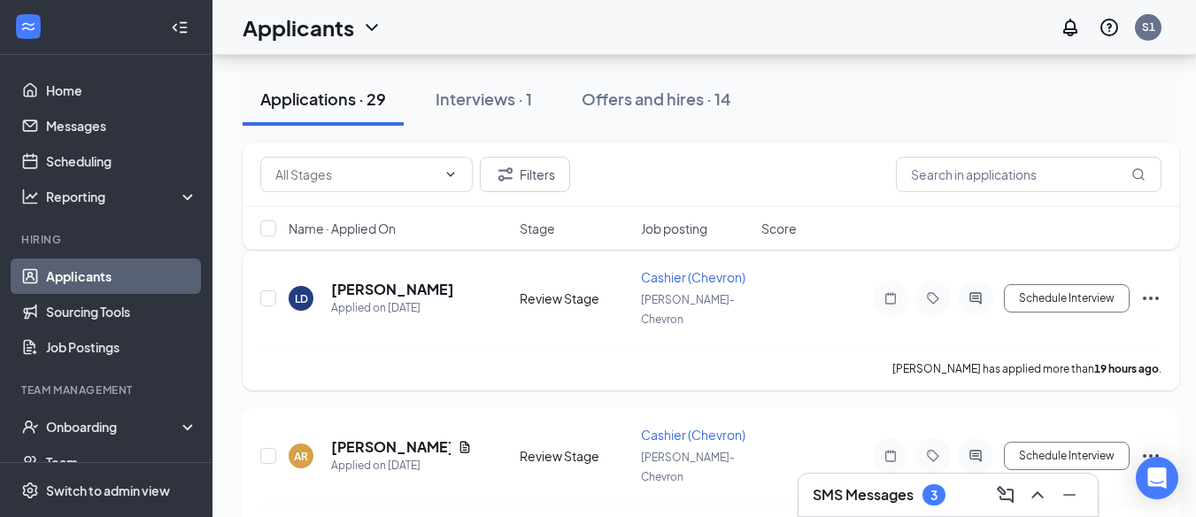
click at [650, 309] on div "LD Lee Douglass Applied on Sep 15 Review Stage Cashier (Chevron) Murray- Chevro…" at bounding box center [710, 307] width 901 height 78
click at [491, 94] on div "Interviews · 1" at bounding box center [483, 99] width 96 height 22
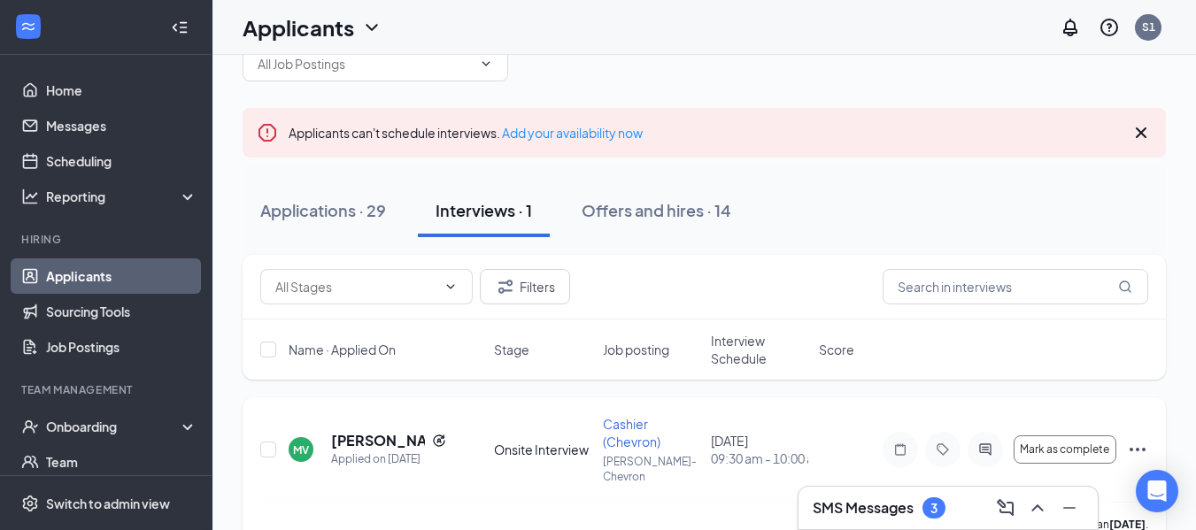
scroll to position [70, 0]
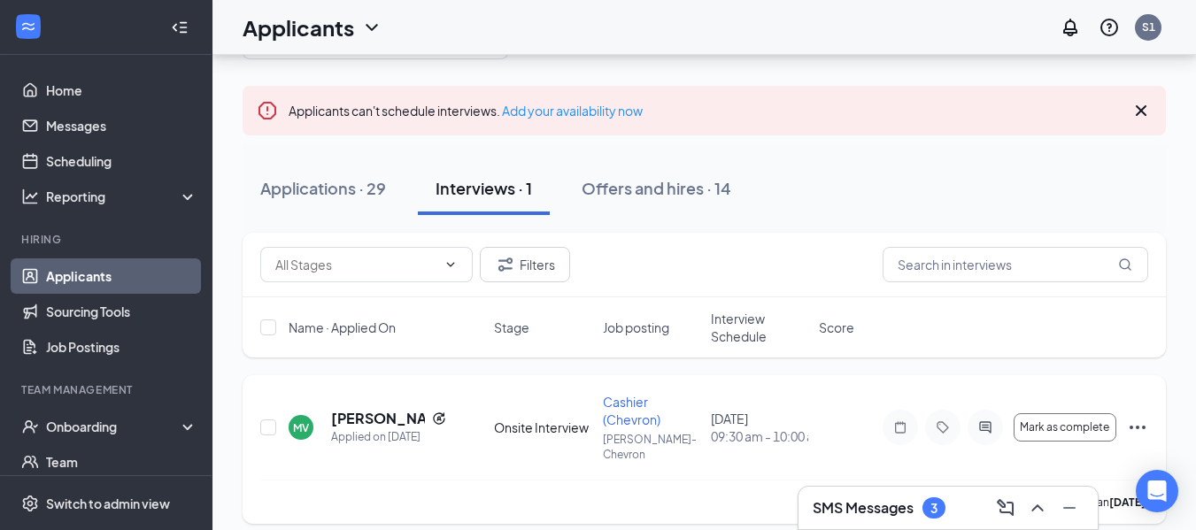
click at [1129, 420] on icon "Ellipses" at bounding box center [1137, 427] width 21 height 21
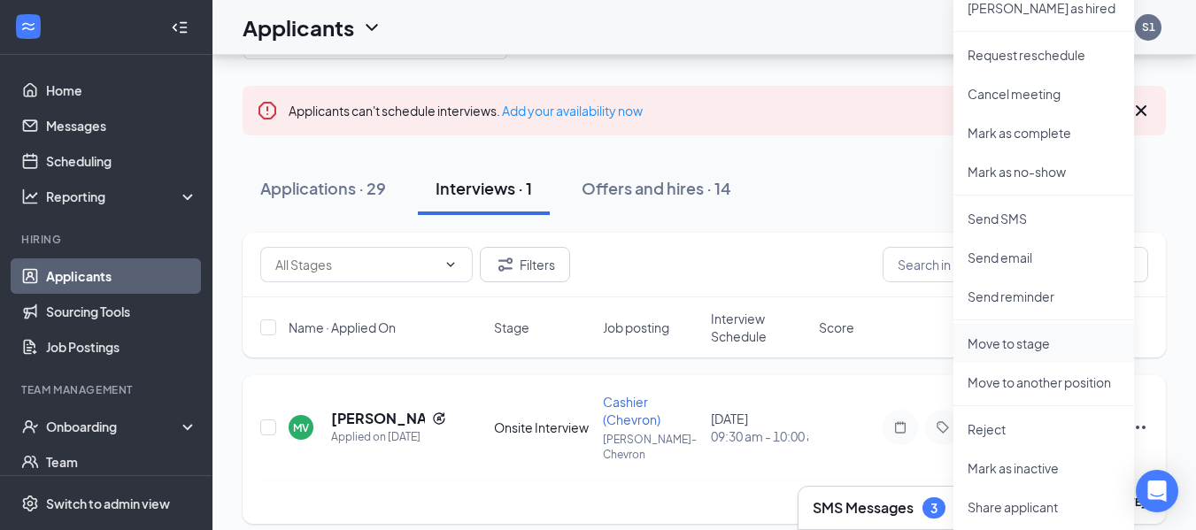
click at [1029, 347] on p "Move to stage" at bounding box center [1043, 344] width 152 height 18
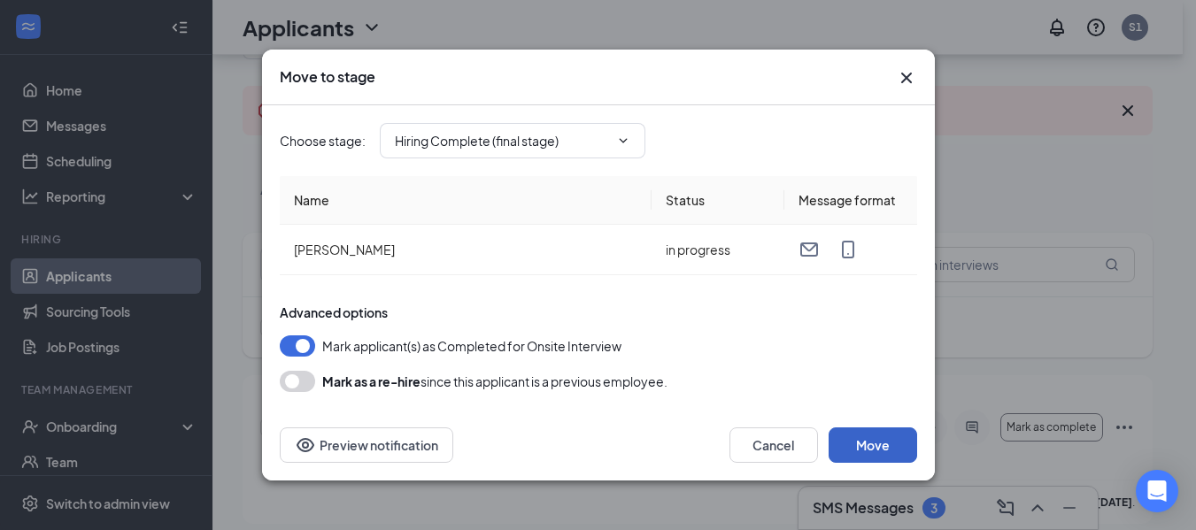
click at [857, 448] on button "Move" at bounding box center [872, 445] width 89 height 35
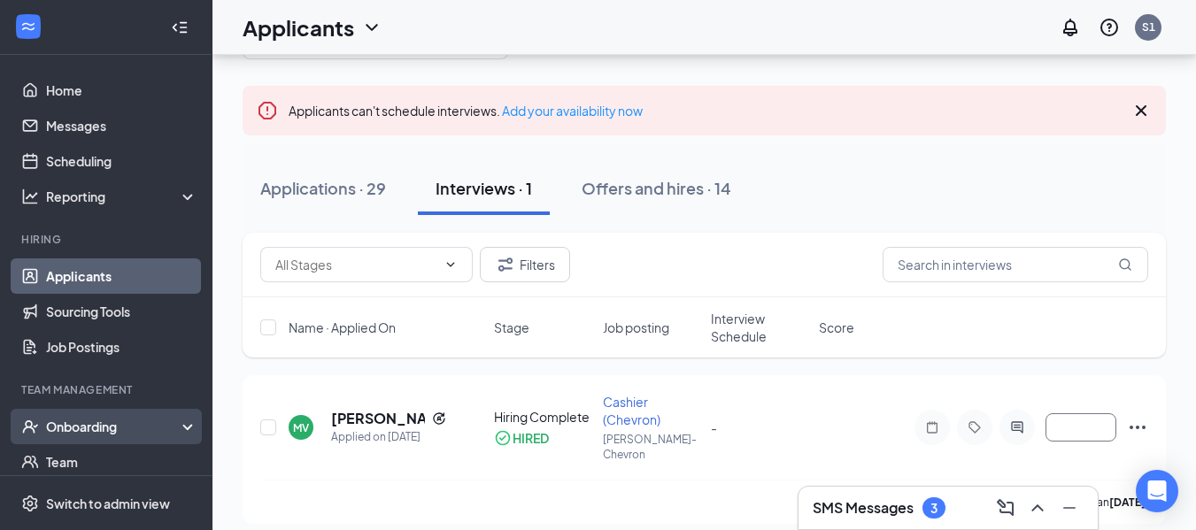
click at [129, 426] on div "Onboarding" at bounding box center [114, 427] width 136 height 18
click at [87, 458] on link "Overview" at bounding box center [121, 461] width 151 height 35
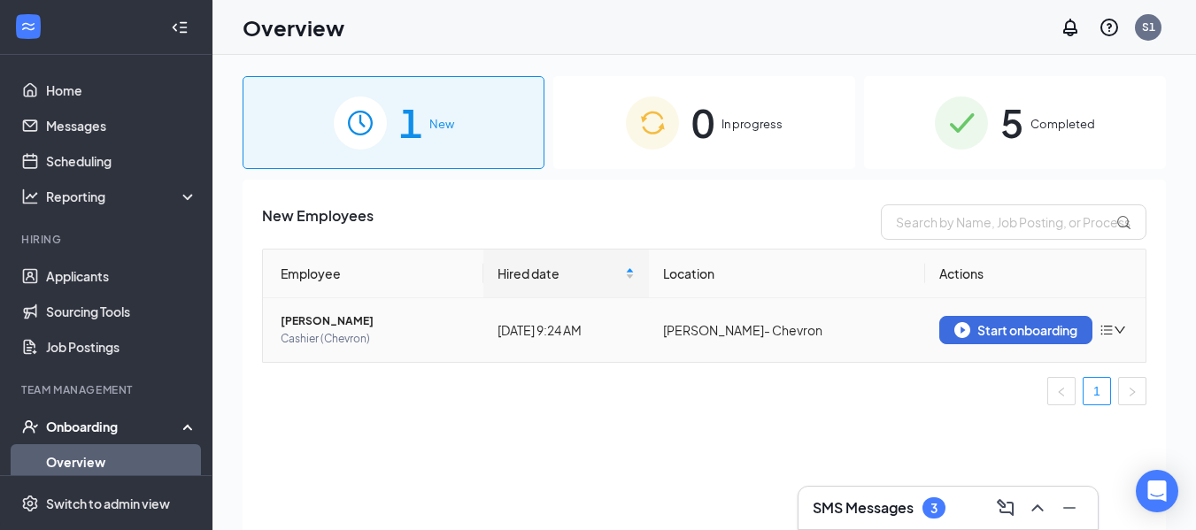
click at [357, 322] on span "[PERSON_NAME]" at bounding box center [375, 321] width 189 height 18
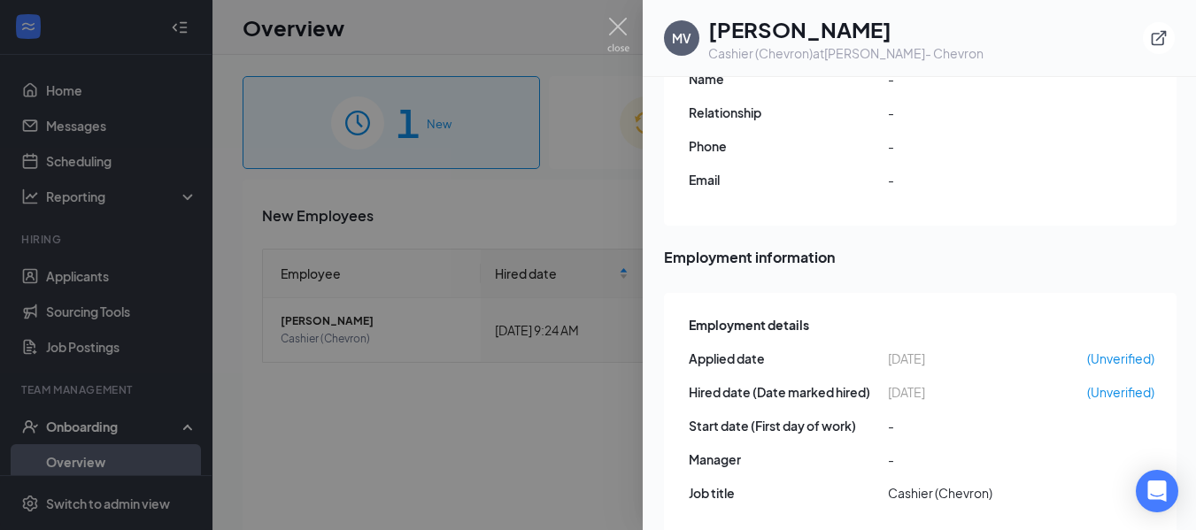
scroll to position [512, 0]
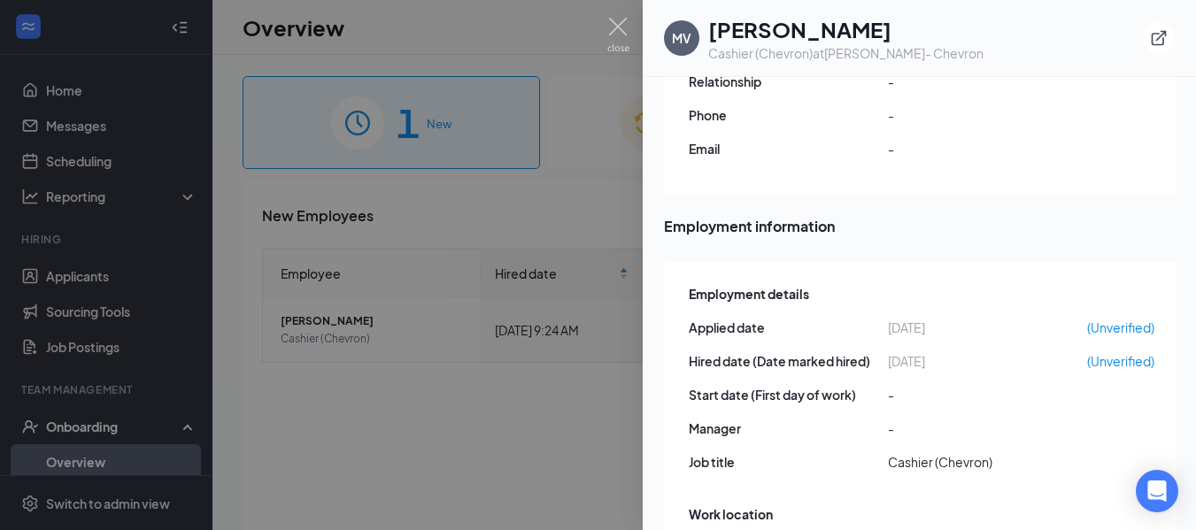
click at [468, 423] on div at bounding box center [598, 265] width 1196 height 530
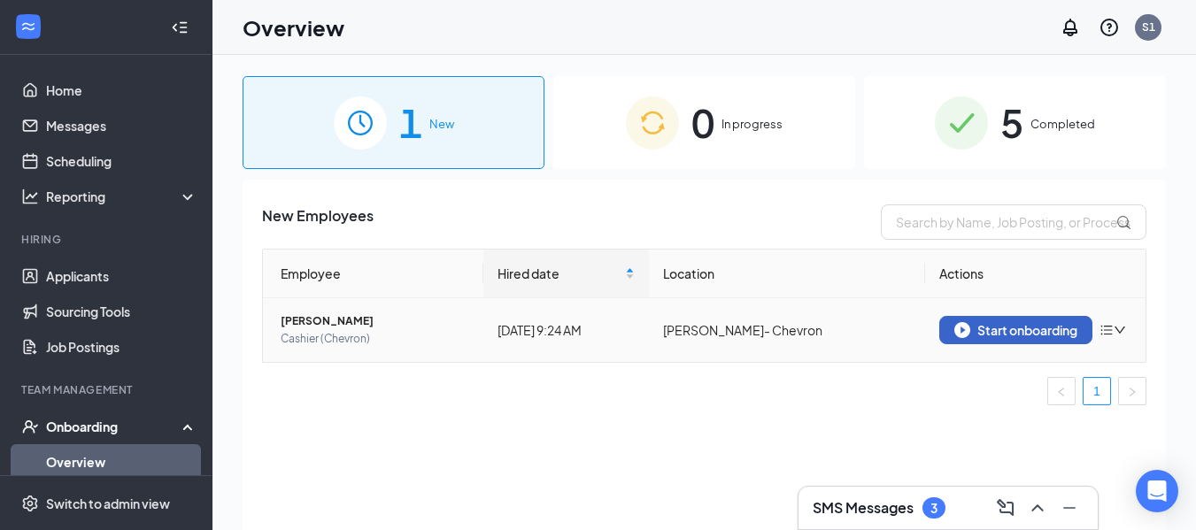
click at [1021, 328] on div "Start onboarding" at bounding box center [1015, 330] width 123 height 16
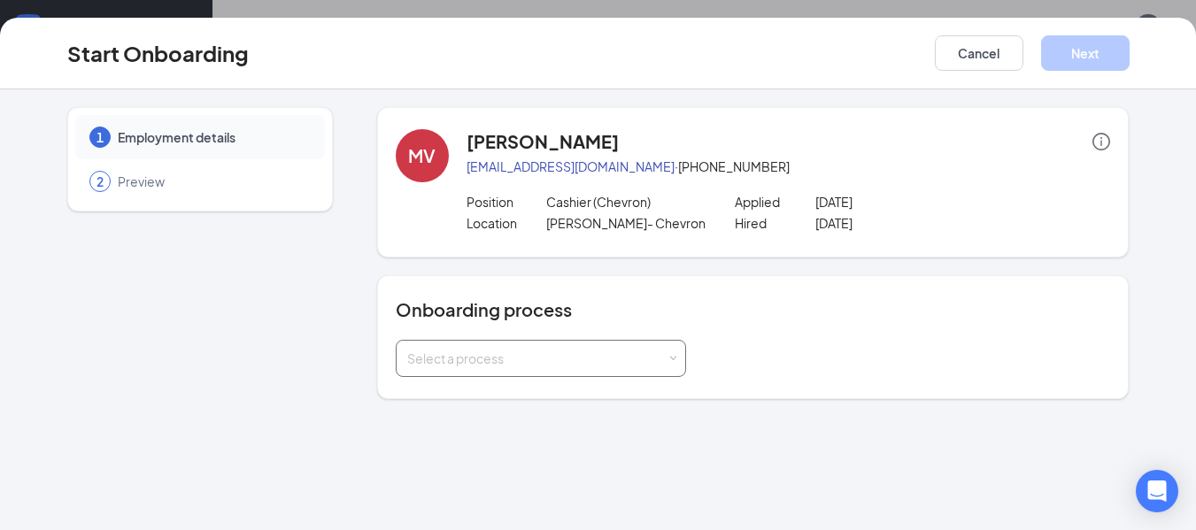
click at [542, 358] on div "Select a process" at bounding box center [536, 359] width 259 height 18
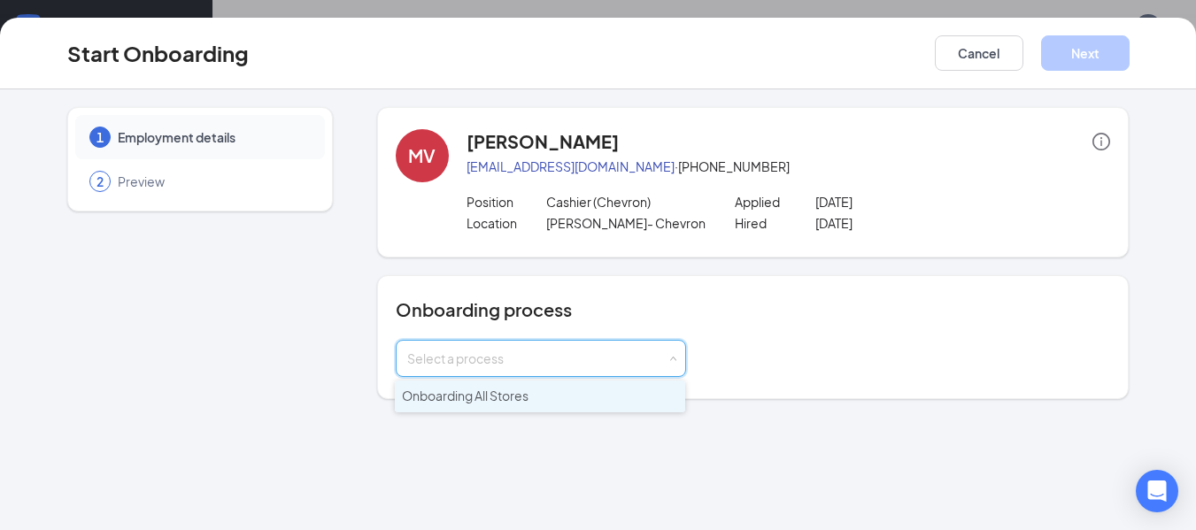
click at [522, 403] on span "Onboarding All Stores" at bounding box center [465, 396] width 127 height 16
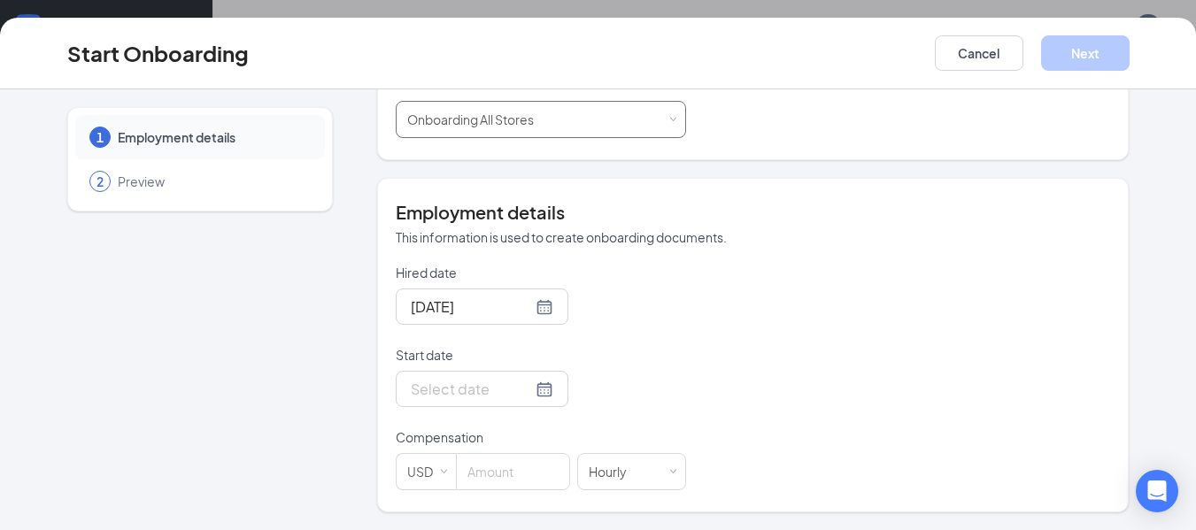
scroll to position [80, 0]
click at [527, 389] on div at bounding box center [482, 389] width 143 height 22
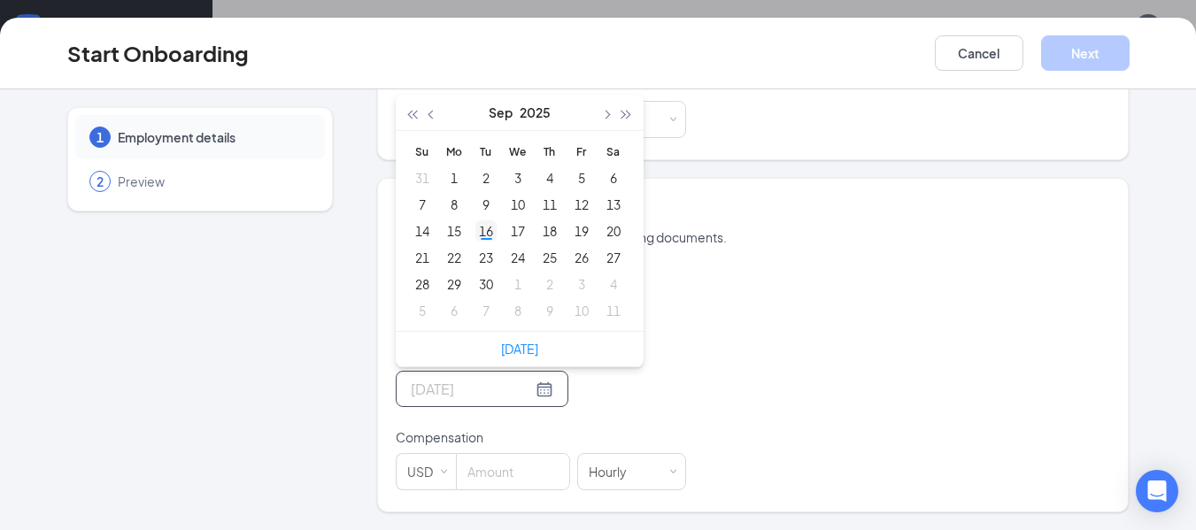
type input "[DATE]"
click at [485, 239] on div "16" at bounding box center [485, 230] width 21 height 21
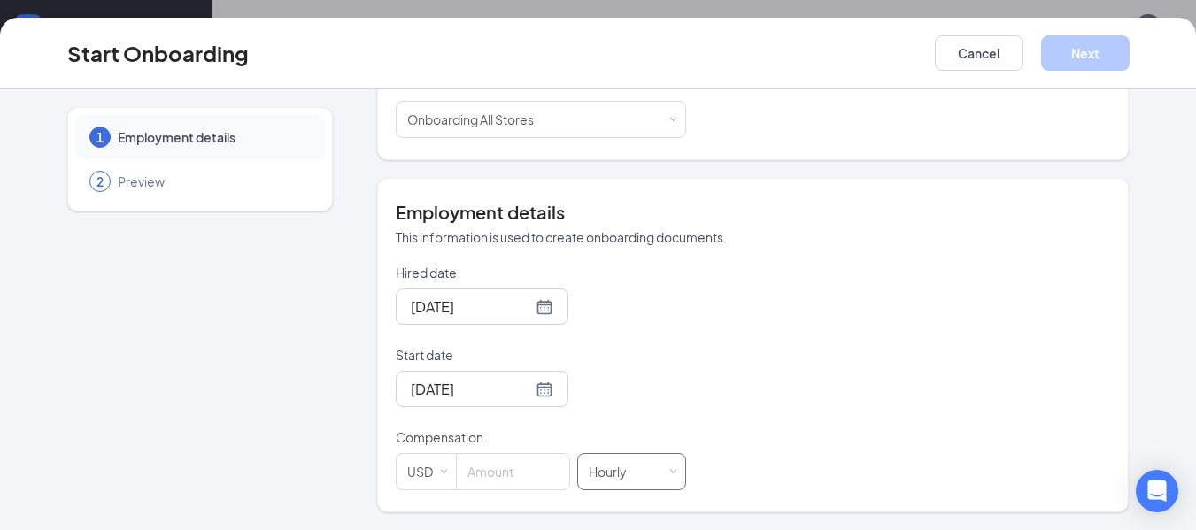
click at [665, 460] on div "Hourly" at bounding box center [632, 471] width 86 height 35
click at [617, 315] on li "Hourly" at bounding box center [624, 318] width 109 height 29
click at [496, 467] on input at bounding box center [513, 471] width 112 height 35
type input "15"
click at [1098, 44] on button "Next" at bounding box center [1085, 52] width 89 height 35
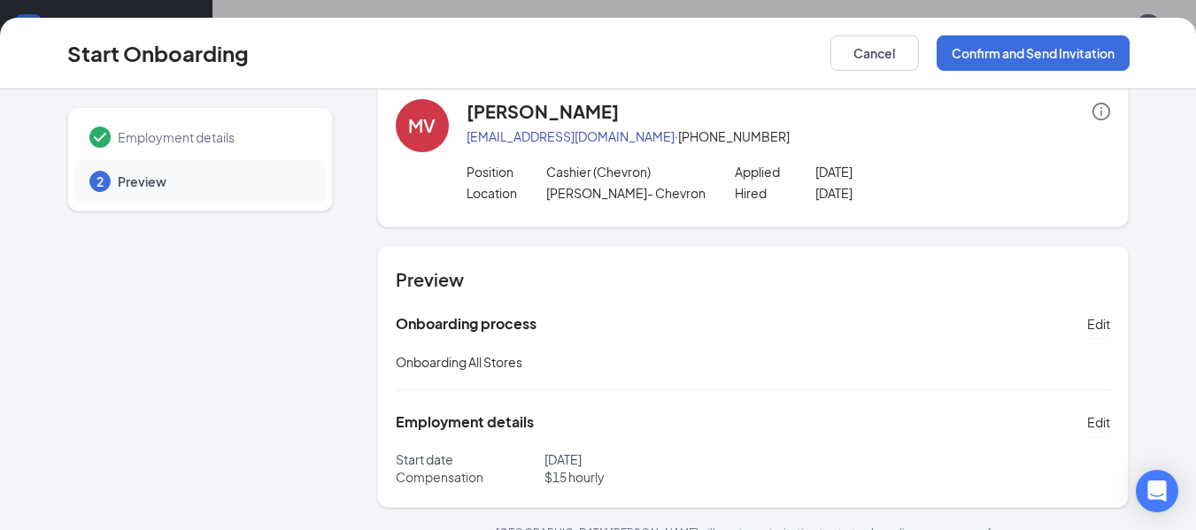
scroll to position [58, 0]
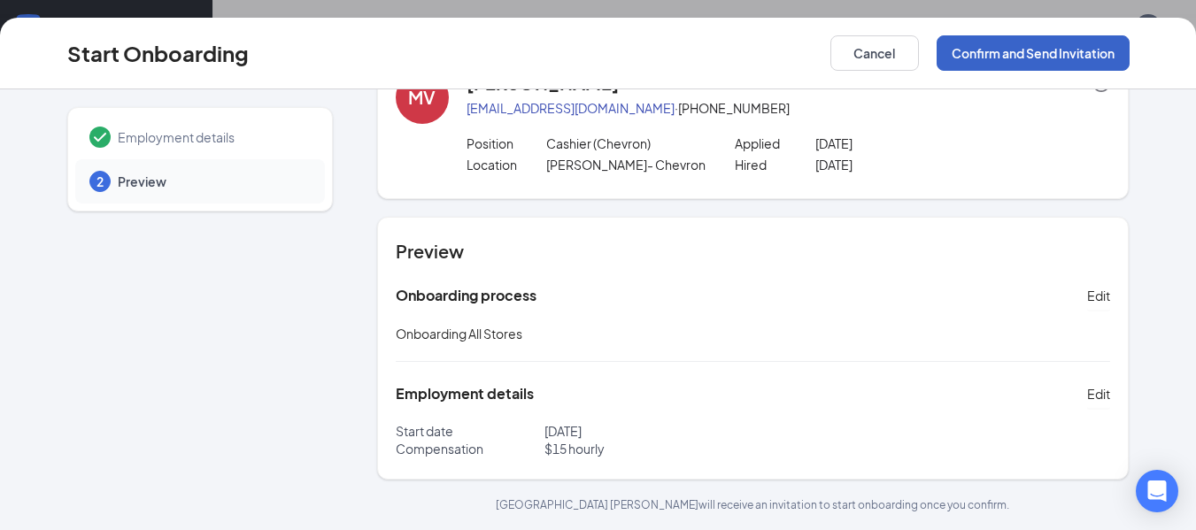
click at [1012, 54] on button "Confirm and Send Invitation" at bounding box center [1032, 52] width 193 height 35
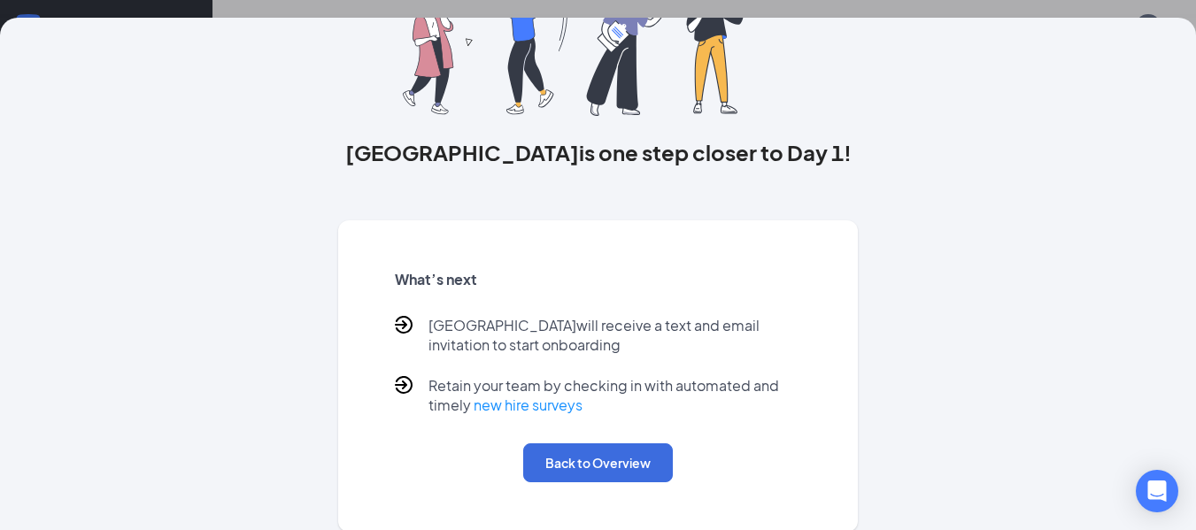
scroll to position [173, 0]
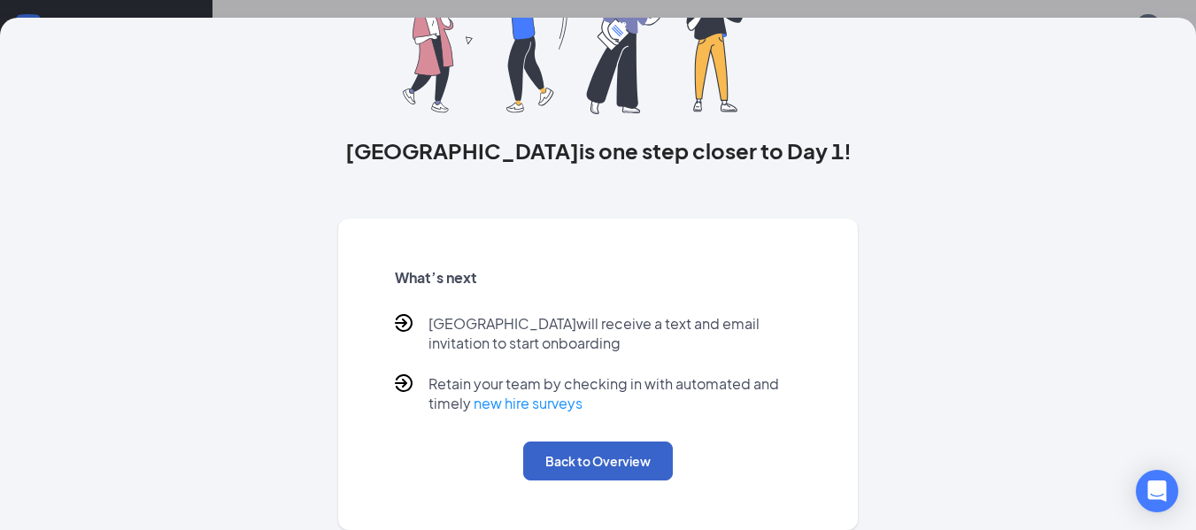
click at [604, 466] on button "Back to Overview" at bounding box center [598, 461] width 150 height 39
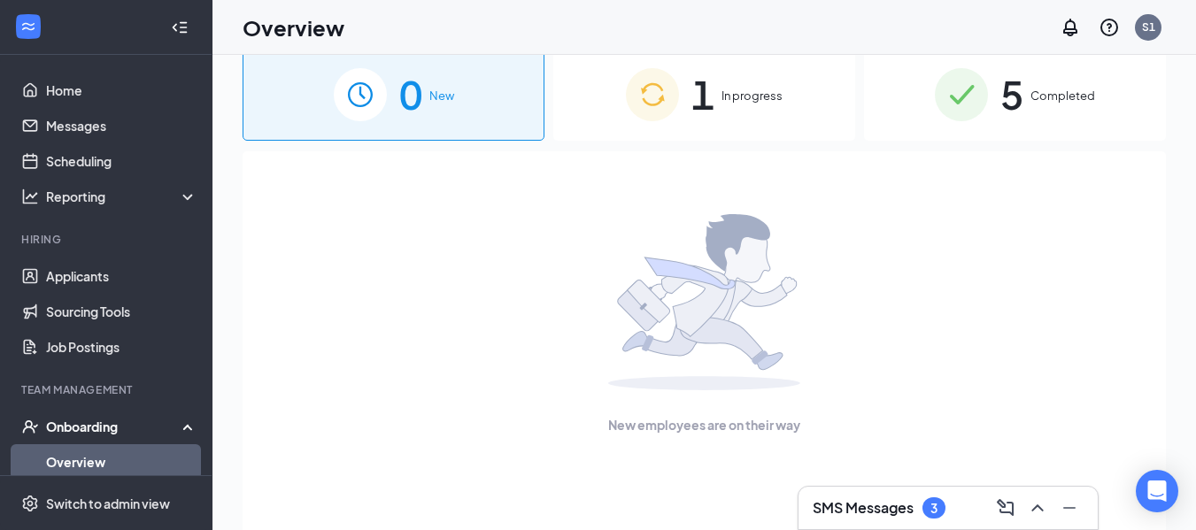
scroll to position [0, 0]
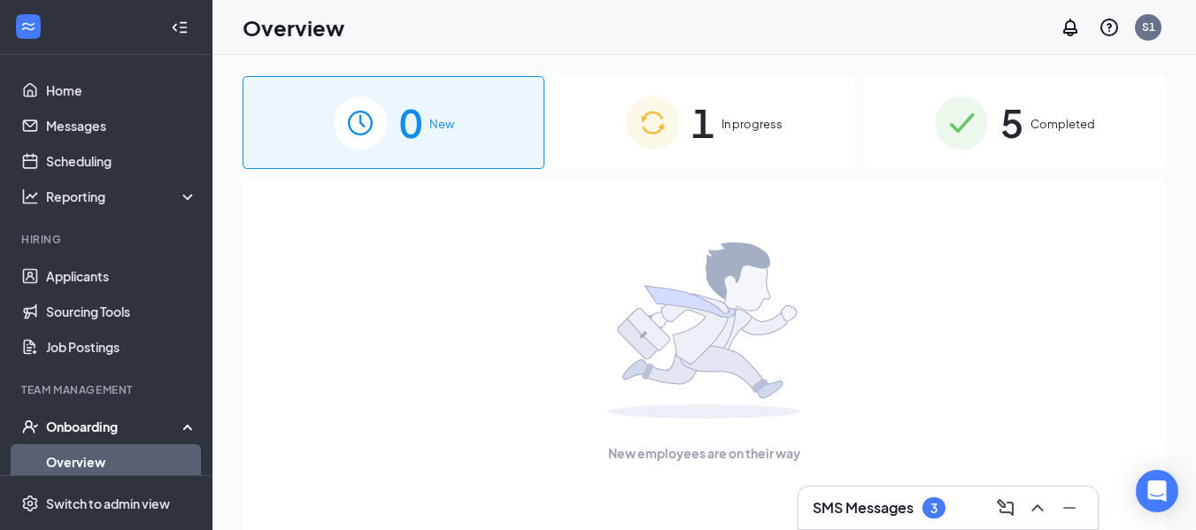
click at [714, 120] on span "1" at bounding box center [702, 122] width 23 height 61
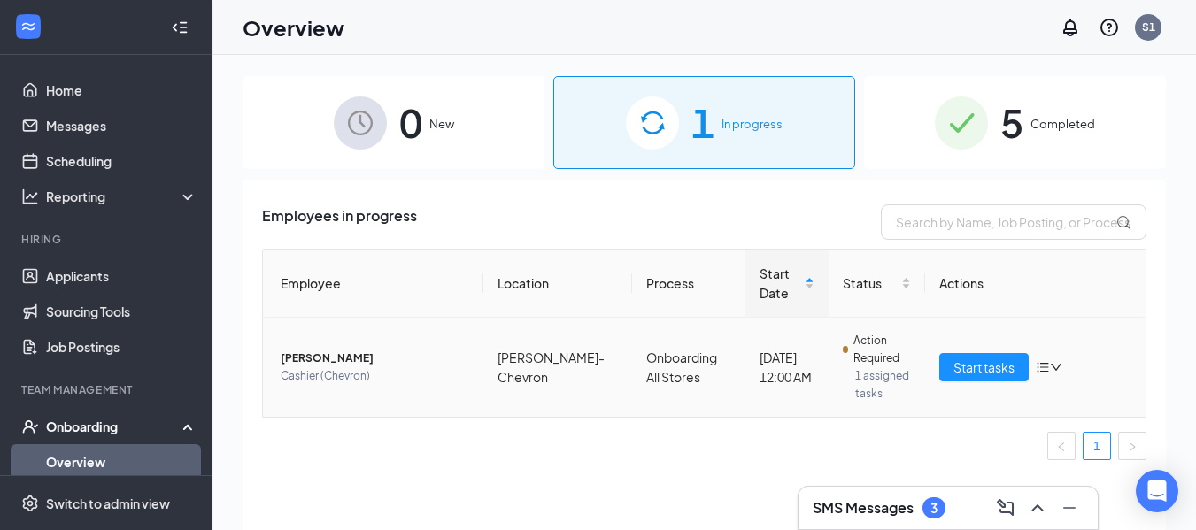
click at [351, 355] on span "[PERSON_NAME]" at bounding box center [375, 359] width 189 height 18
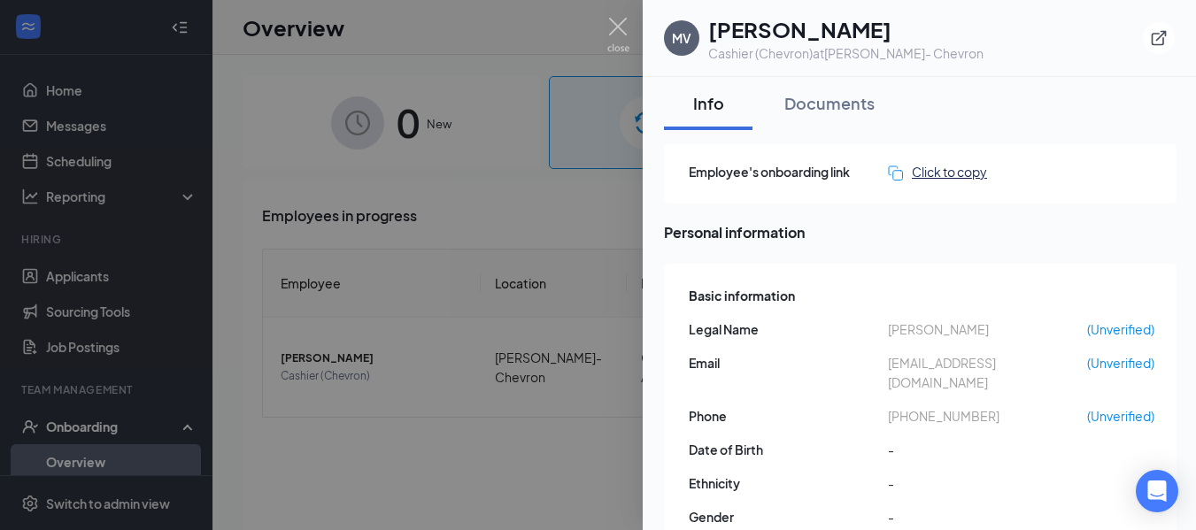
click at [937, 173] on div "Click to copy" at bounding box center [937, 171] width 99 height 19
click at [476, 462] on div at bounding box center [598, 265] width 1196 height 530
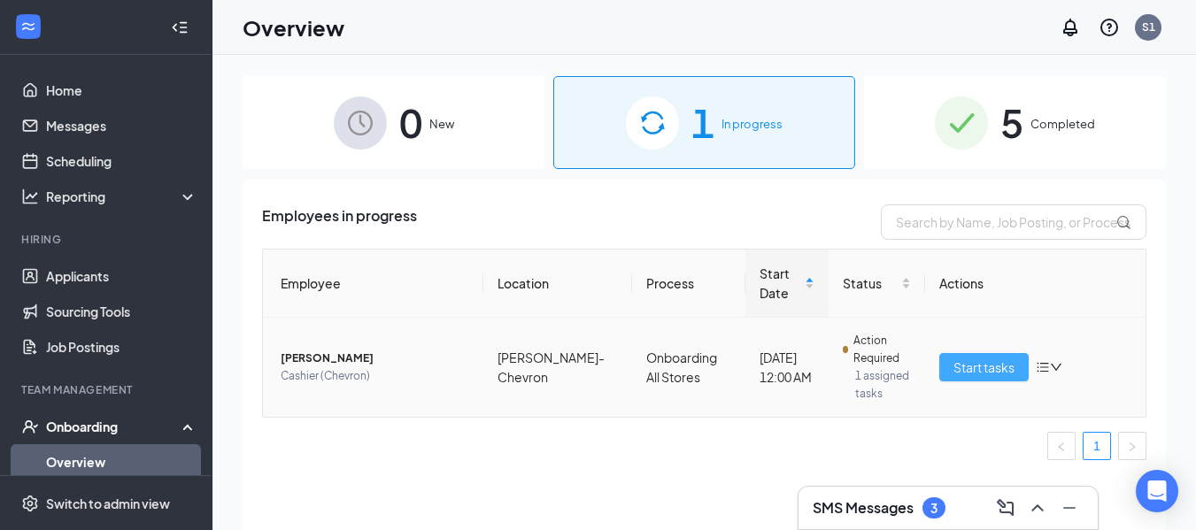
click at [988, 366] on span "Start tasks" at bounding box center [983, 367] width 61 height 19
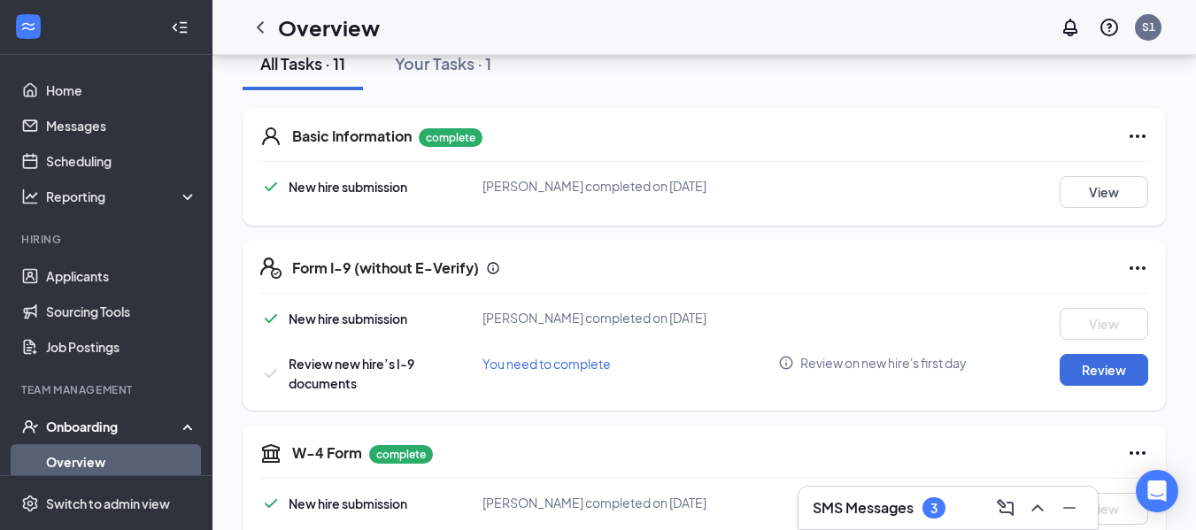
scroll to position [266, 0]
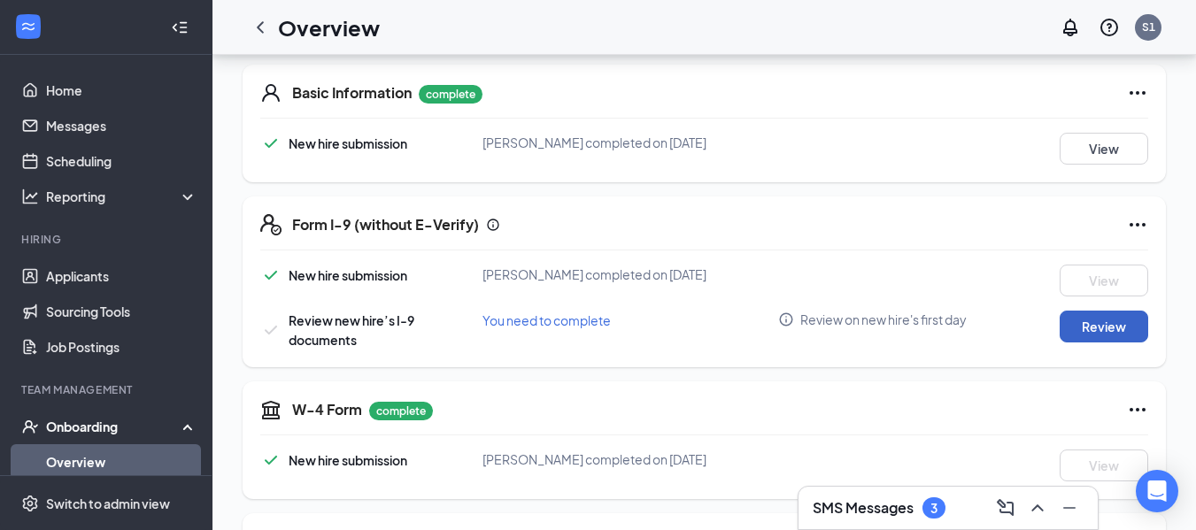
click at [1100, 343] on button "Review" at bounding box center [1104, 327] width 89 height 32
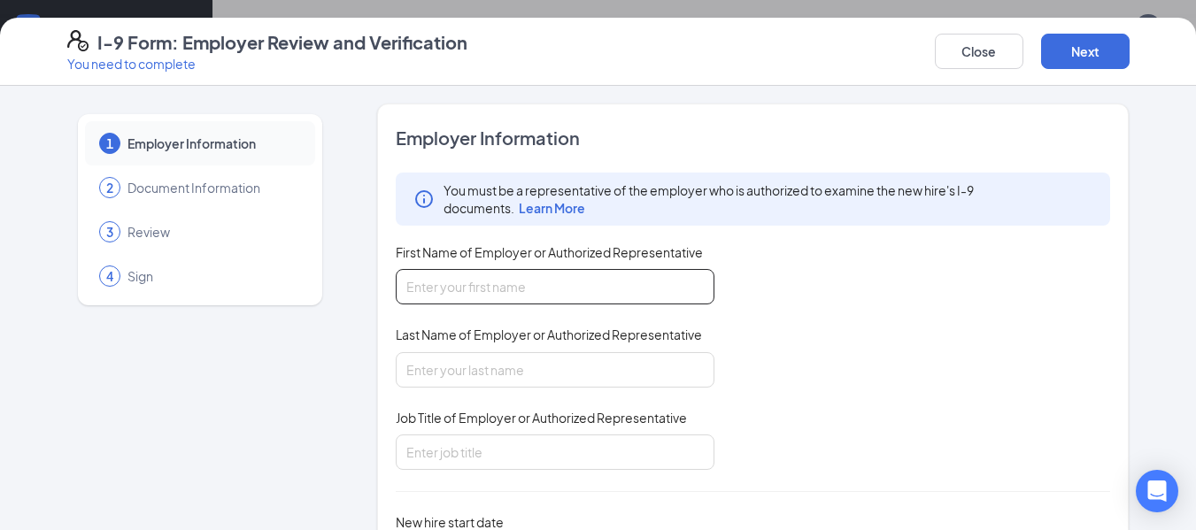
click at [429, 300] on input "First Name of Employer or Authorized Representative" at bounding box center [555, 286] width 319 height 35
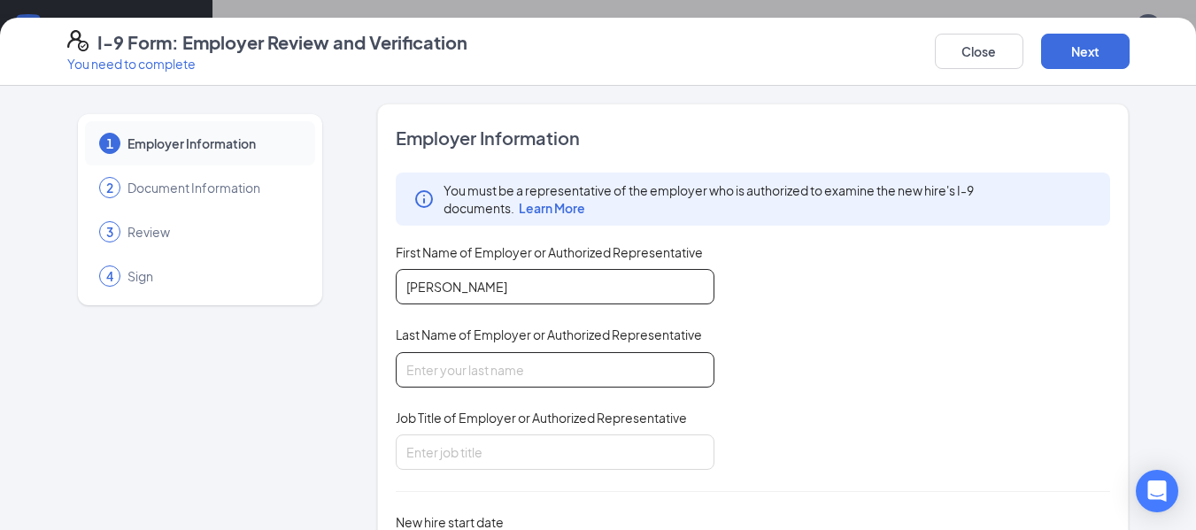
type input "Araceli"
click at [510, 379] on input "Last Name of Employer or Authorized Representative" at bounding box center [555, 369] width 319 height 35
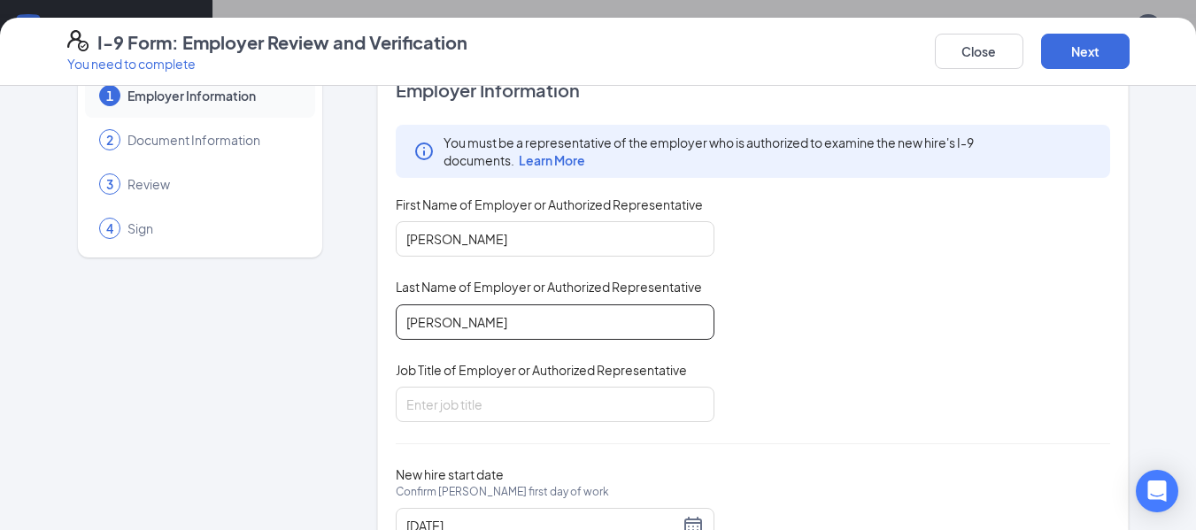
scroll to position [89, 0]
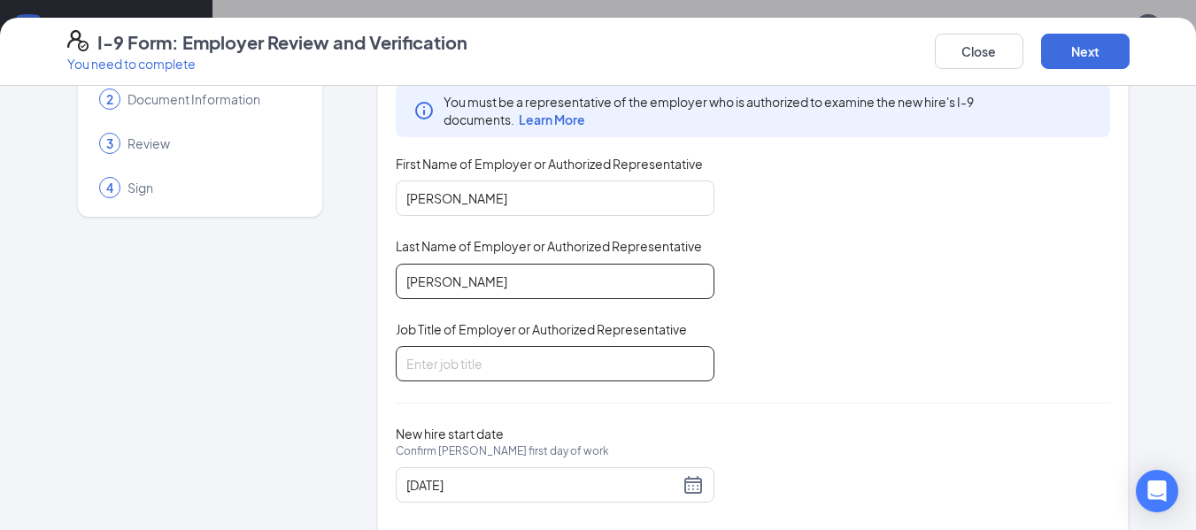
type input "Santiago"
click at [451, 371] on input "Job Title of Employer or Authorized Representative" at bounding box center [555, 363] width 319 height 35
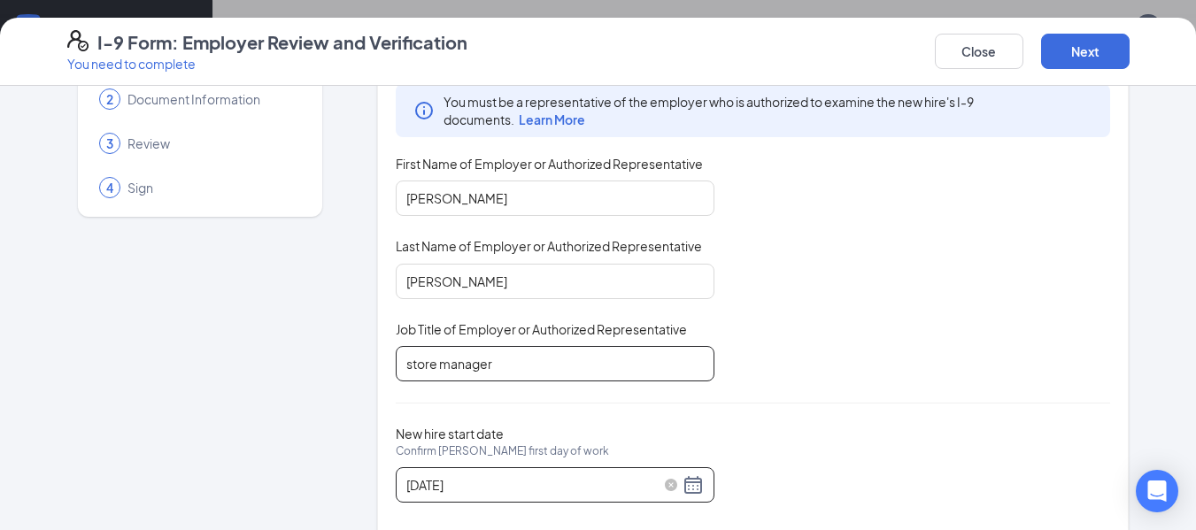
type input "store manager"
click at [686, 489] on div "09/16/2025" at bounding box center [554, 484] width 297 height 21
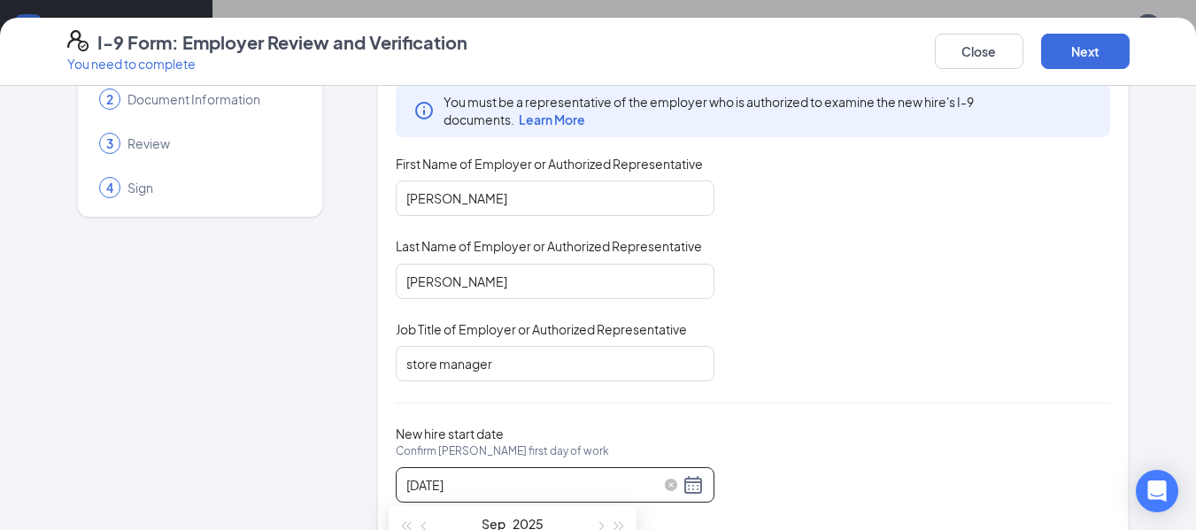
click at [643, 481] on input "09/16/2025" at bounding box center [542, 484] width 273 height 19
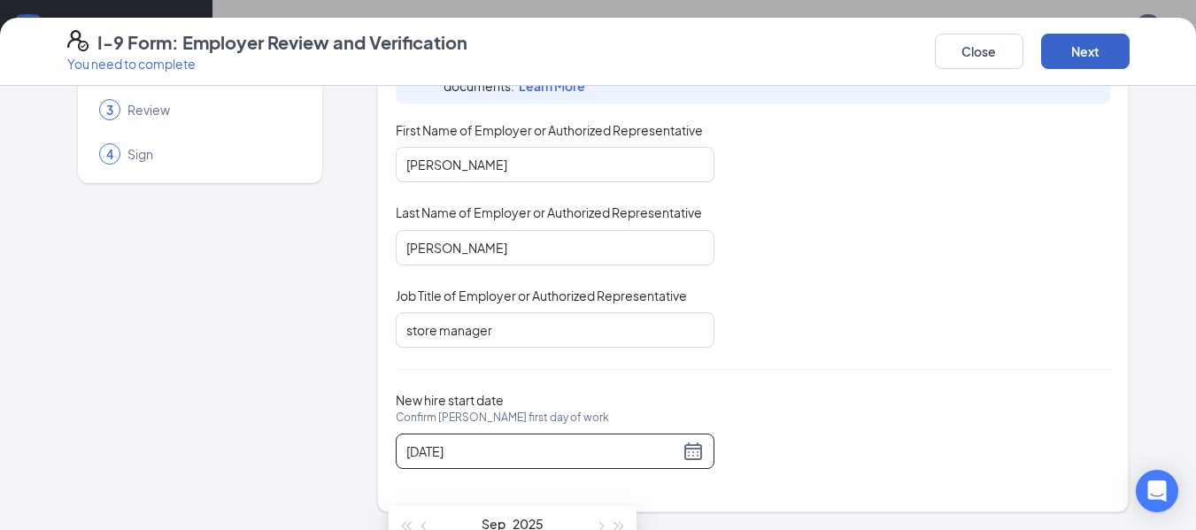
click at [1087, 46] on button "Next" at bounding box center [1085, 51] width 89 height 35
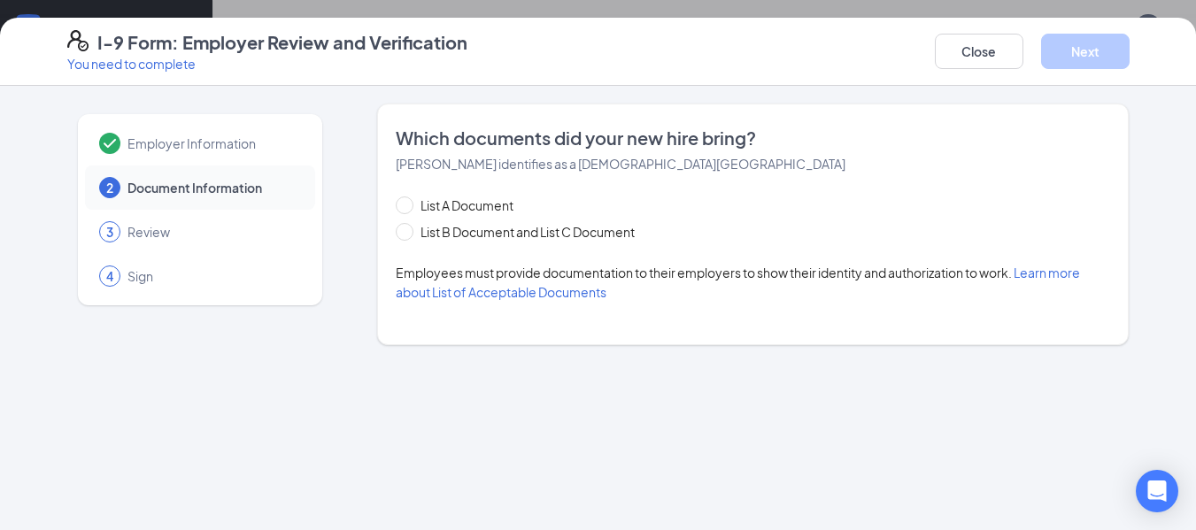
scroll to position [0, 0]
click at [405, 238] on span at bounding box center [405, 232] width 18 height 18
click at [405, 235] on input "List B Document and List C Document" at bounding box center [402, 229] width 12 height 12
radio input "true"
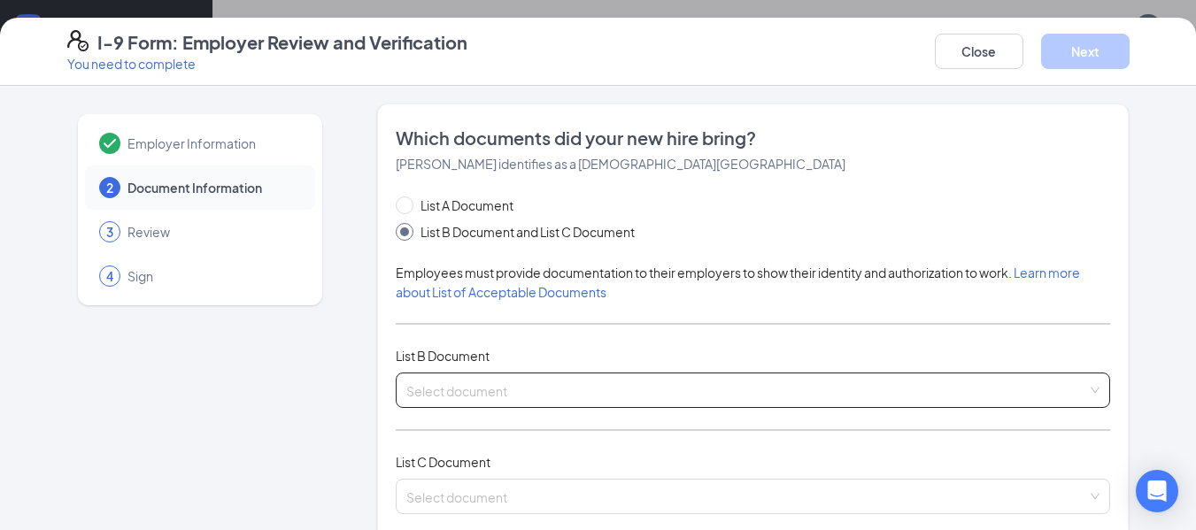
click at [495, 388] on input "search" at bounding box center [747, 387] width 682 height 27
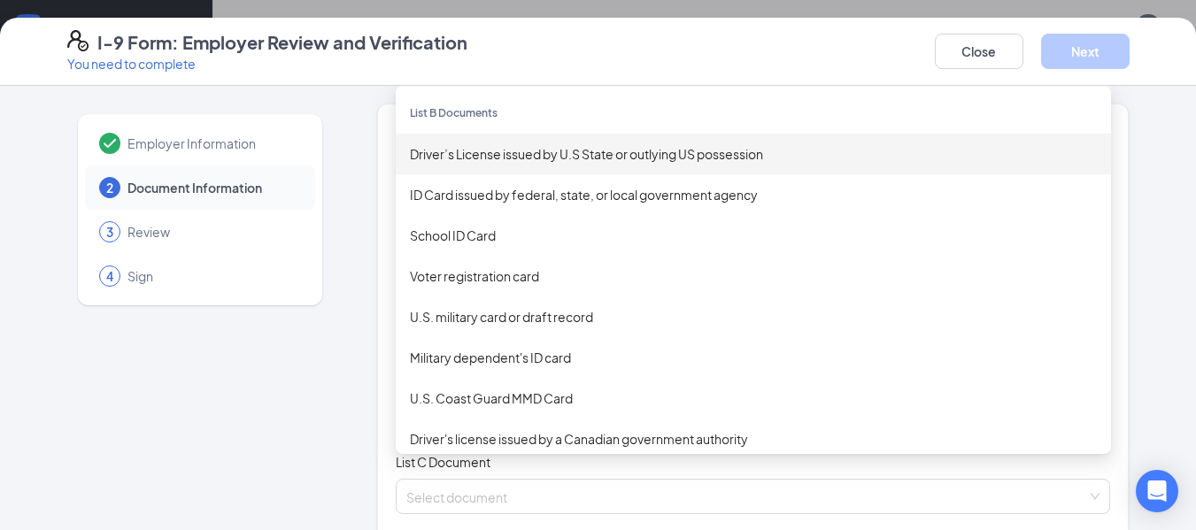
click at [505, 155] on div "Driver’s License issued by U.S State or outlying US possession" at bounding box center [753, 153] width 687 height 19
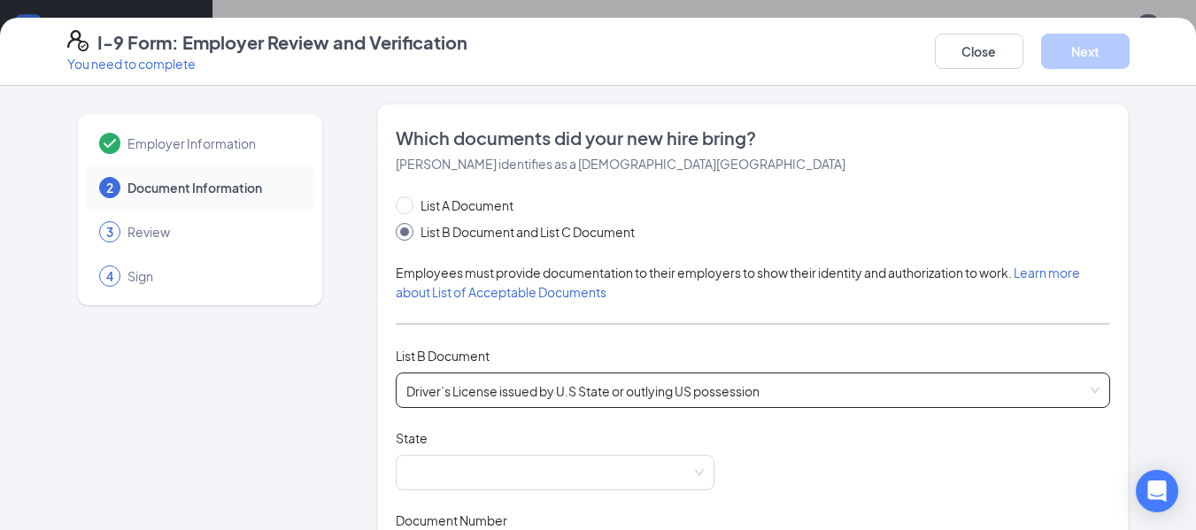
click at [404, 228] on span at bounding box center [405, 232] width 18 height 18
click at [404, 228] on input "List B Document and List C Document" at bounding box center [402, 229] width 12 height 12
click at [434, 388] on span "Driver’s License issued by U.S State or outlying US possession" at bounding box center [753, 391] width 694 height 34
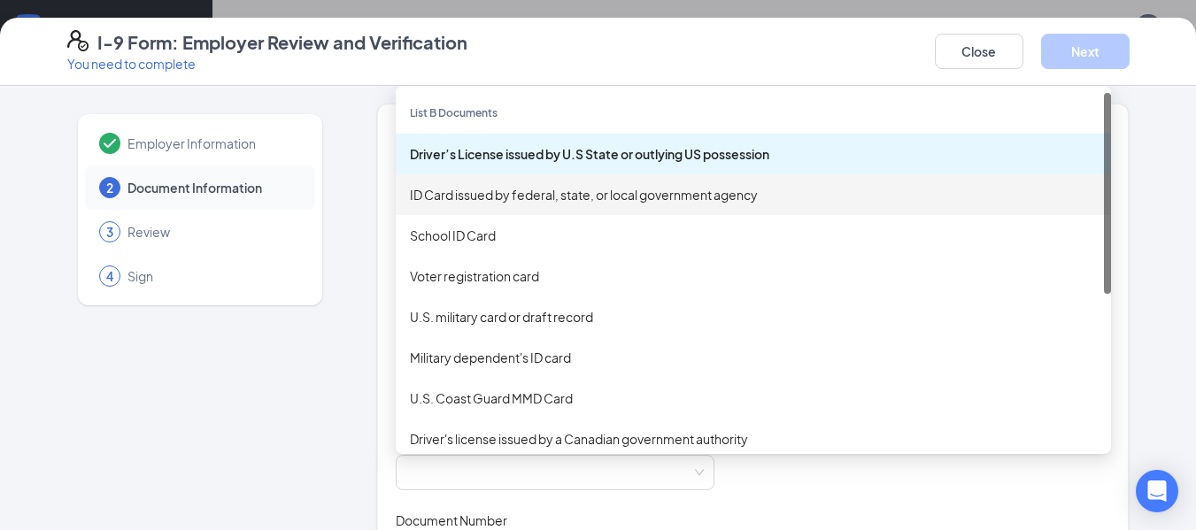
click at [438, 197] on div "ID Card issued by federal, state, or local government agency" at bounding box center [753, 194] width 687 height 19
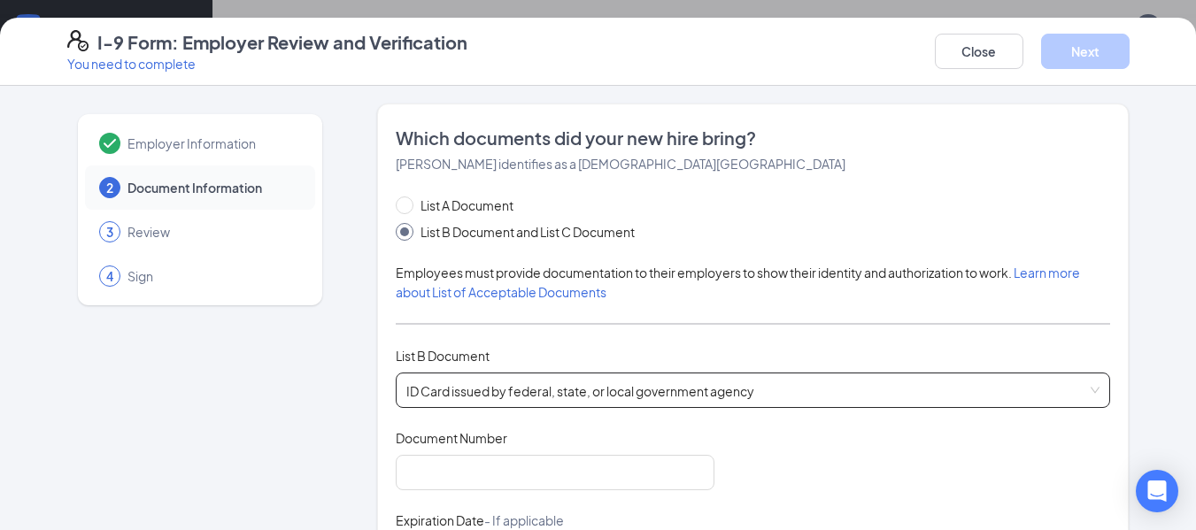
click at [436, 389] on span "ID Card issued by federal, state, or local government agency" at bounding box center [753, 391] width 694 height 34
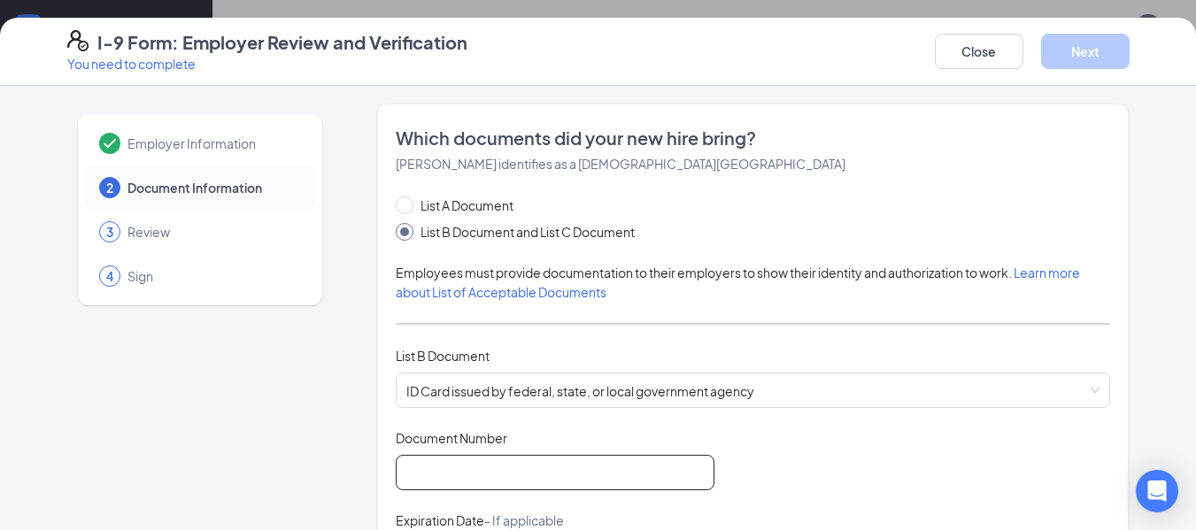
click at [444, 463] on input "Document Number" at bounding box center [555, 472] width 319 height 35
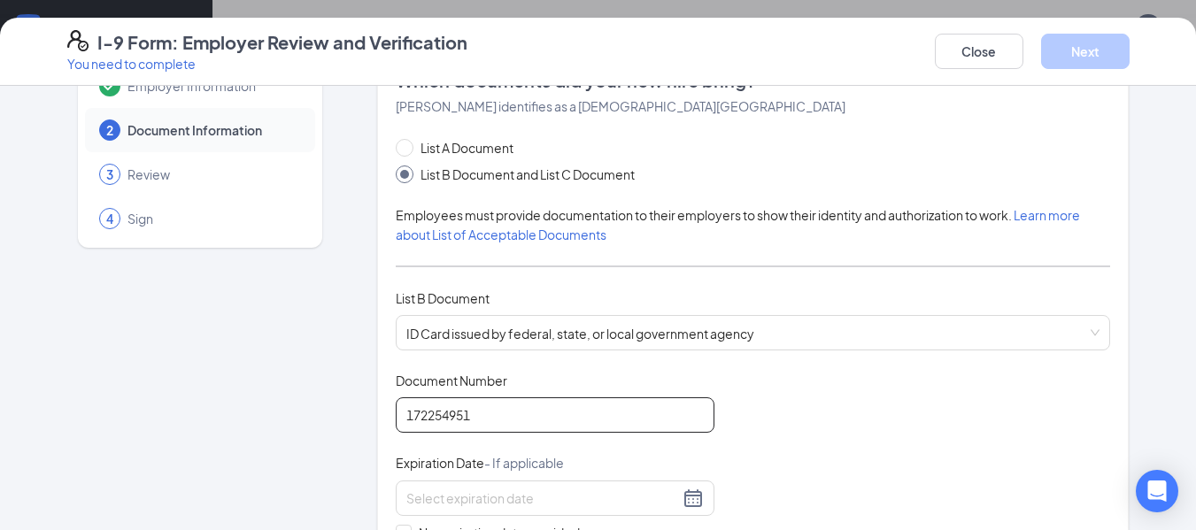
scroll to position [177, 0]
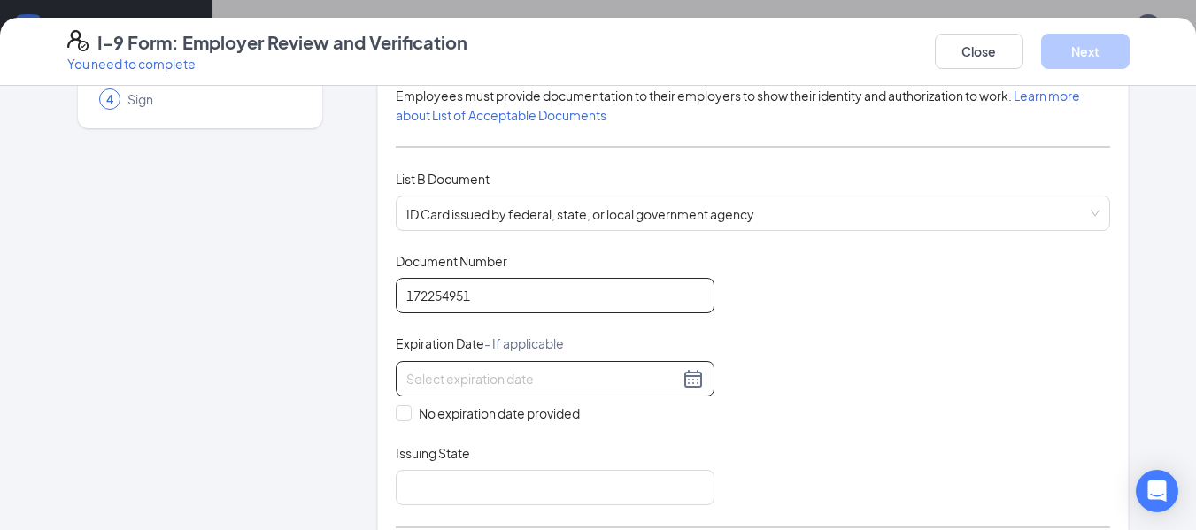
type input "172254951"
click at [688, 381] on div at bounding box center [554, 378] width 297 height 21
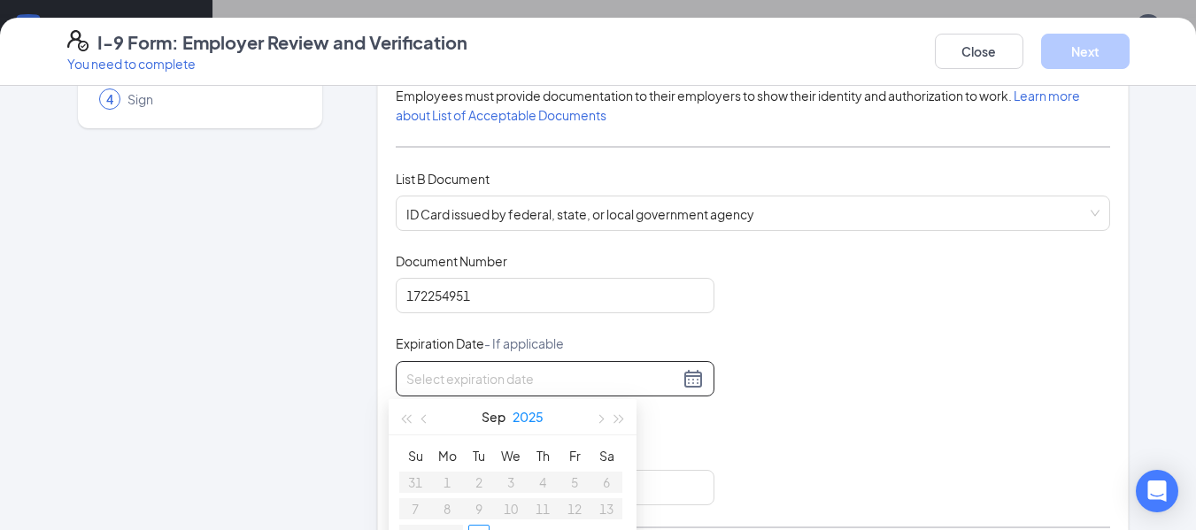
click at [528, 415] on button "2025" at bounding box center [528, 416] width 31 height 35
click at [619, 412] on button "button" at bounding box center [619, 416] width 19 height 35
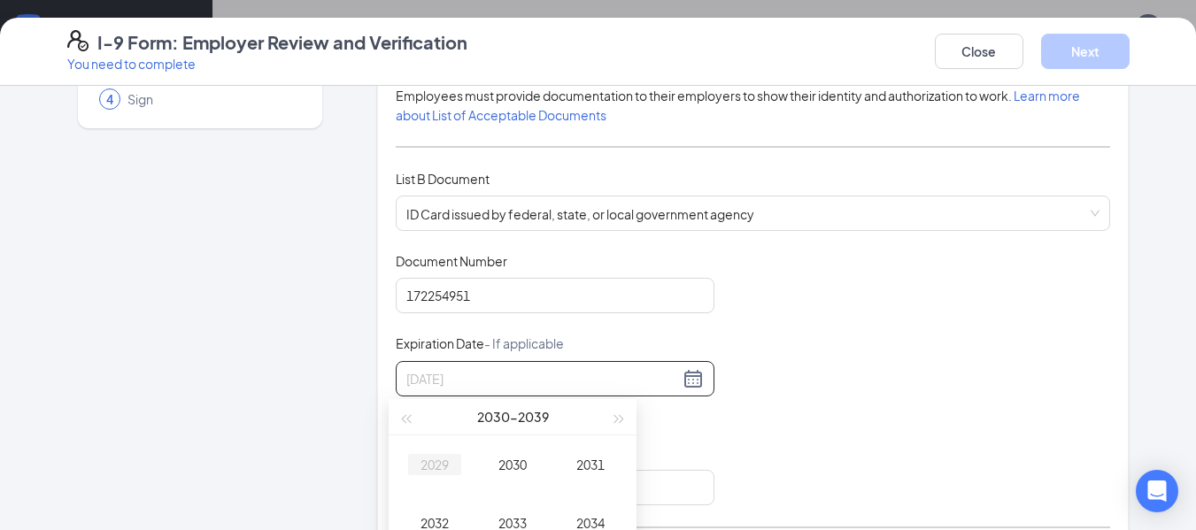
type input "09/16/2029"
click at [496, 420] on button "2030 - 2039" at bounding box center [513, 416] width 72 height 35
click at [419, 420] on div "2000 - 2099" at bounding box center [512, 416] width 194 height 35
click at [616, 418] on span "button" at bounding box center [619, 419] width 9 height 9
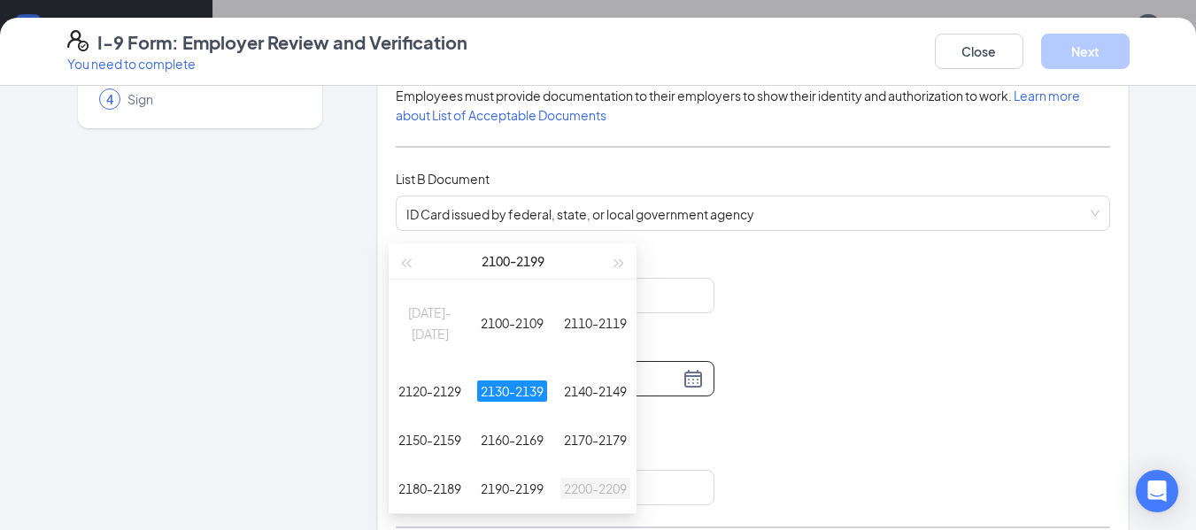
scroll to position [266, 0]
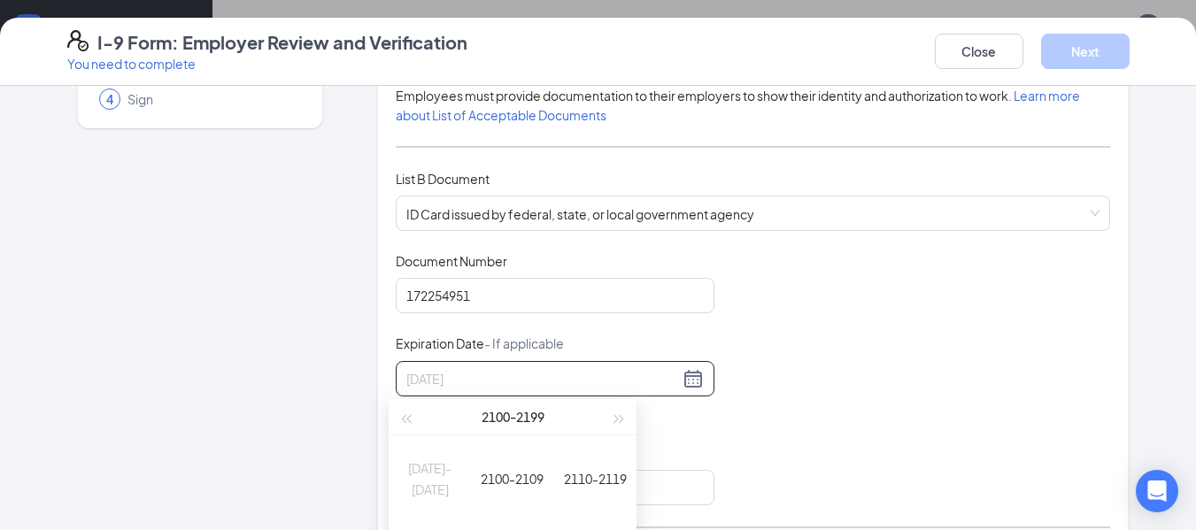
type input "09/16/2110"
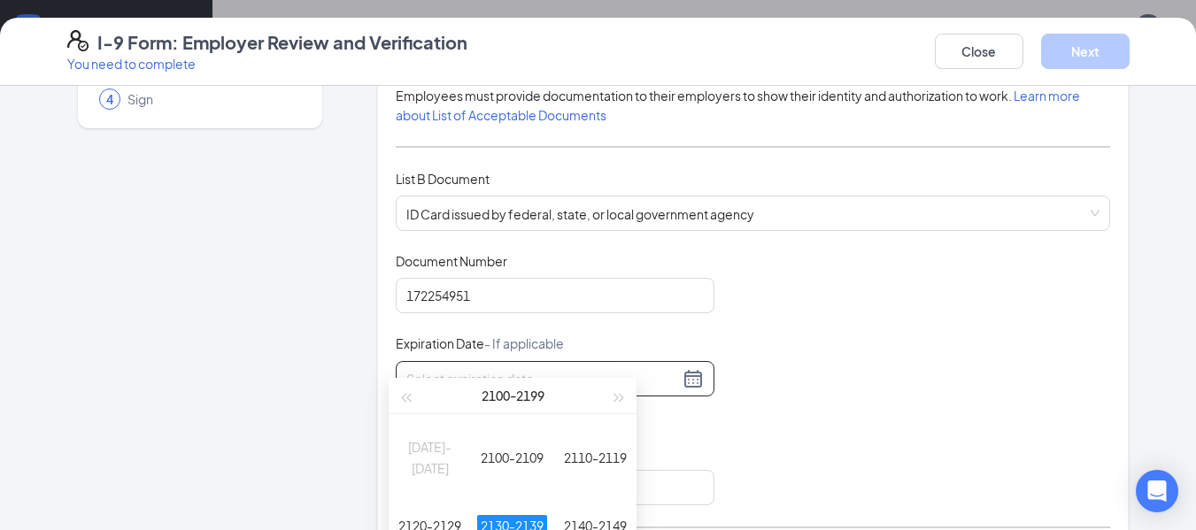
scroll to position [354, 0]
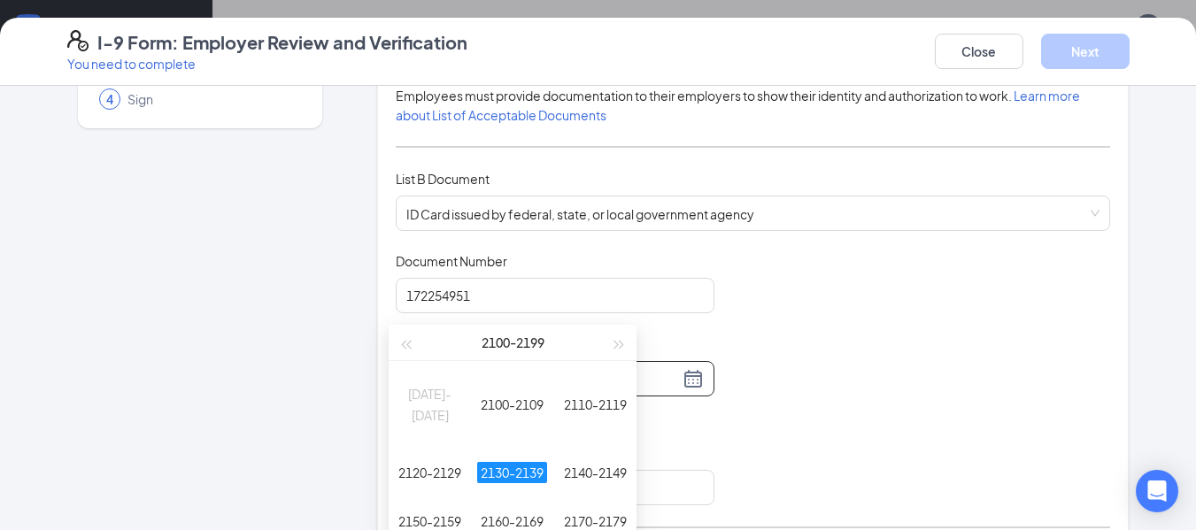
type input "09/16/2140"
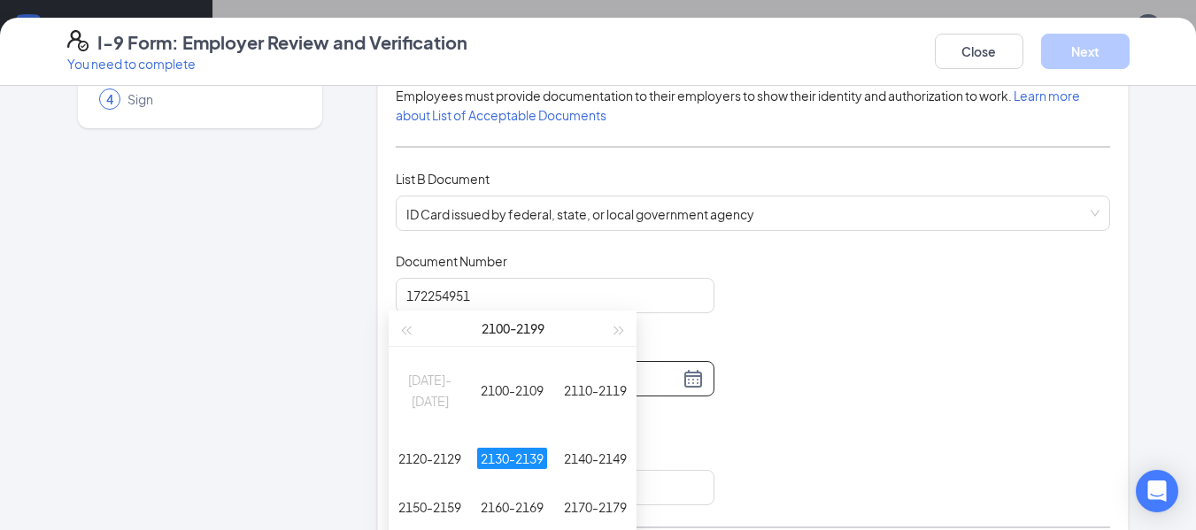
click at [681, 378] on div at bounding box center [554, 378] width 297 height 21
type input "09/16/2110"
click at [583, 333] on div "2100 - 2199" at bounding box center [512, 328] width 194 height 35
type input "09/16/2110"
click at [676, 343] on div "Expiration Date - If applicable" at bounding box center [555, 348] width 319 height 26
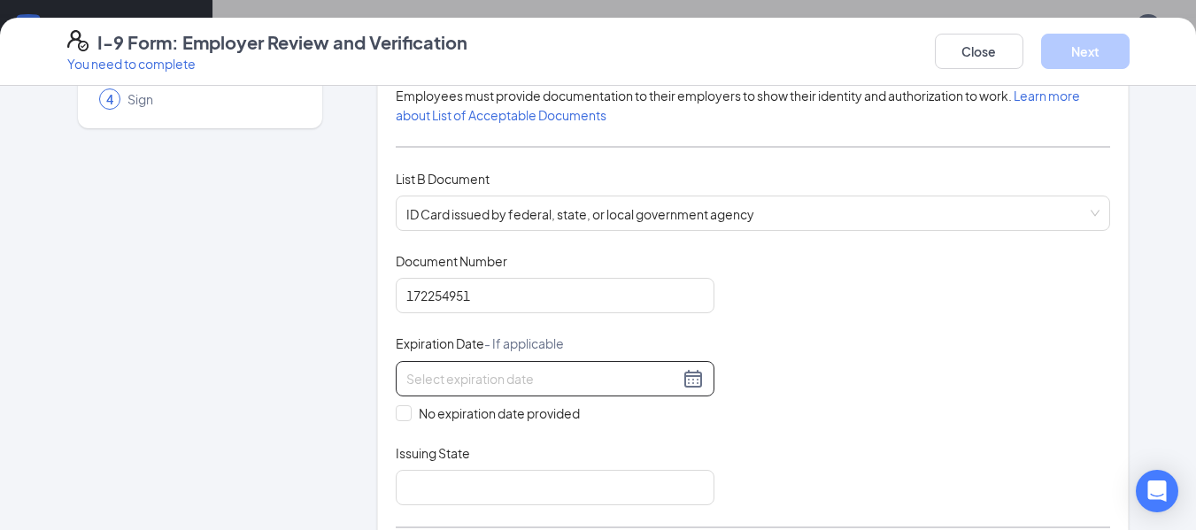
click at [687, 382] on div at bounding box center [554, 378] width 297 height 21
type input "09/16/2110"
click at [687, 381] on div at bounding box center [554, 378] width 297 height 21
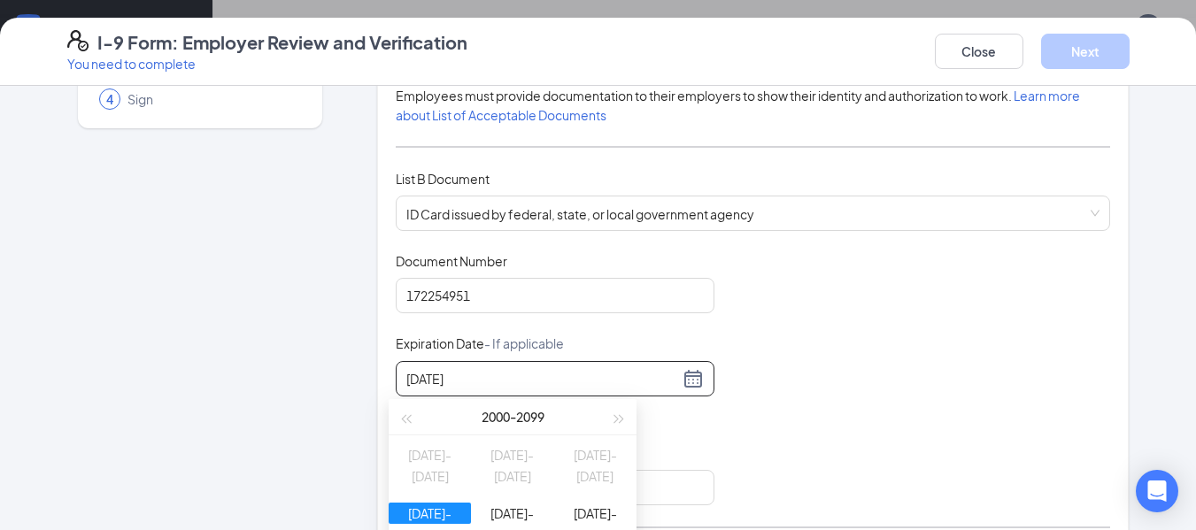
type input "04/15/2027"
click at [762, 426] on div "Document Title ID Card issued by federal, state, or local government agency Doc…" at bounding box center [753, 378] width 715 height 253
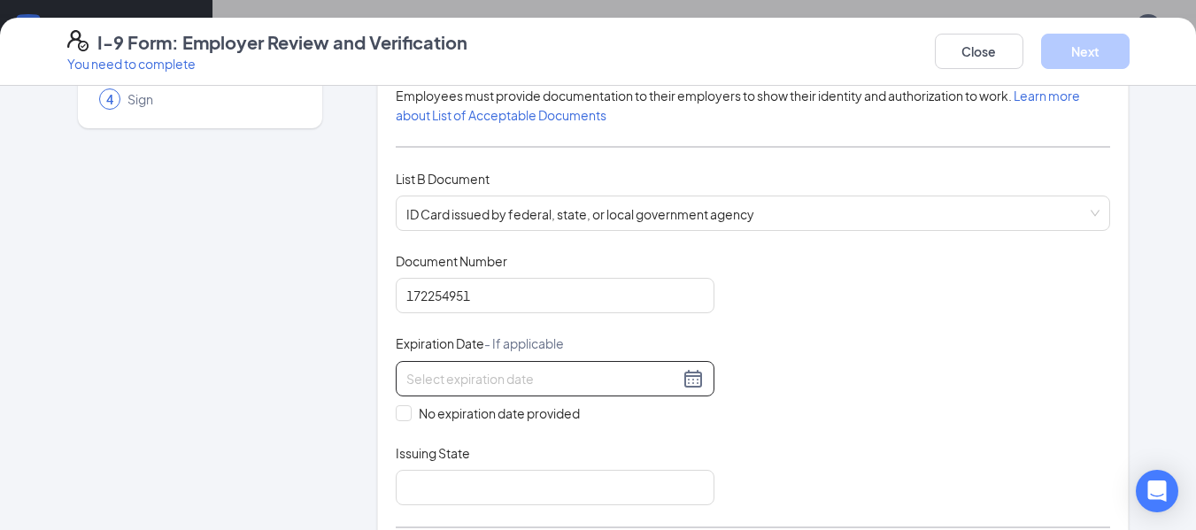
click at [555, 372] on input at bounding box center [542, 378] width 273 height 19
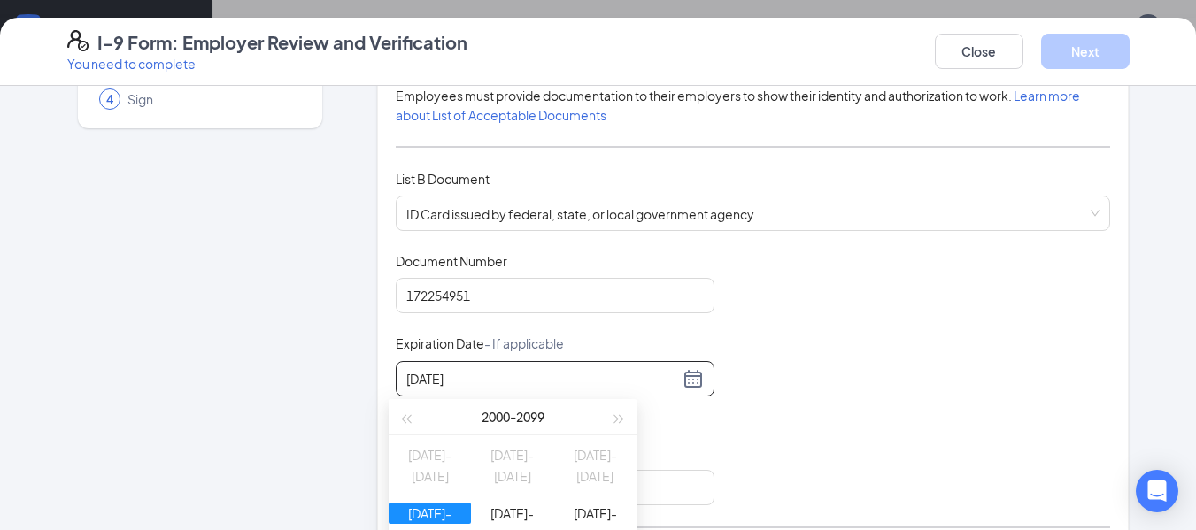
type input "04/15/2027"
click at [754, 397] on div "Document Title ID Card issued by federal, state, or local government agency Doc…" at bounding box center [753, 378] width 715 height 253
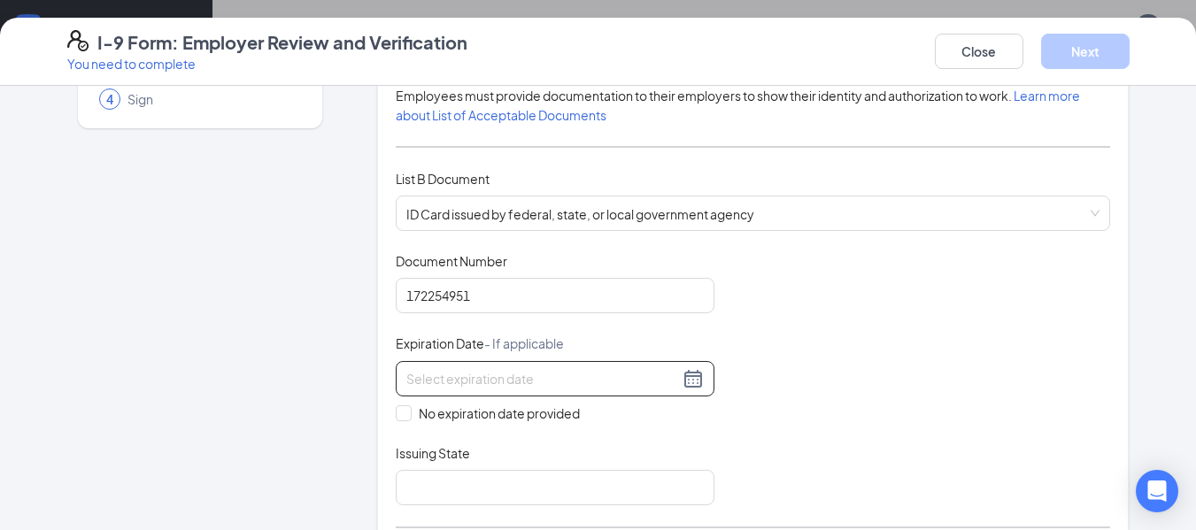
click at [690, 387] on div at bounding box center [554, 378] width 297 height 21
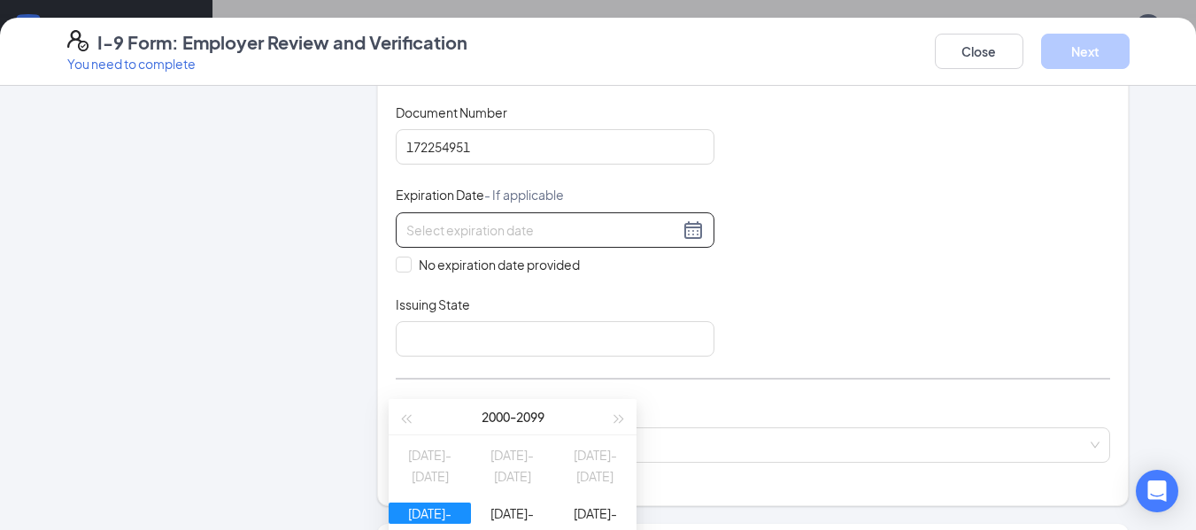
scroll to position [266, 0]
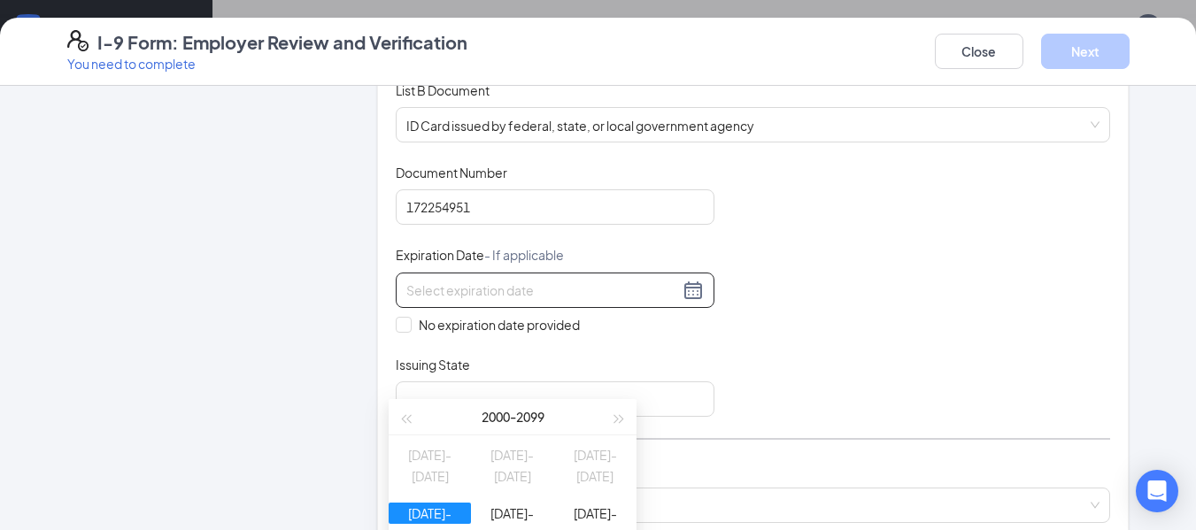
type input "04/15/2020"
click at [412, 517] on div "2020-2029" at bounding box center [430, 513] width 82 height 21
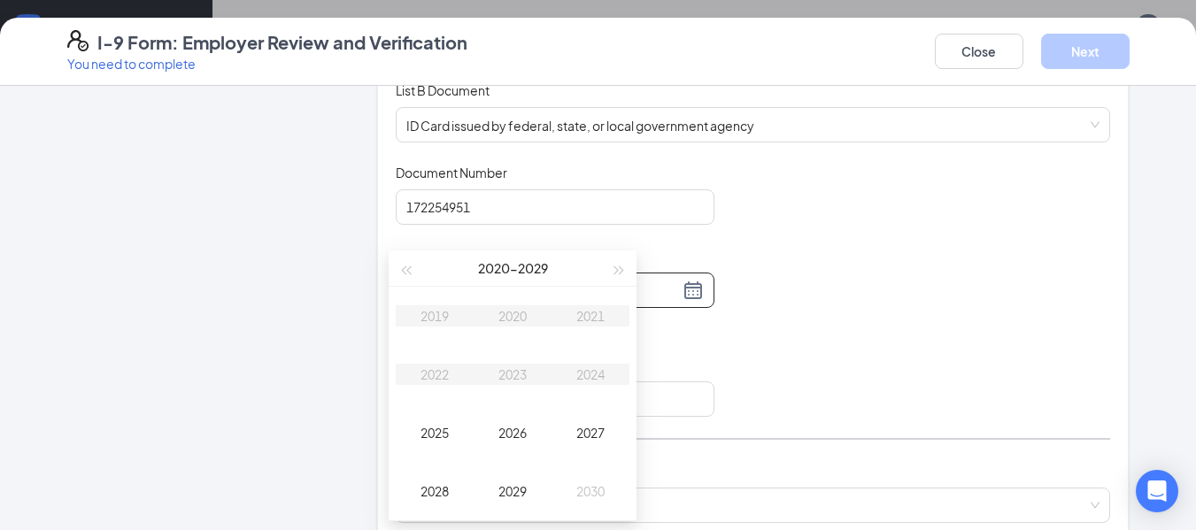
scroll to position [531, 0]
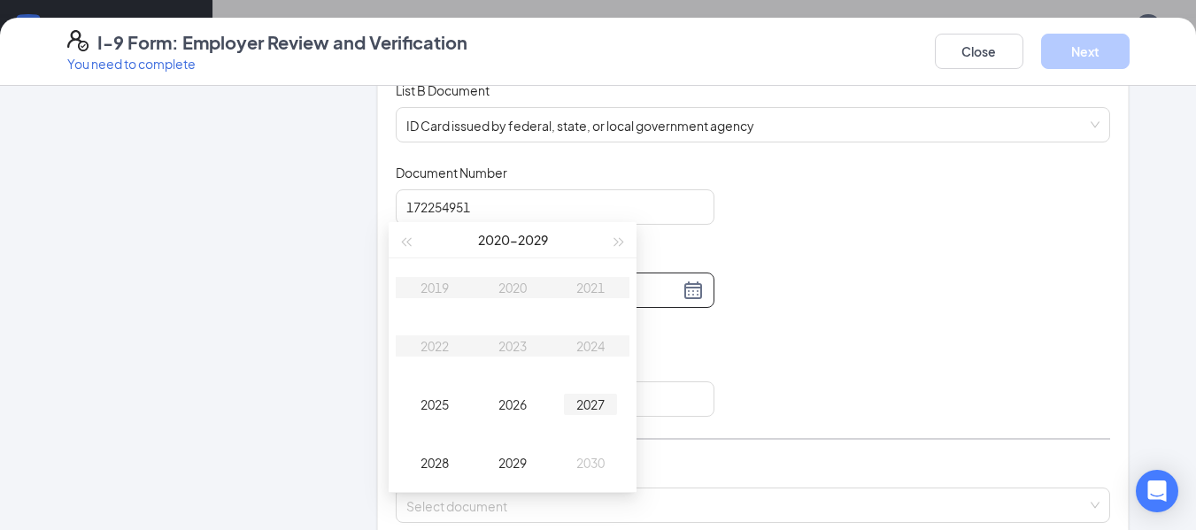
click at [599, 402] on div "2027" at bounding box center [590, 404] width 53 height 21
click at [436, 347] on div "Apr" at bounding box center [434, 345] width 53 height 21
type input "04/12/2027"
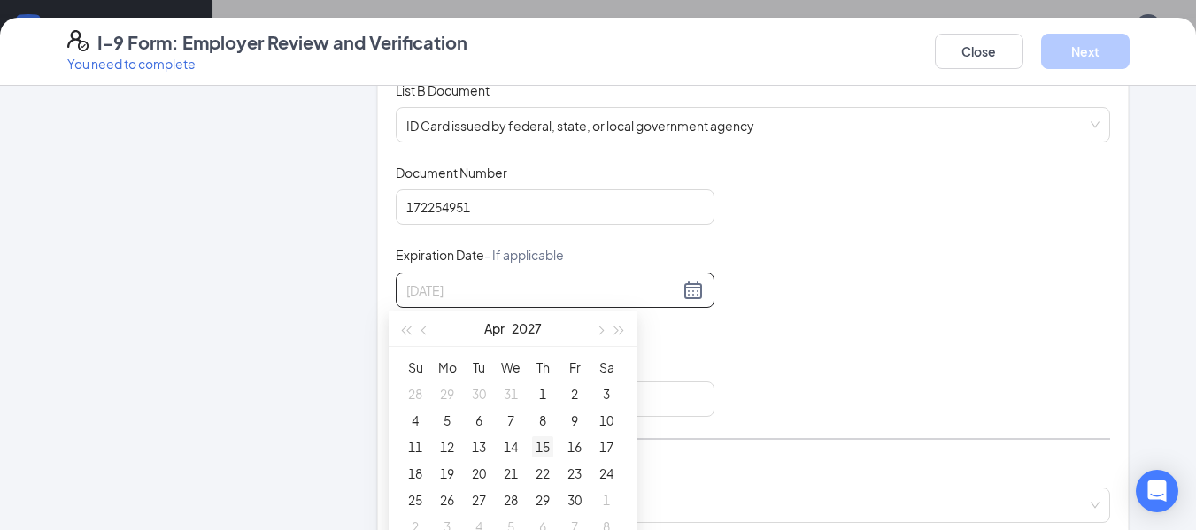
type input "04/15/2027"
click at [538, 445] on div "15" at bounding box center [542, 446] width 21 height 21
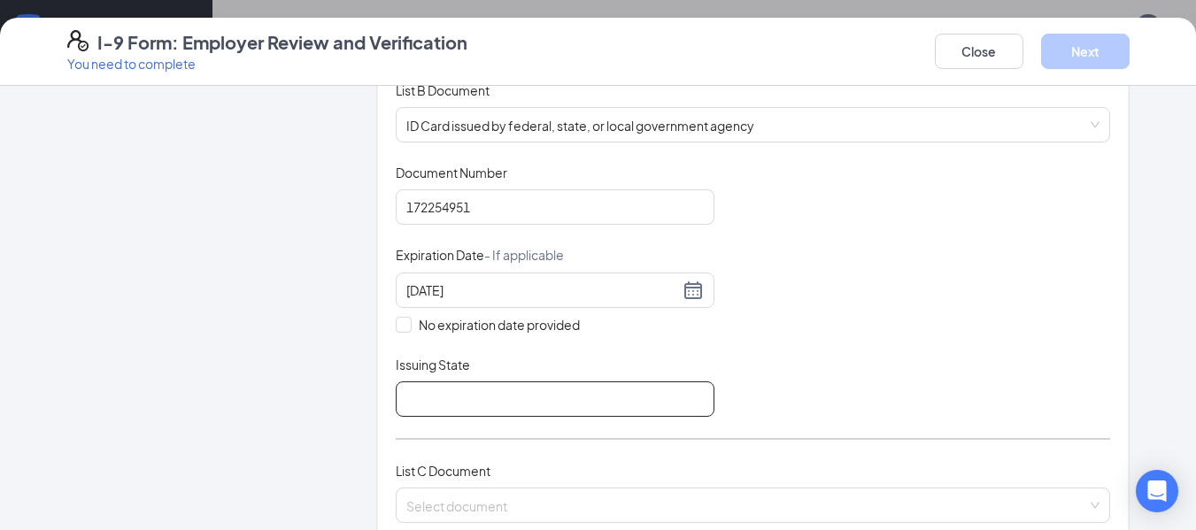
click at [585, 393] on input "Issuing State" at bounding box center [555, 398] width 319 height 35
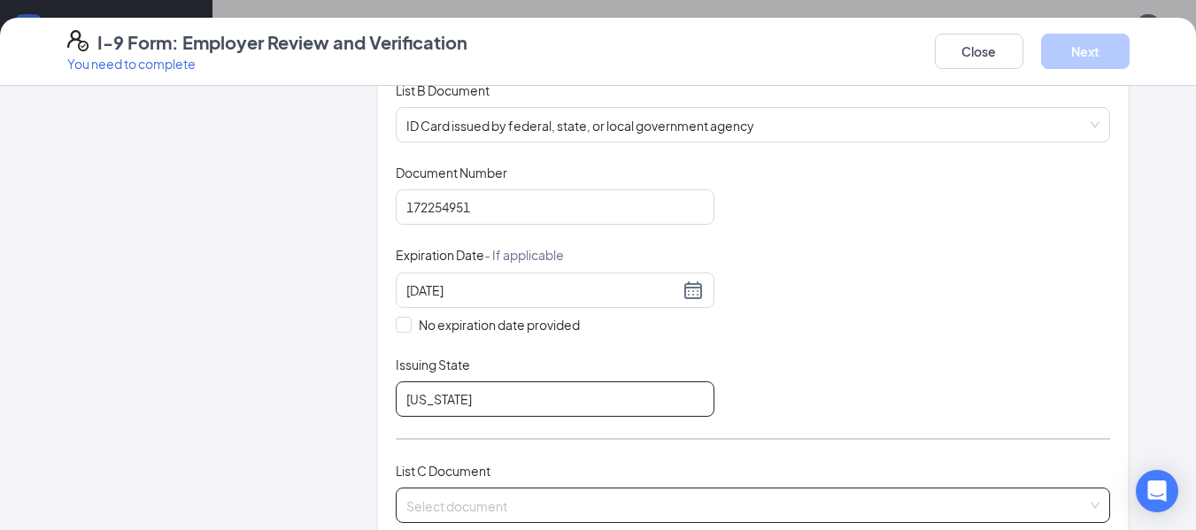
type input "Utah"
click at [433, 500] on input "search" at bounding box center [747, 502] width 682 height 27
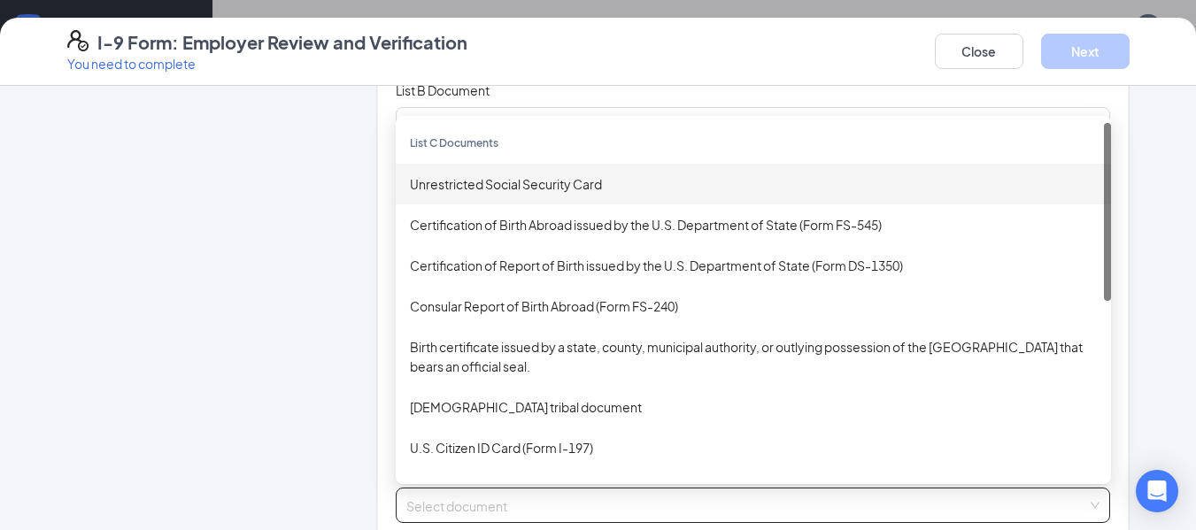
click at [474, 182] on div "Unrestricted Social Security Card" at bounding box center [753, 183] width 687 height 19
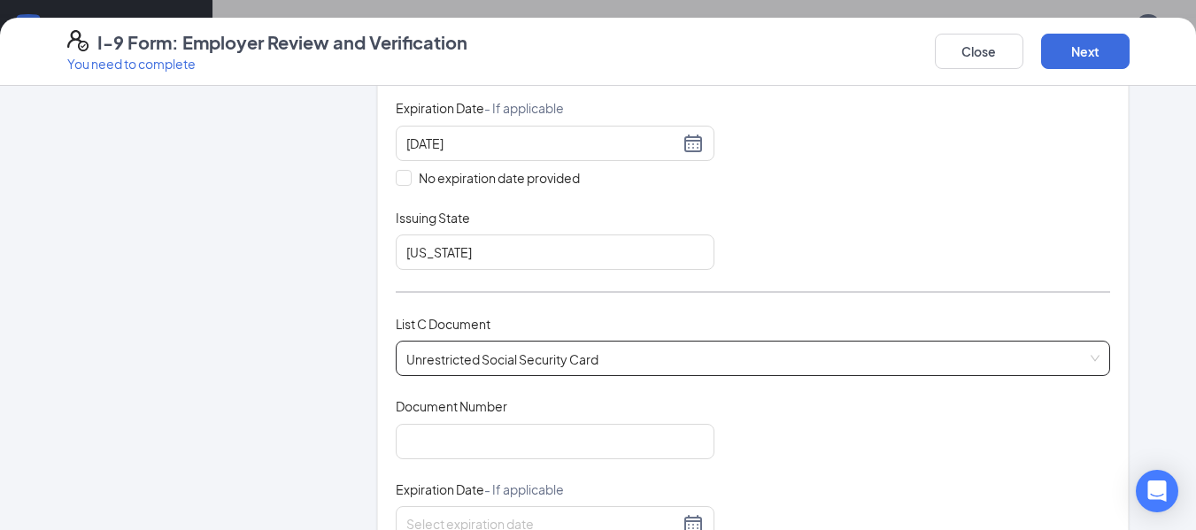
scroll to position [443, 0]
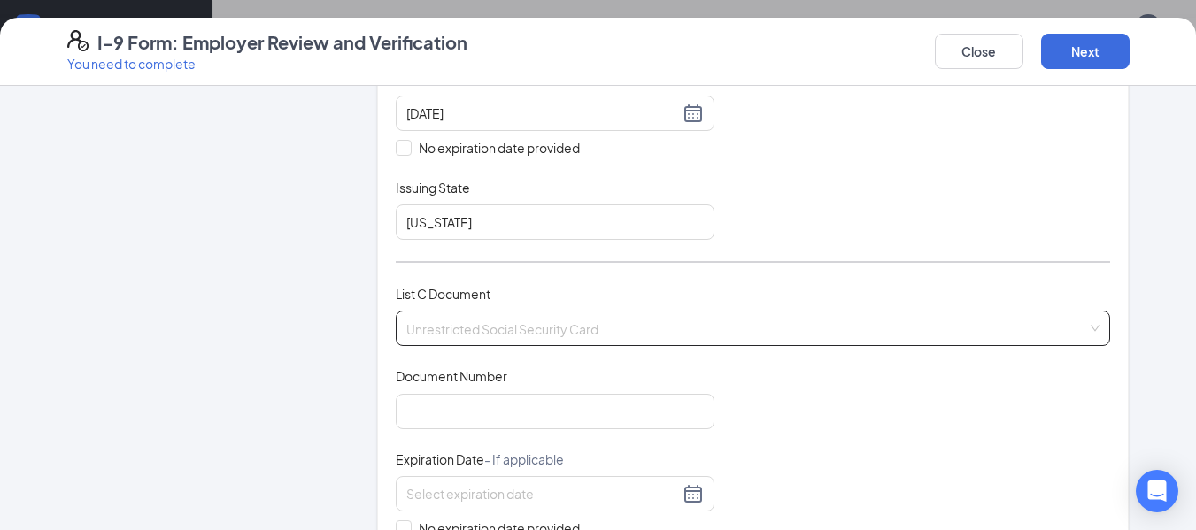
click at [571, 324] on div "Unrestricted Social Security Card Unrestricted Social Security Card Certificati…" at bounding box center [753, 328] width 715 height 35
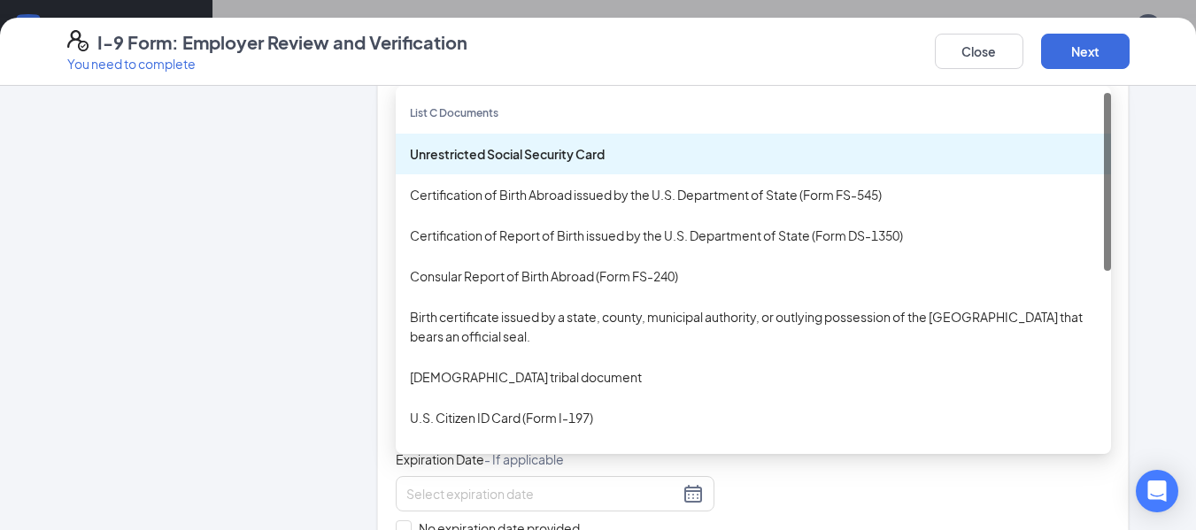
click at [518, 157] on div "Unrestricted Social Security Card" at bounding box center [753, 153] width 687 height 19
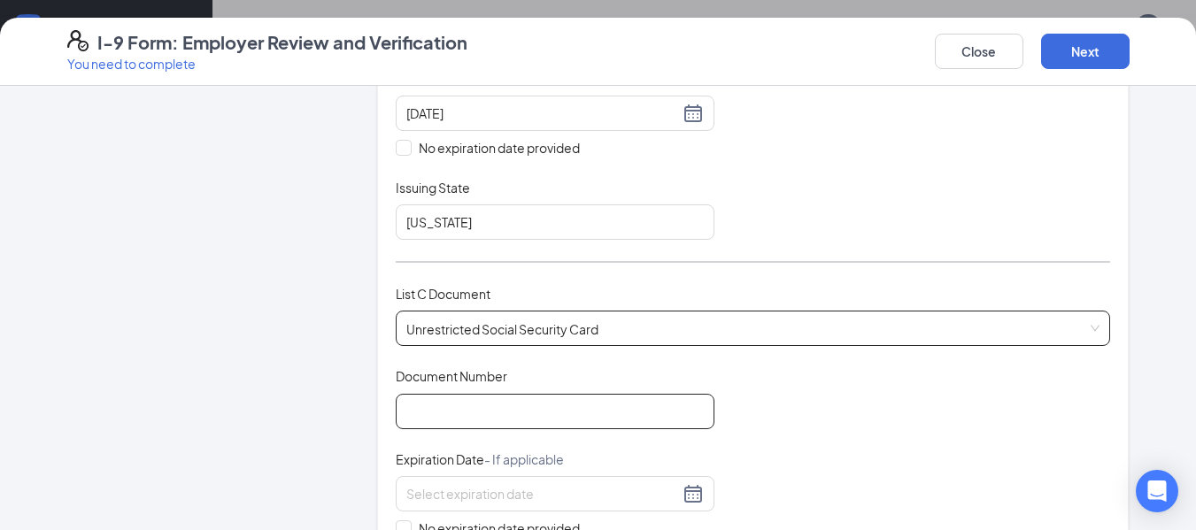
click at [494, 420] on input "Document Number" at bounding box center [555, 411] width 319 height 35
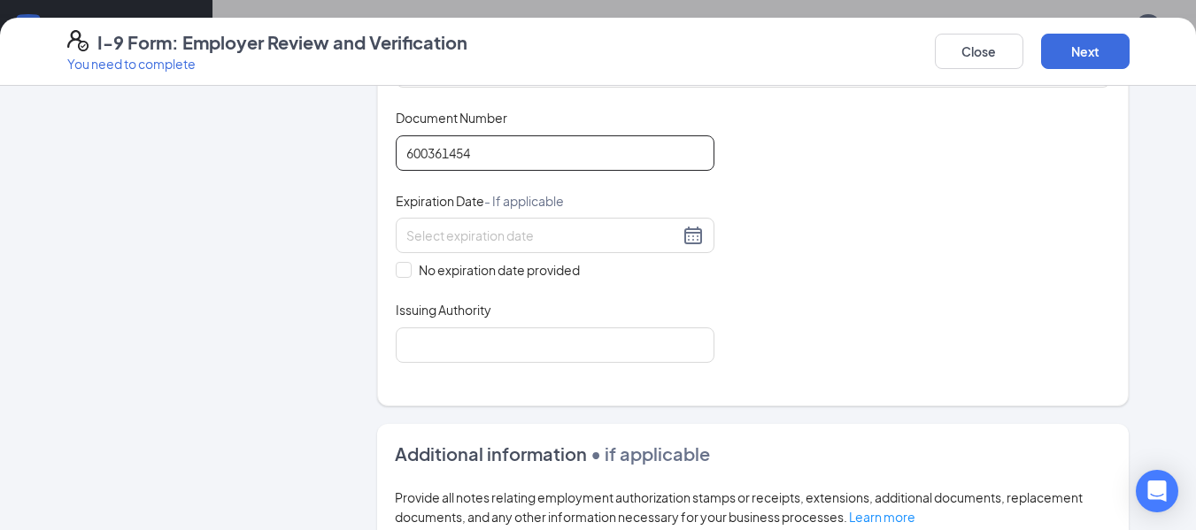
scroll to position [708, 0]
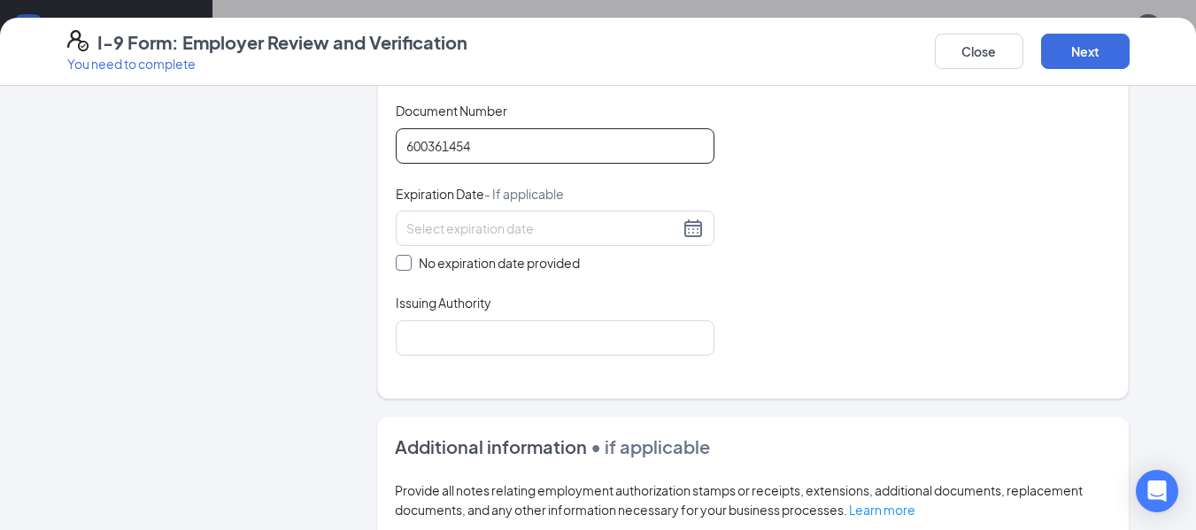
type input "600361454"
click at [402, 264] on span at bounding box center [404, 263] width 16 height 16
click at [402, 264] on input "No expiration date provided" at bounding box center [402, 261] width 12 height 12
checkbox input "true"
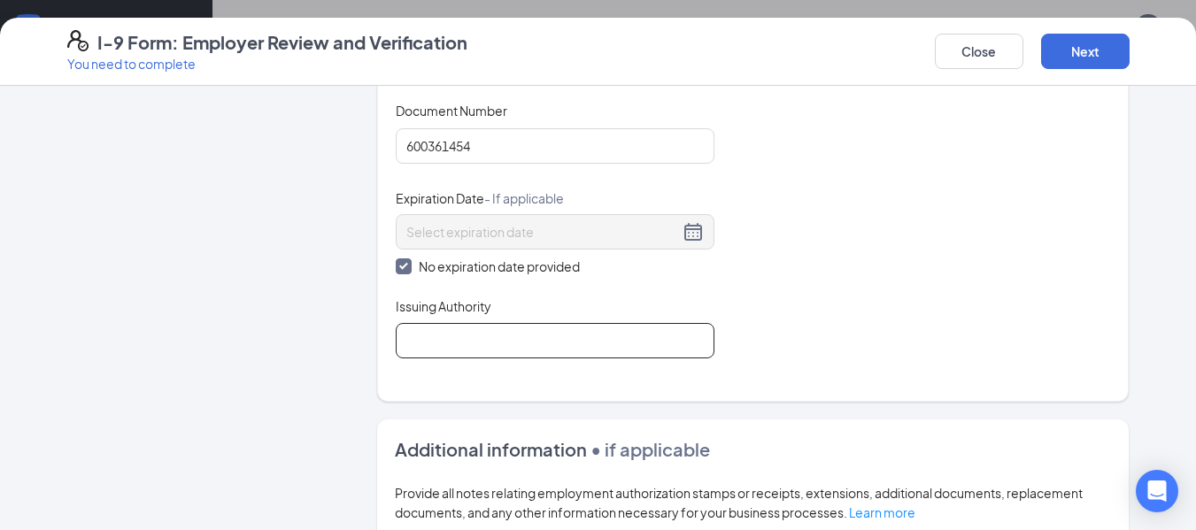
click at [432, 343] on input "Issuing Authority" at bounding box center [555, 340] width 319 height 35
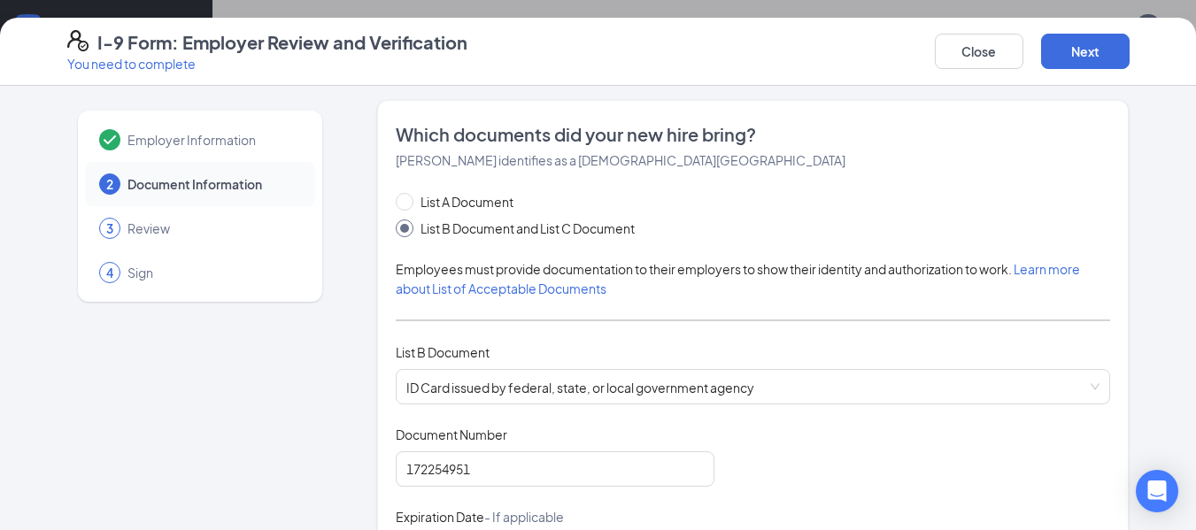
scroll to position [0, 0]
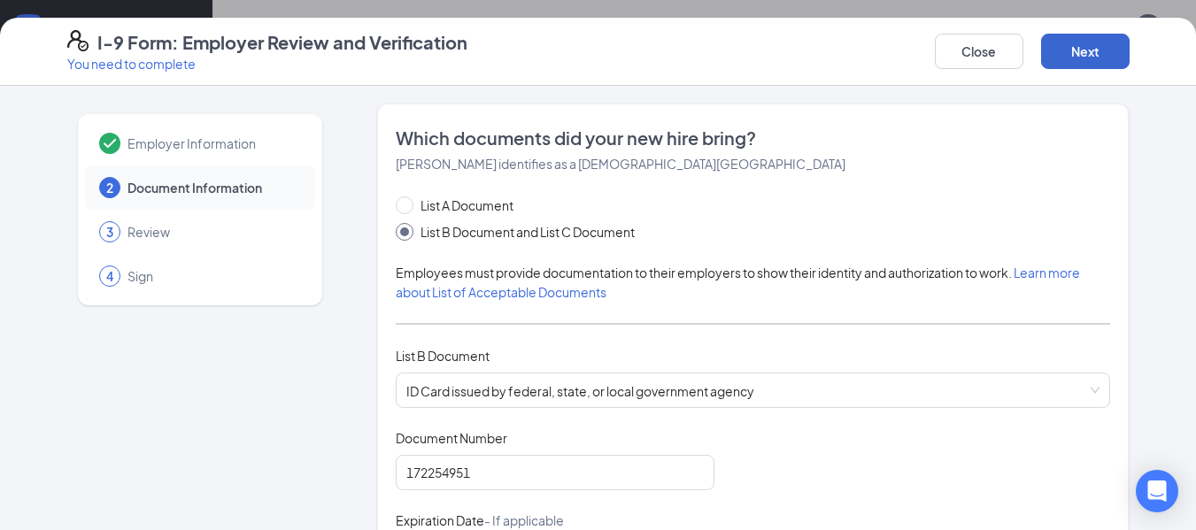
type input "social security administration"
click at [1089, 45] on button "Next" at bounding box center [1085, 51] width 89 height 35
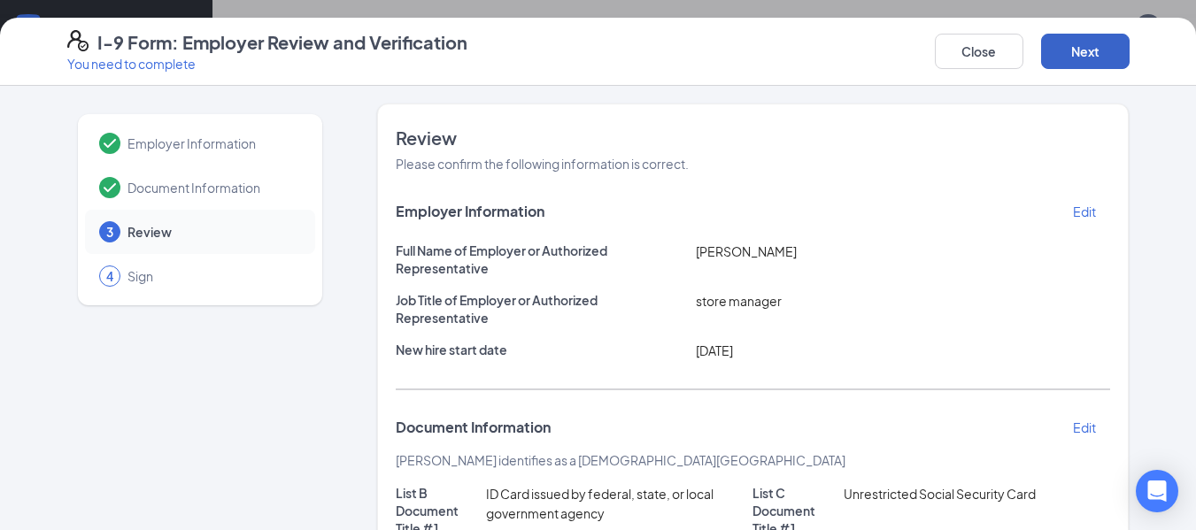
click at [1081, 49] on button "Next" at bounding box center [1085, 51] width 89 height 35
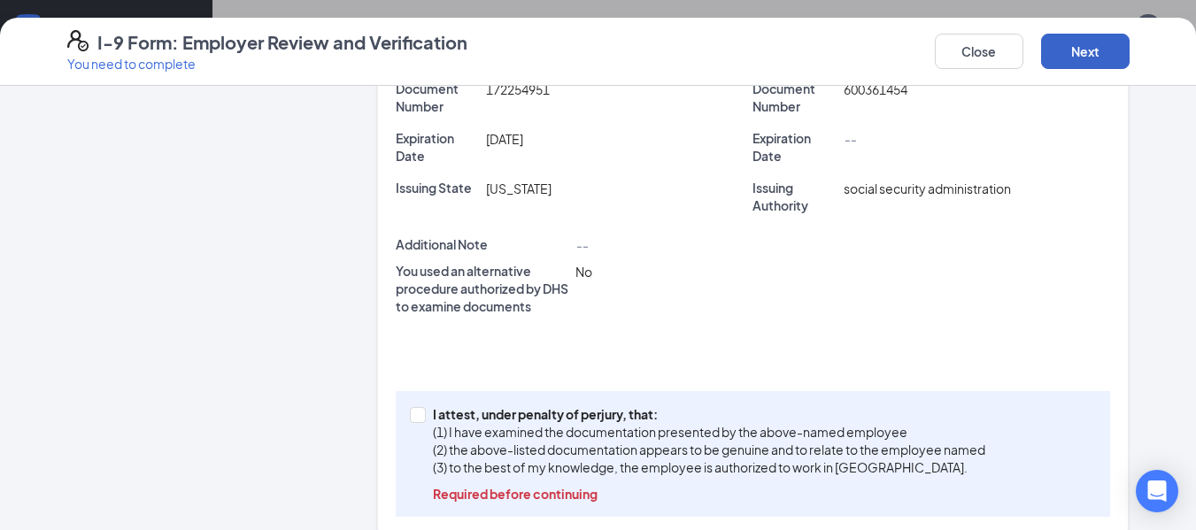
scroll to position [498, 0]
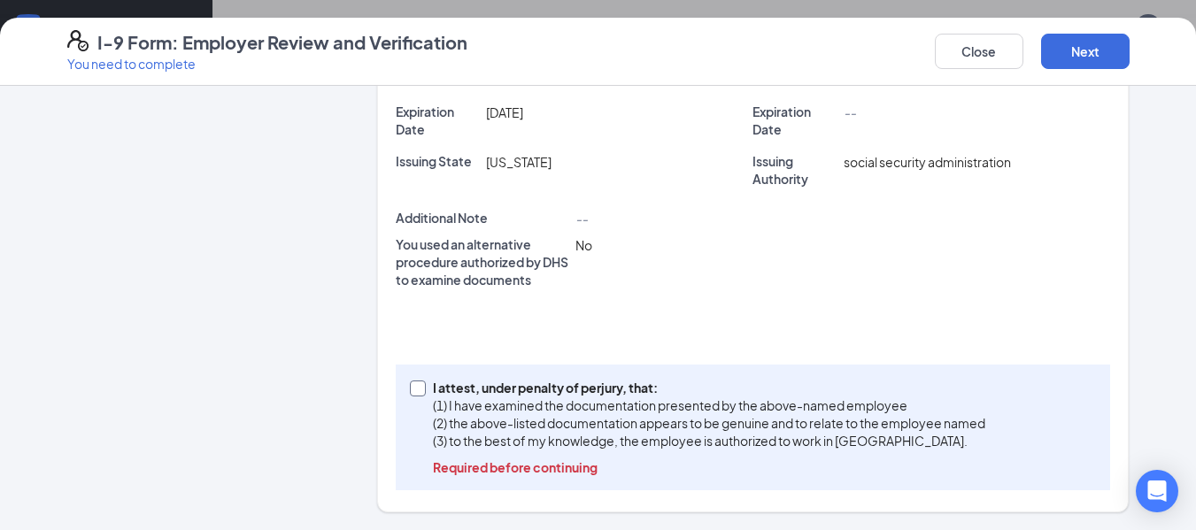
click at [410, 389] on input "I attest, under penalty of perjury, that: (1) I have examined the documentation…" at bounding box center [416, 387] width 12 height 12
checkbox input "true"
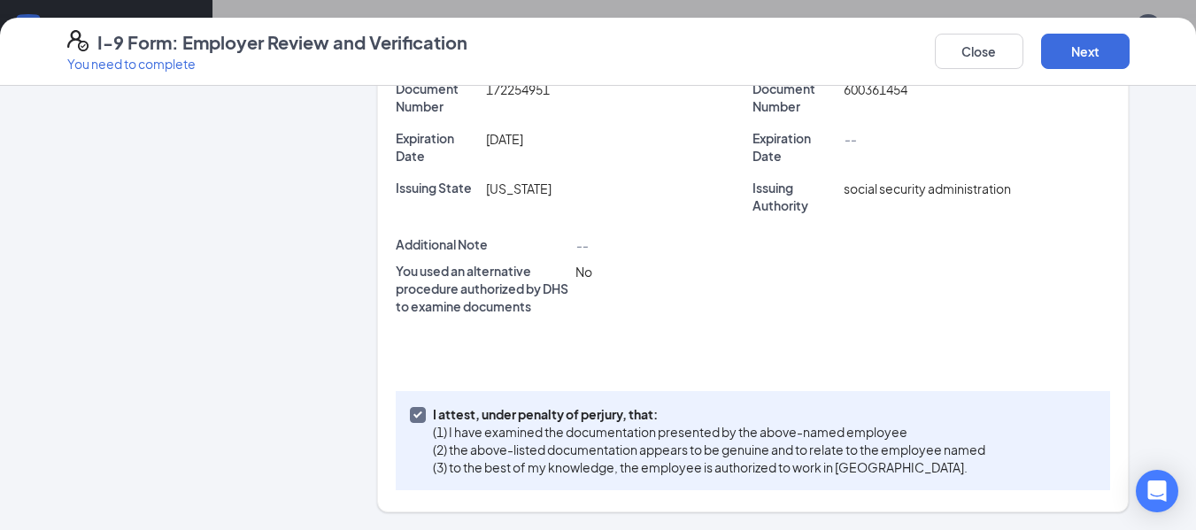
scroll to position [472, 0]
click at [1084, 48] on button "Next" at bounding box center [1085, 51] width 89 height 35
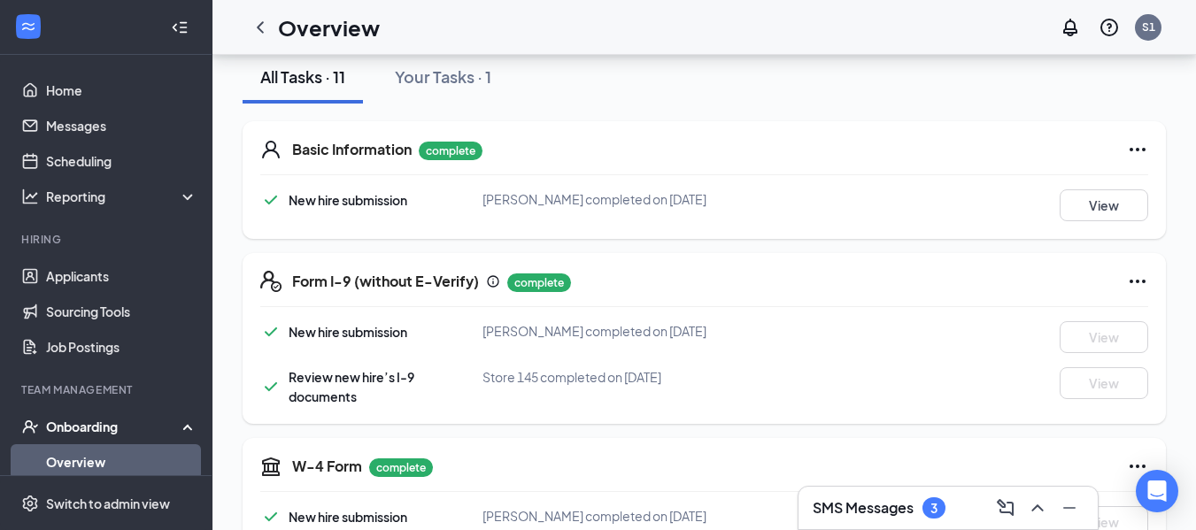
scroll to position [0, 0]
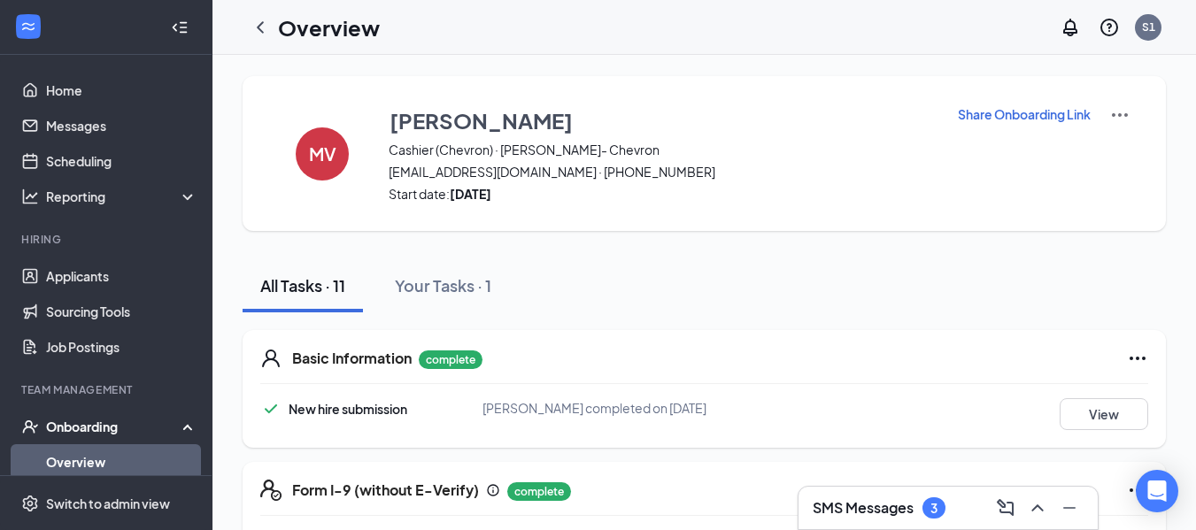
click at [139, 460] on link "Overview" at bounding box center [121, 461] width 151 height 35
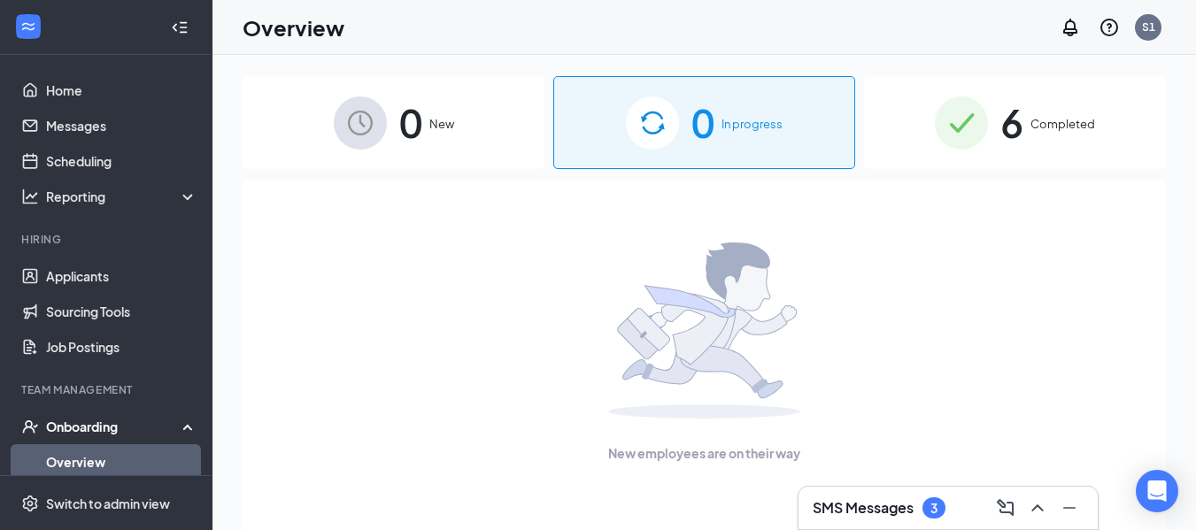
click at [1045, 122] on span "Completed" at bounding box center [1062, 124] width 65 height 18
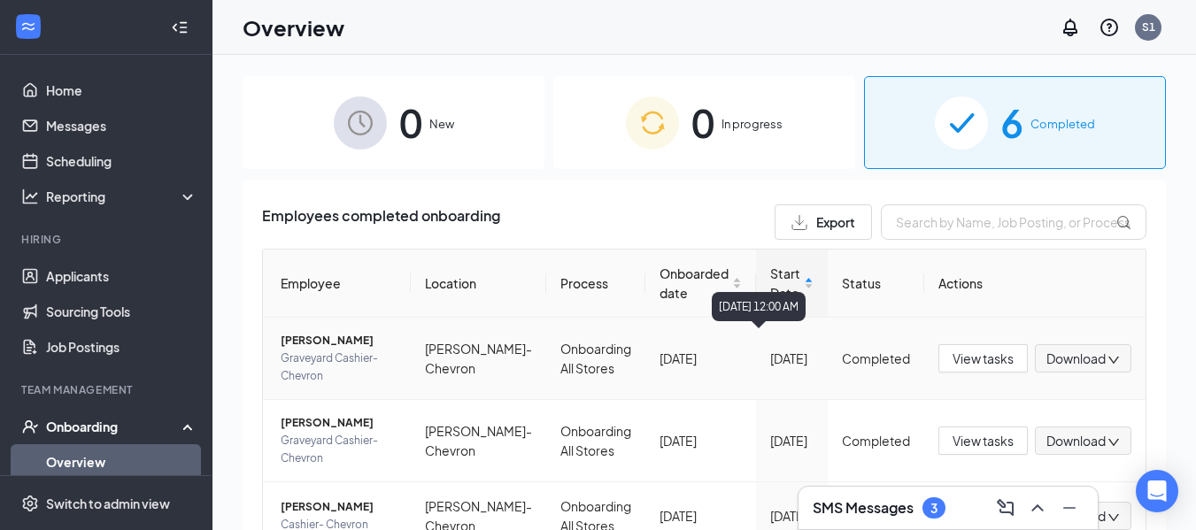
click at [777, 313] on div "June 19, 2023 12:00 AM" at bounding box center [759, 306] width 94 height 29
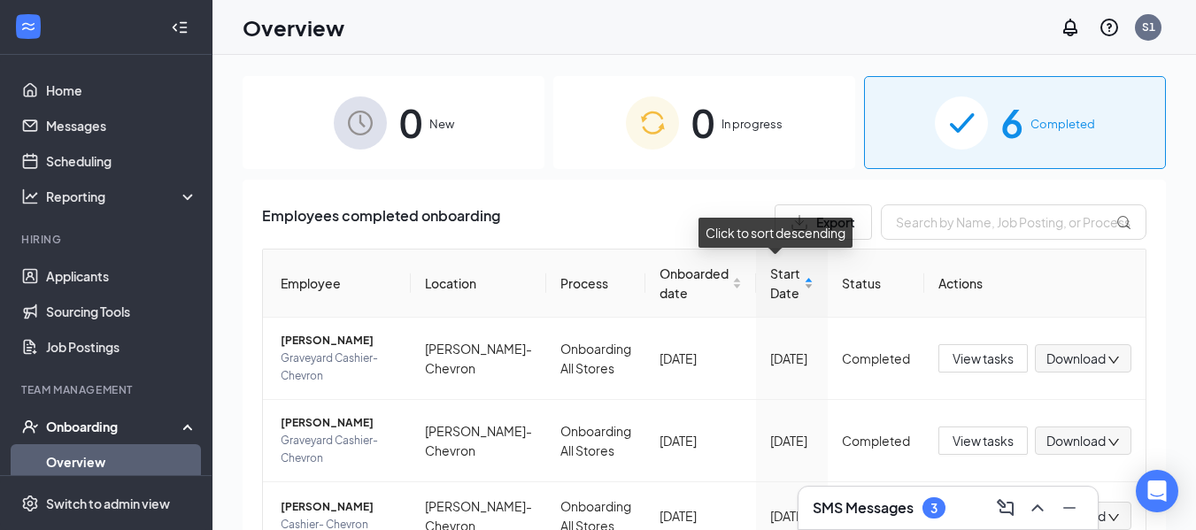
click at [780, 279] on span "Start Date" at bounding box center [785, 283] width 30 height 39
